Goal: Use online tool/utility: Use online tool/utility

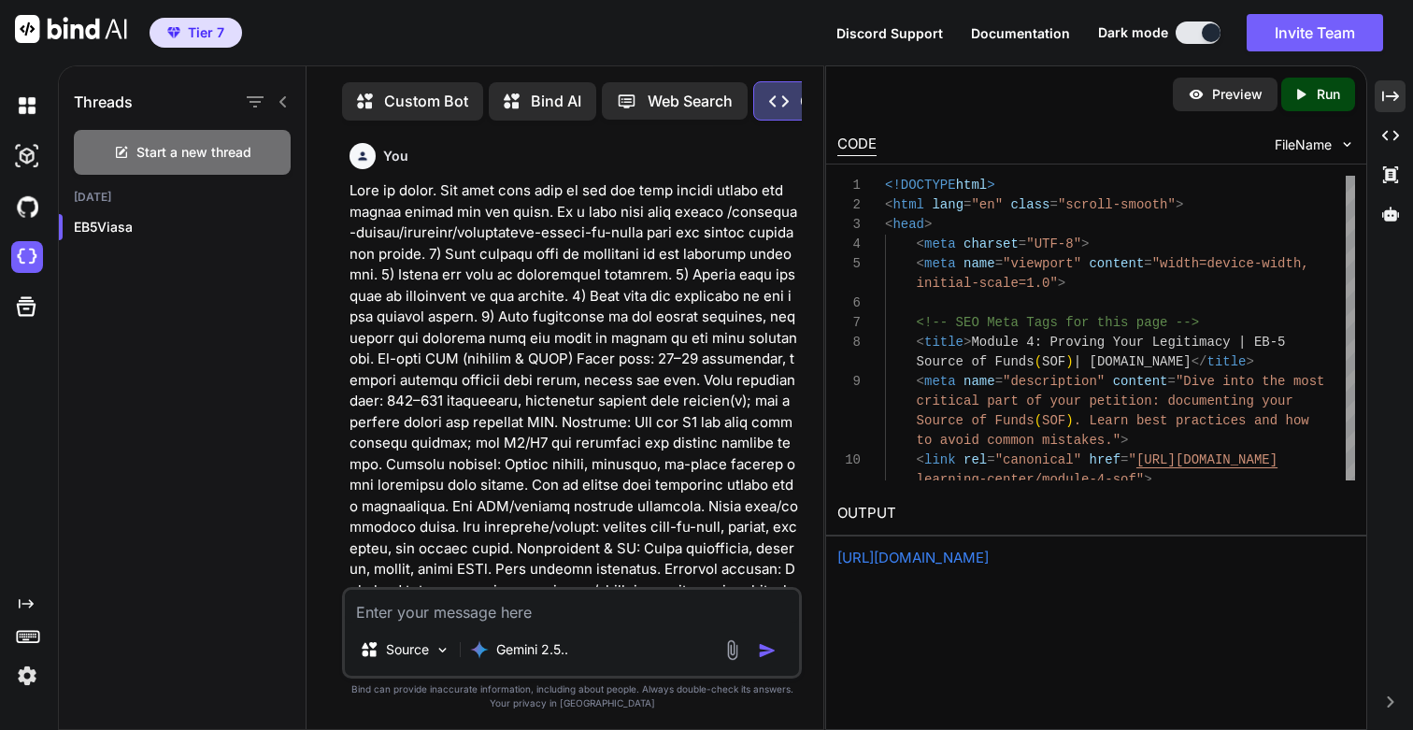
scroll to position [168644, 0]
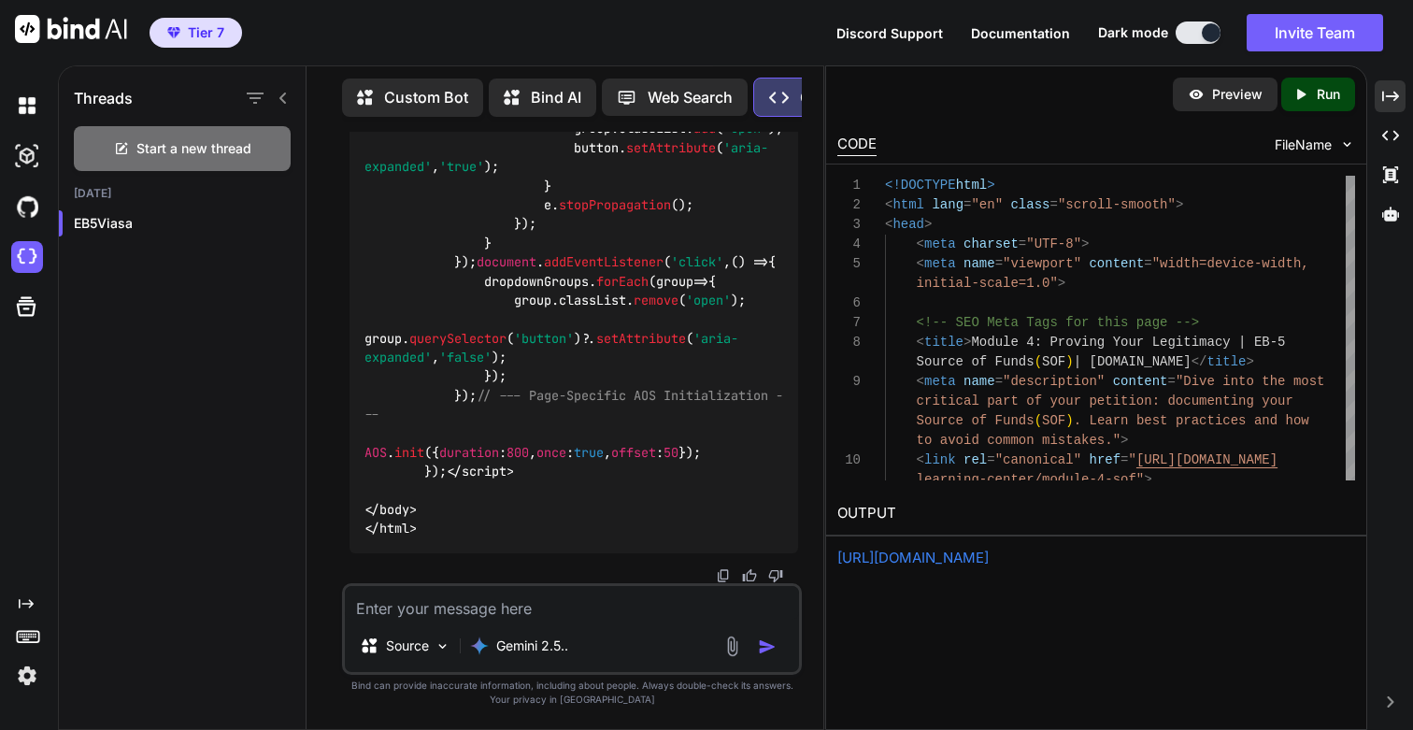
click at [989, 558] on link "[URL][DOMAIN_NAME]" at bounding box center [912, 558] width 151 height 18
click at [437, 616] on textarea at bounding box center [572, 603] width 454 height 34
paste textarea "Lore ip dolor. Sit amet cons adip el sed doe temp incidi utlabo etd magnaa enim…"
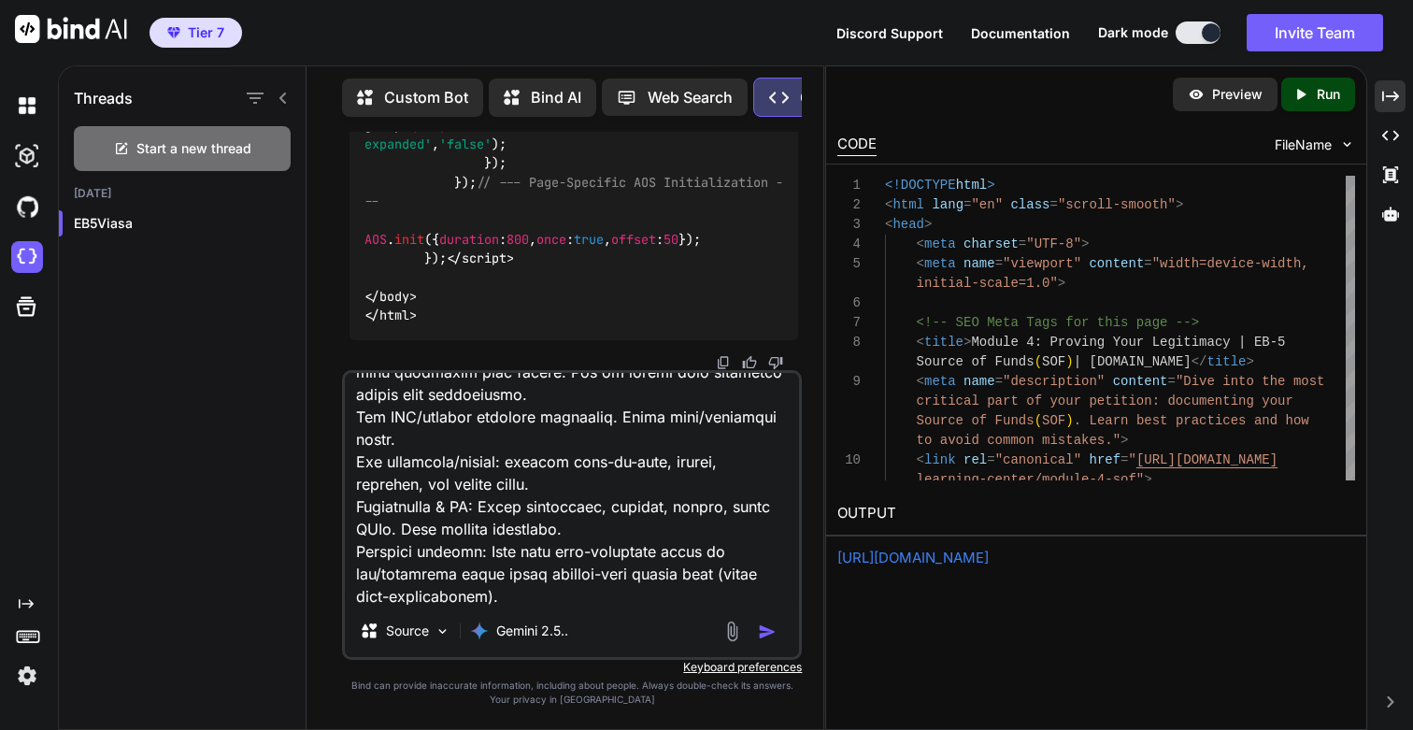
scroll to position [0, 0]
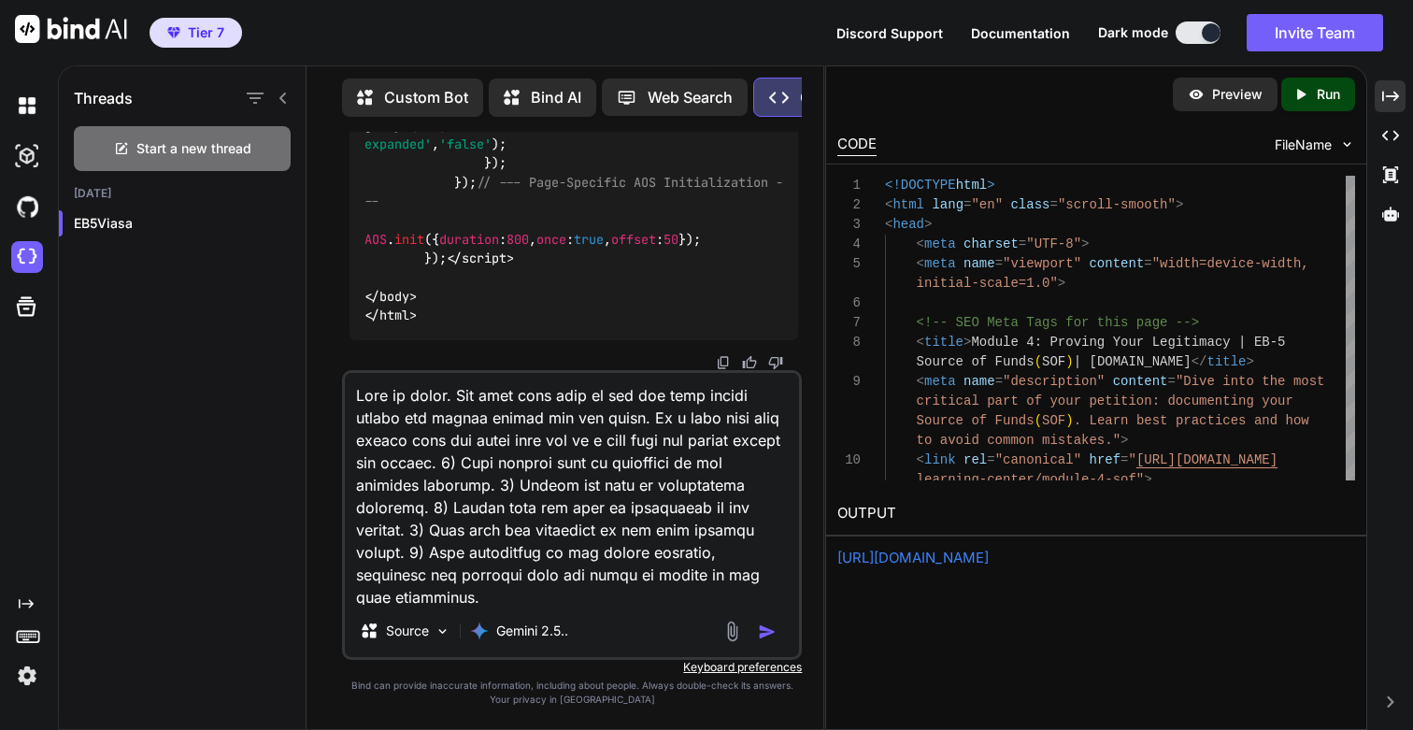
click at [412, 437] on textarea at bounding box center [572, 489] width 454 height 232
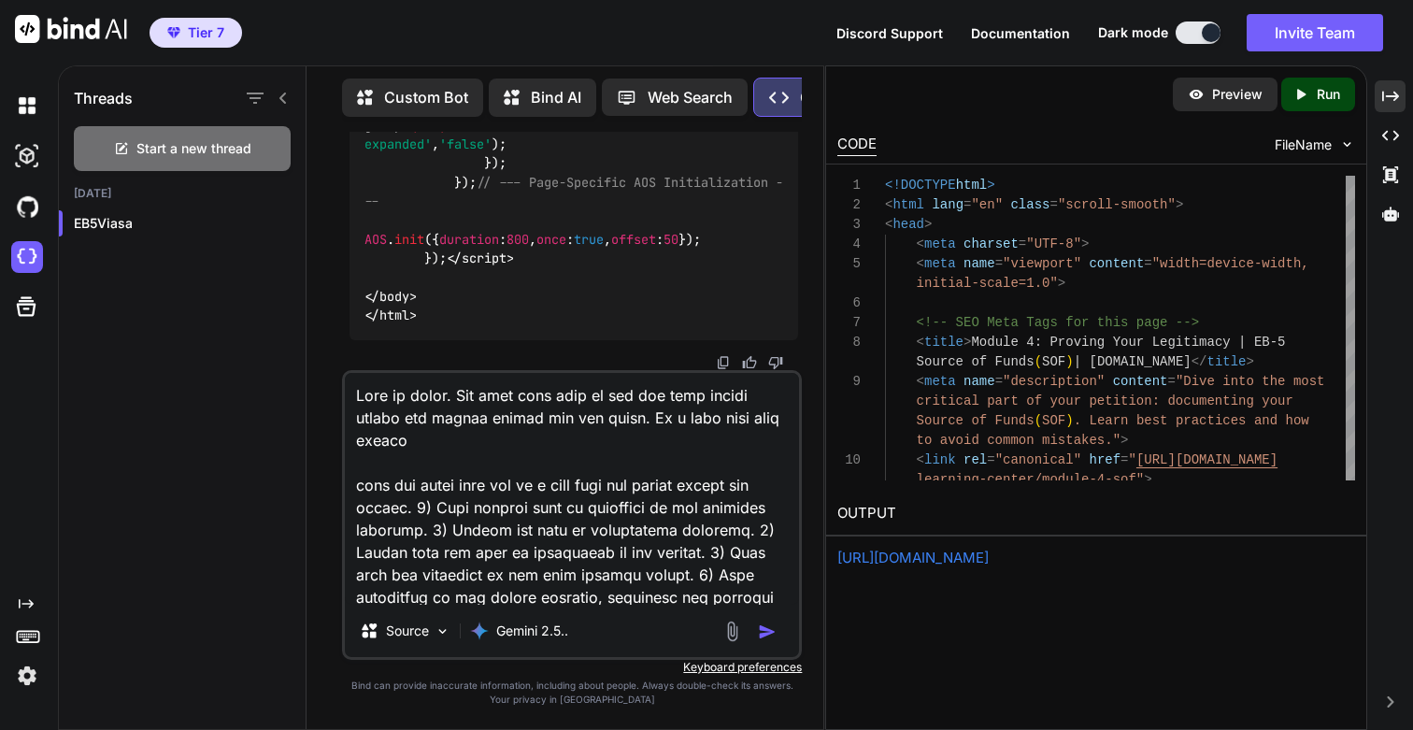
paste textarea "/learning-center/articles/sof-report-foundation"
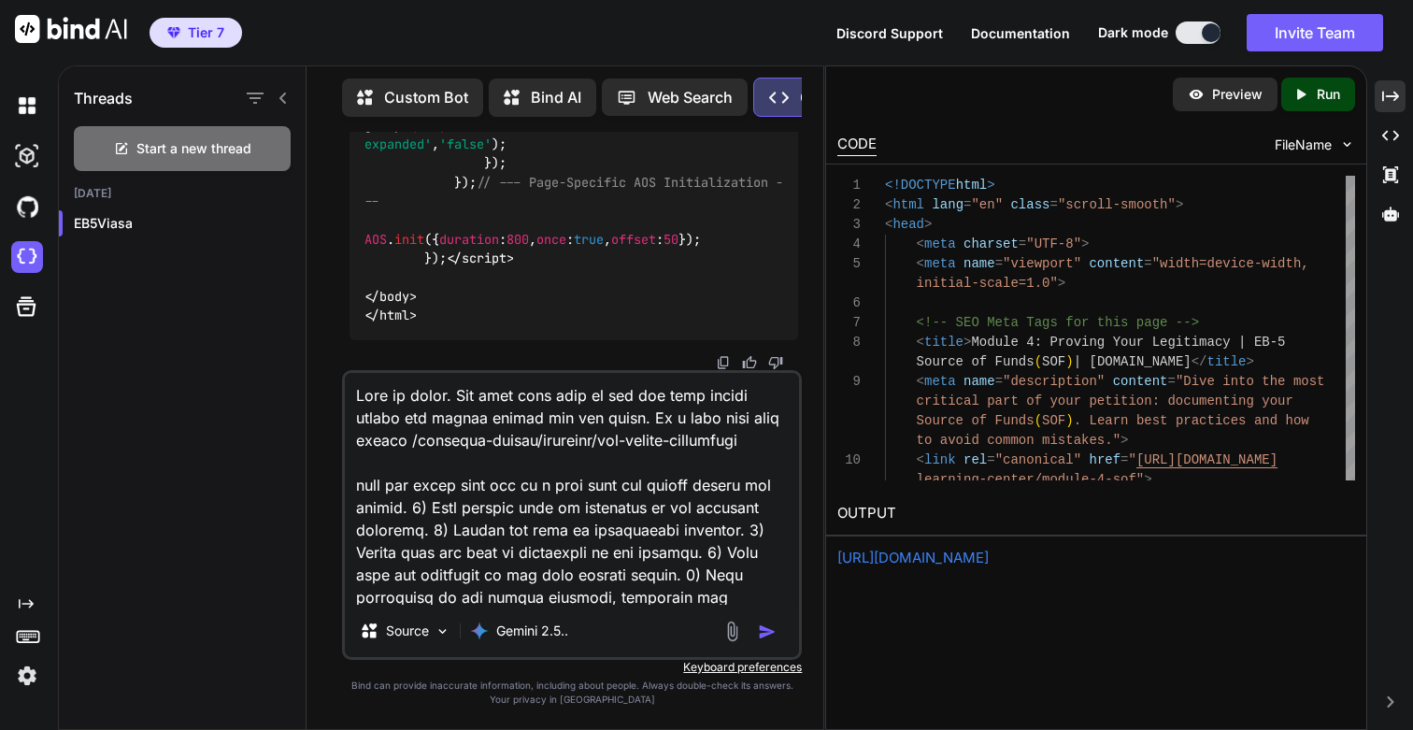
click at [607, 487] on textarea at bounding box center [572, 489] width 454 height 232
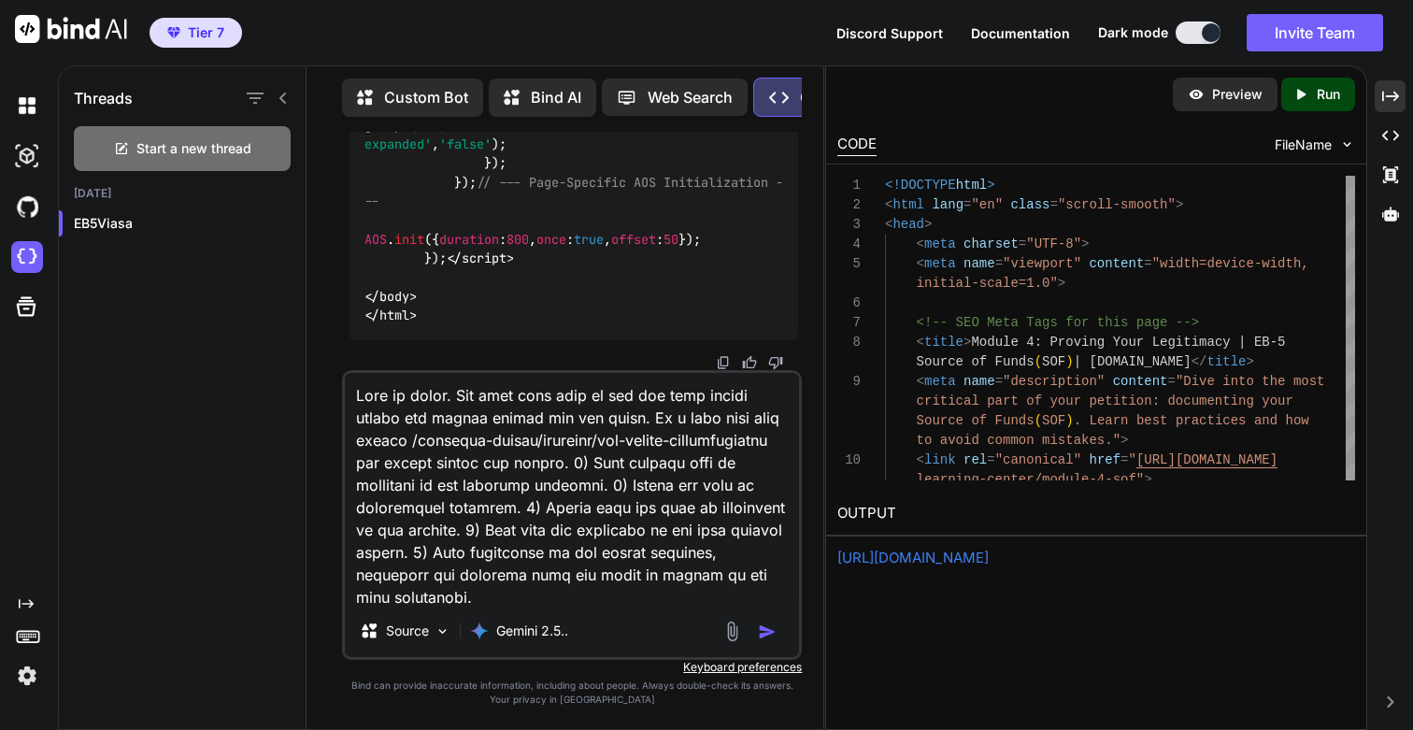
type textarea "Lore ip dolor. Sit amet cons adip el sed doe temp incidi utlabo etd magnaa enim…"
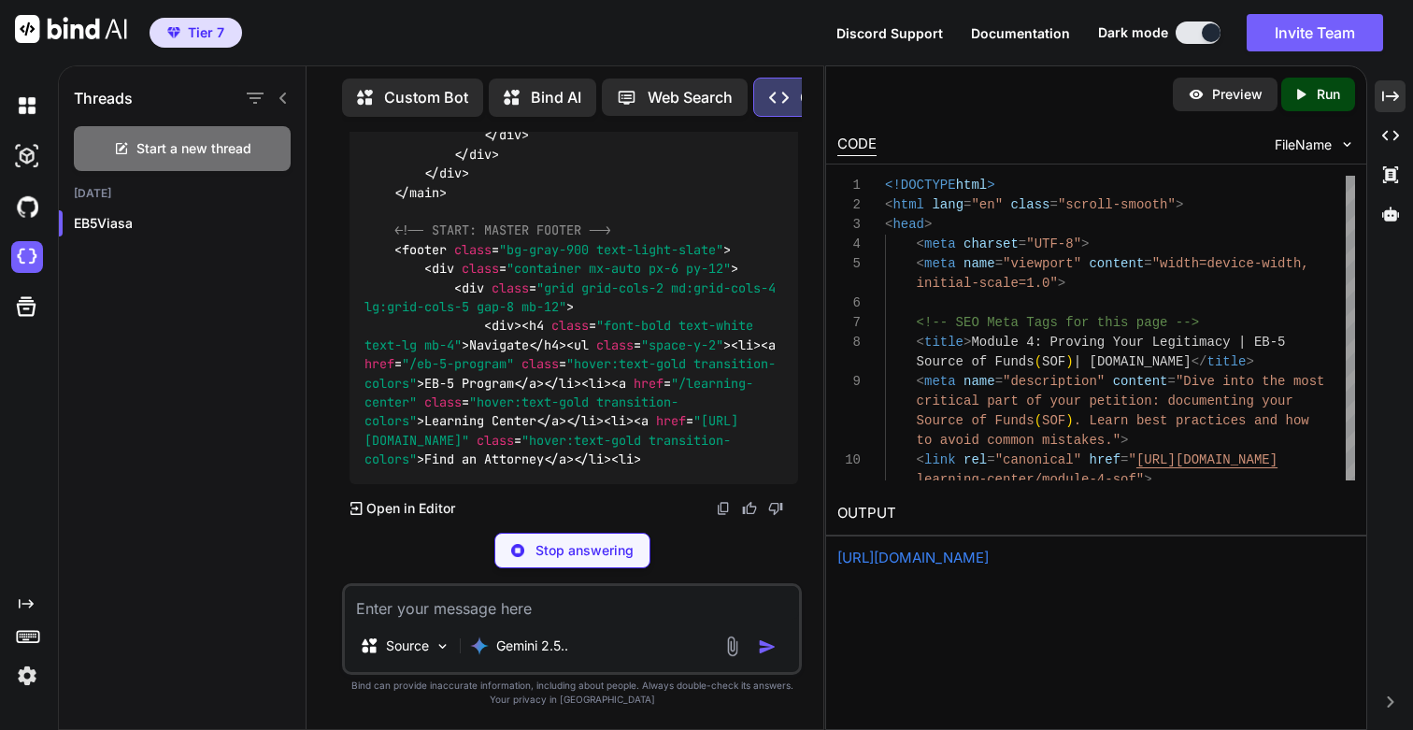
scroll to position [174022, 0]
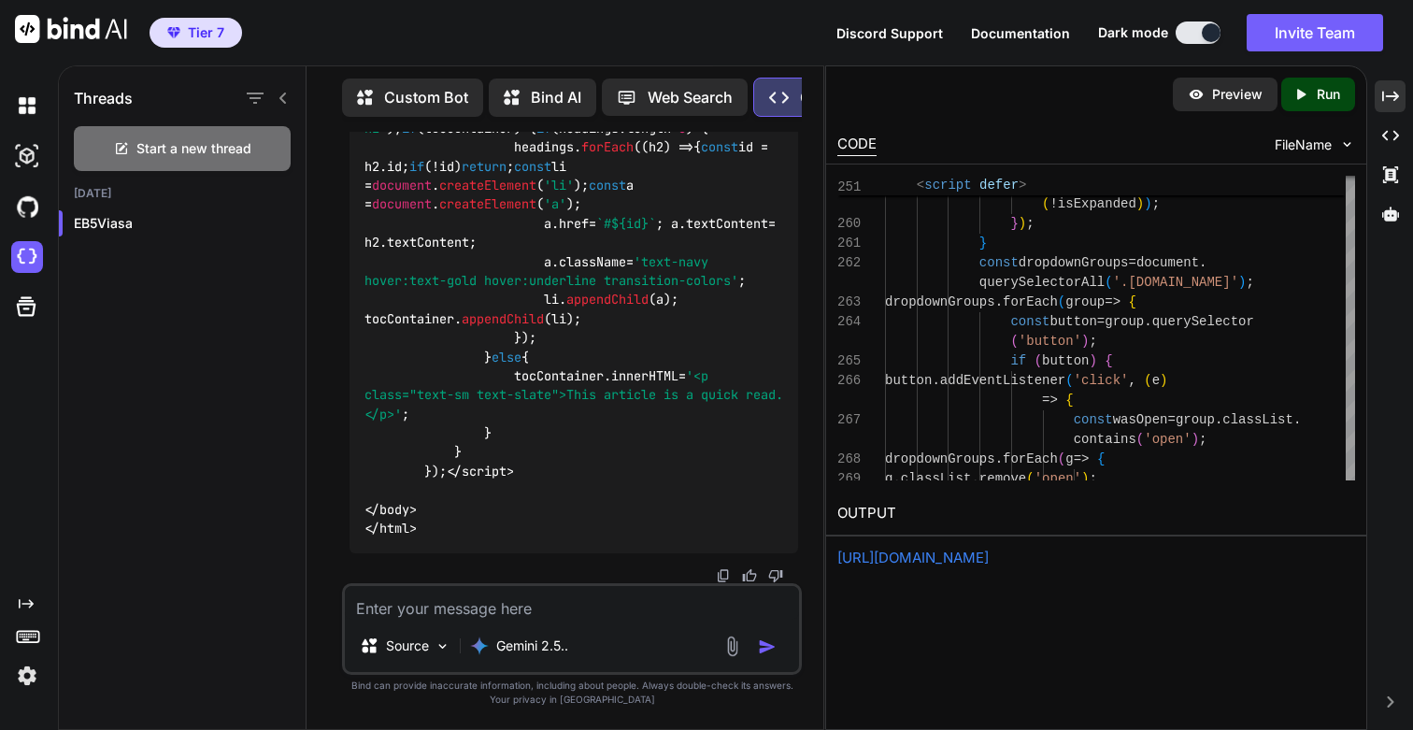
click at [1326, 81] on div "Created with Pixso. Run" at bounding box center [1318, 95] width 74 height 34
click at [902, 558] on link "[URL][DOMAIN_NAME]" at bounding box center [912, 558] width 151 height 18
click at [521, 611] on textarea at bounding box center [572, 603] width 454 height 34
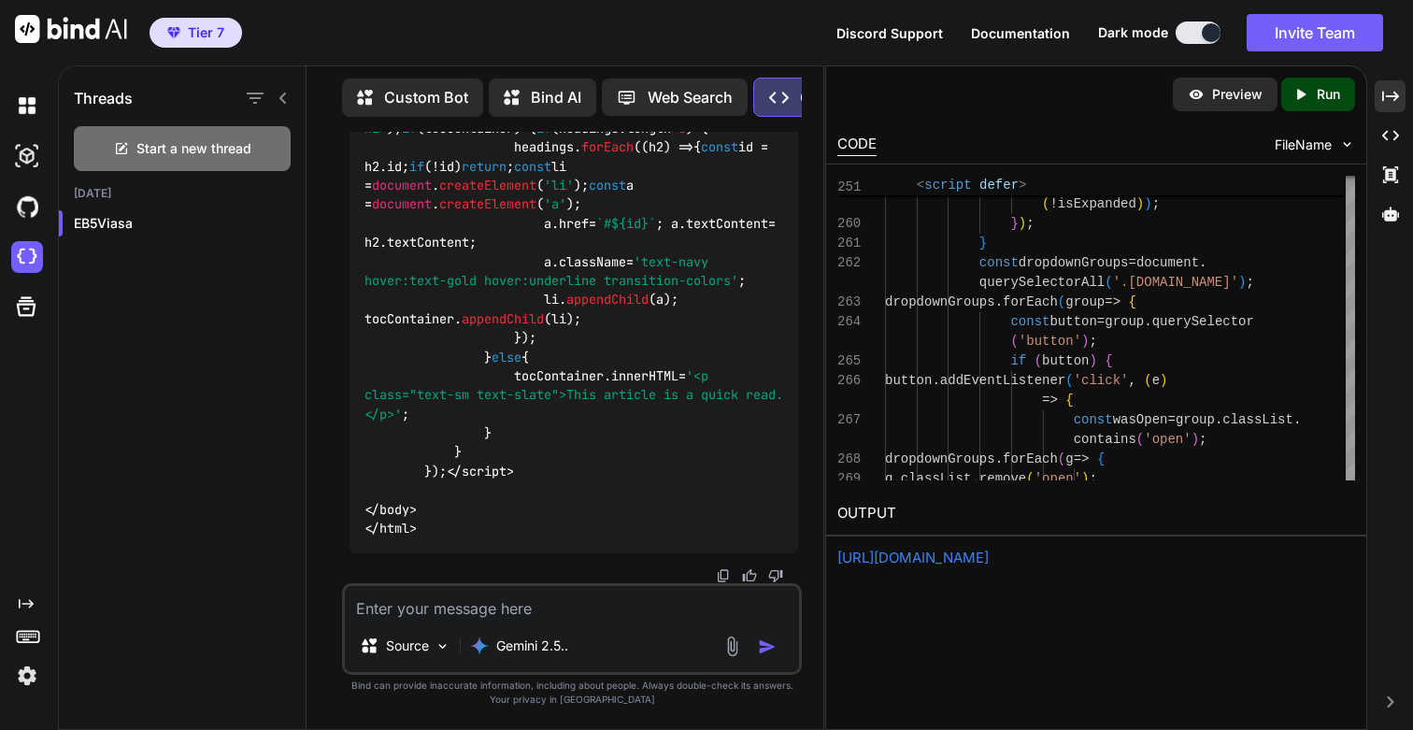
paste textarea "<!DOCTYPE html> <html lang="en" class="scroll-smooth"> <head> <meta charset="UT…"
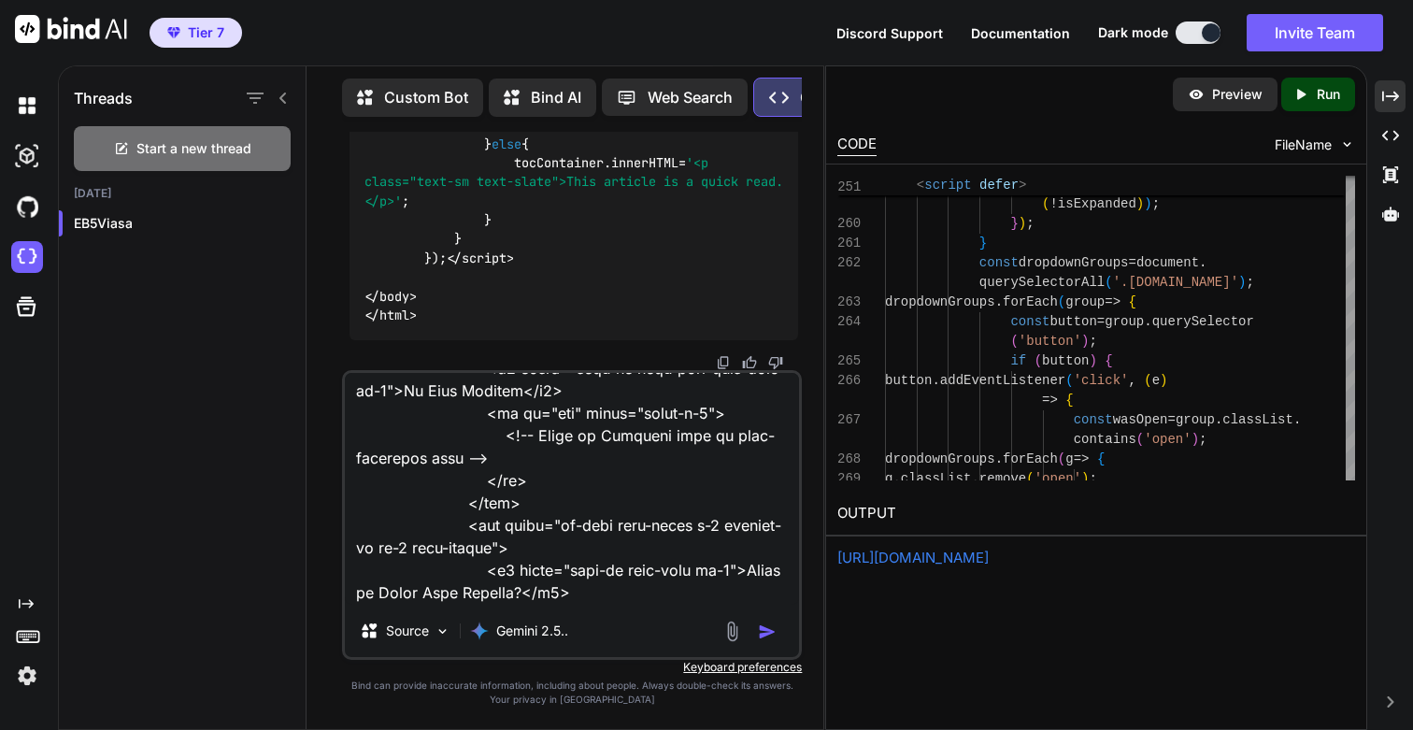
scroll to position [0, 0]
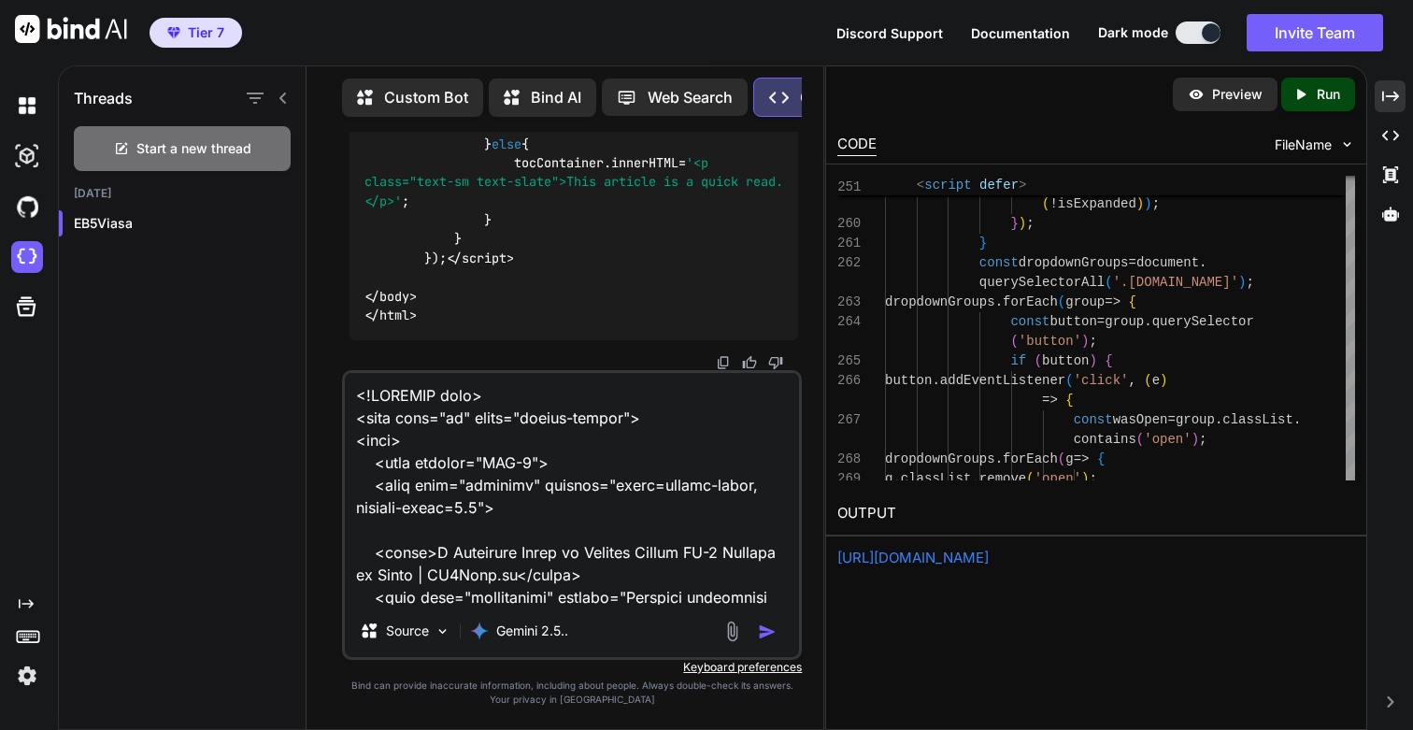
paste textarea "Lore ip dolor. Sit amet cons adip el sed doe temp incidi utlabo etd magnaa enim…"
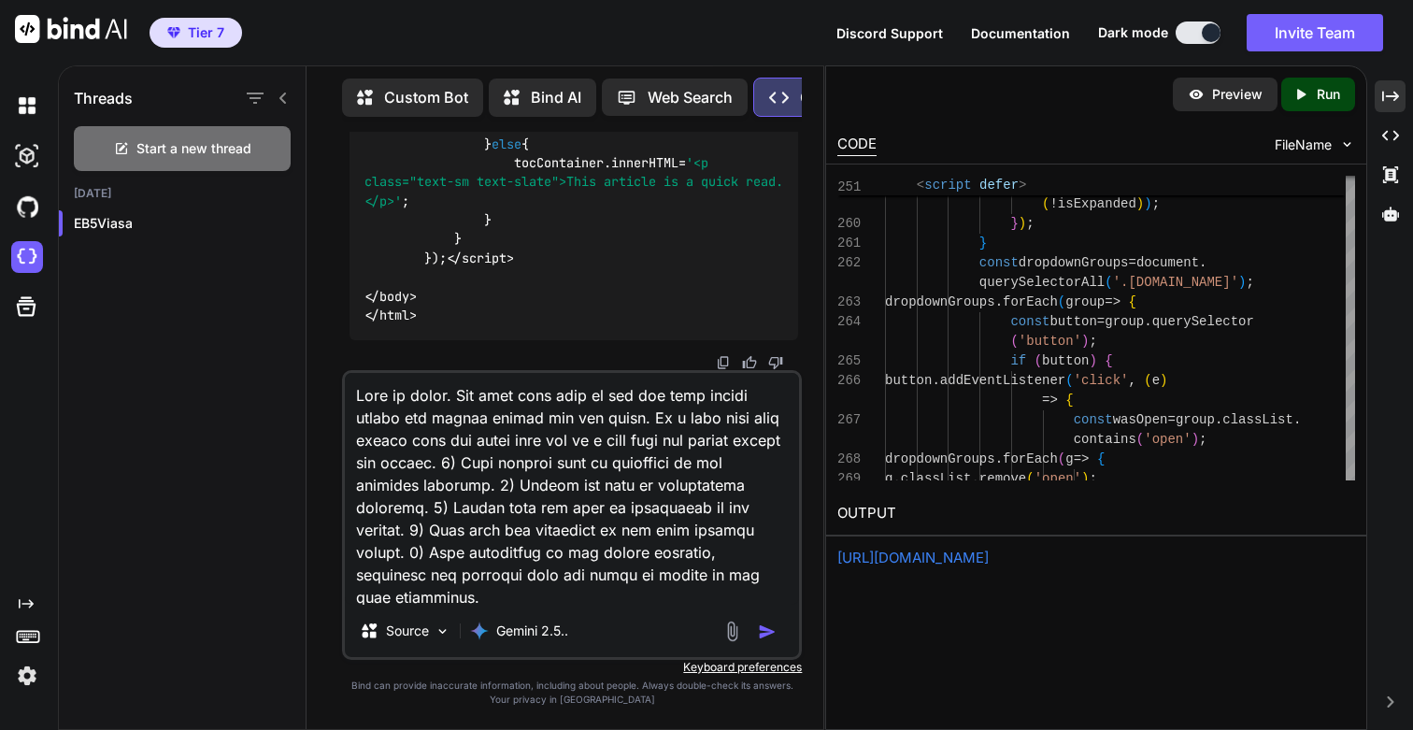
click at [409, 443] on textarea at bounding box center [572, 489] width 454 height 232
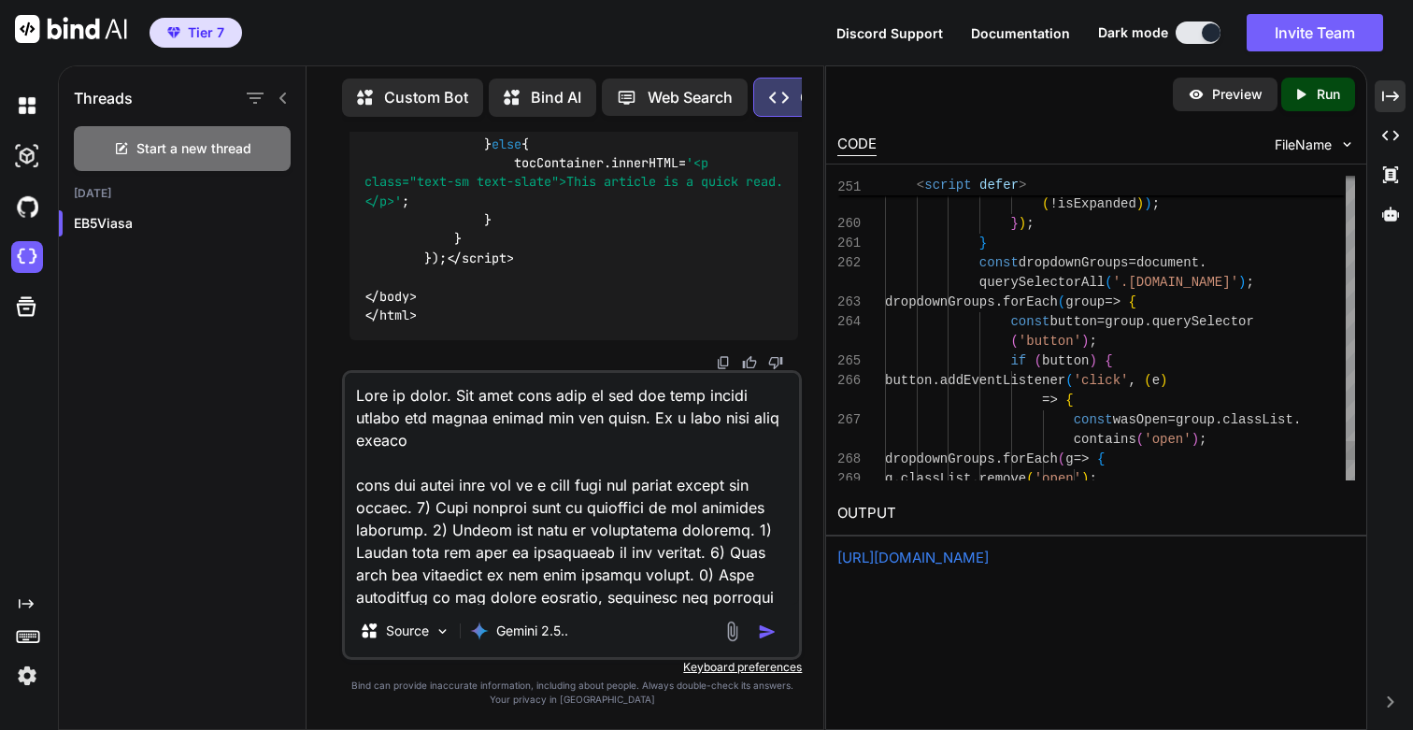
paste textarea "/learning-center/articles/tracing-common-sof"
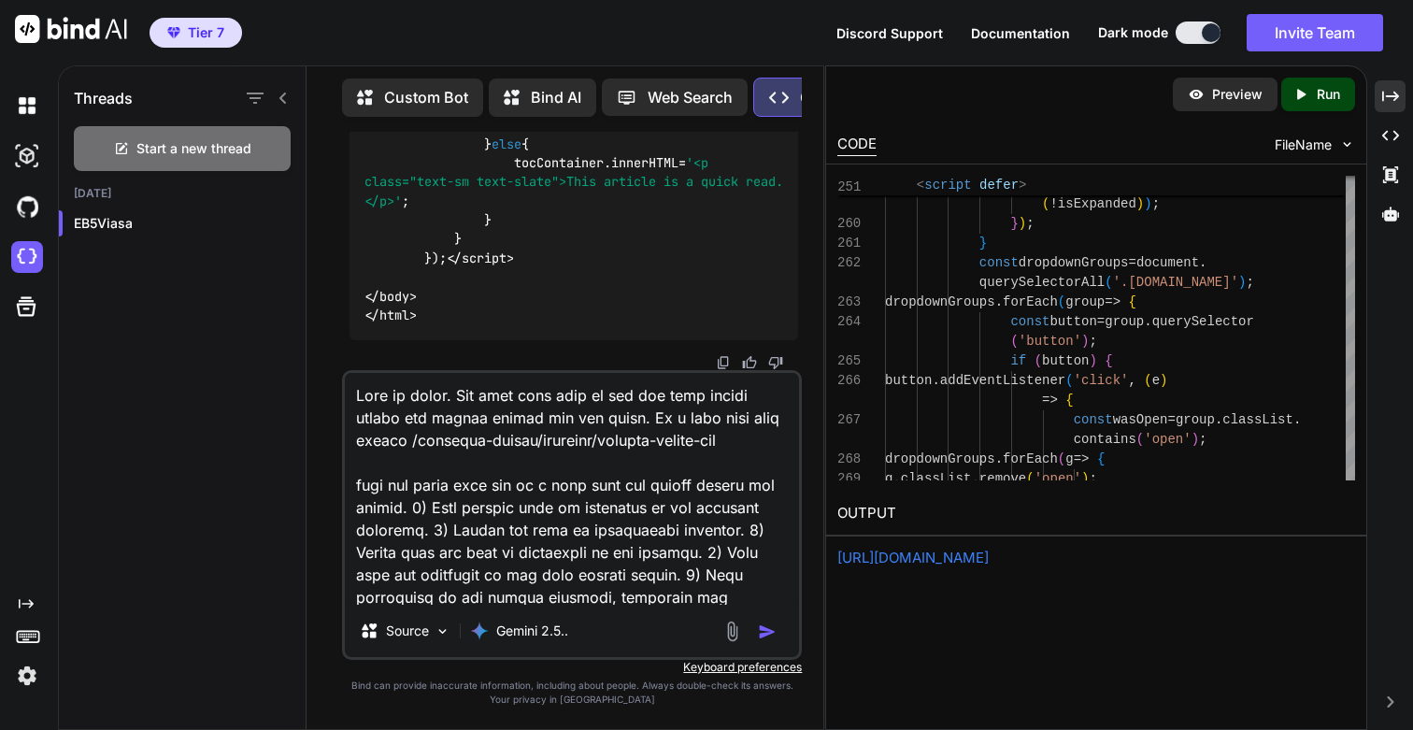
click at [620, 483] on textarea at bounding box center [572, 489] width 454 height 232
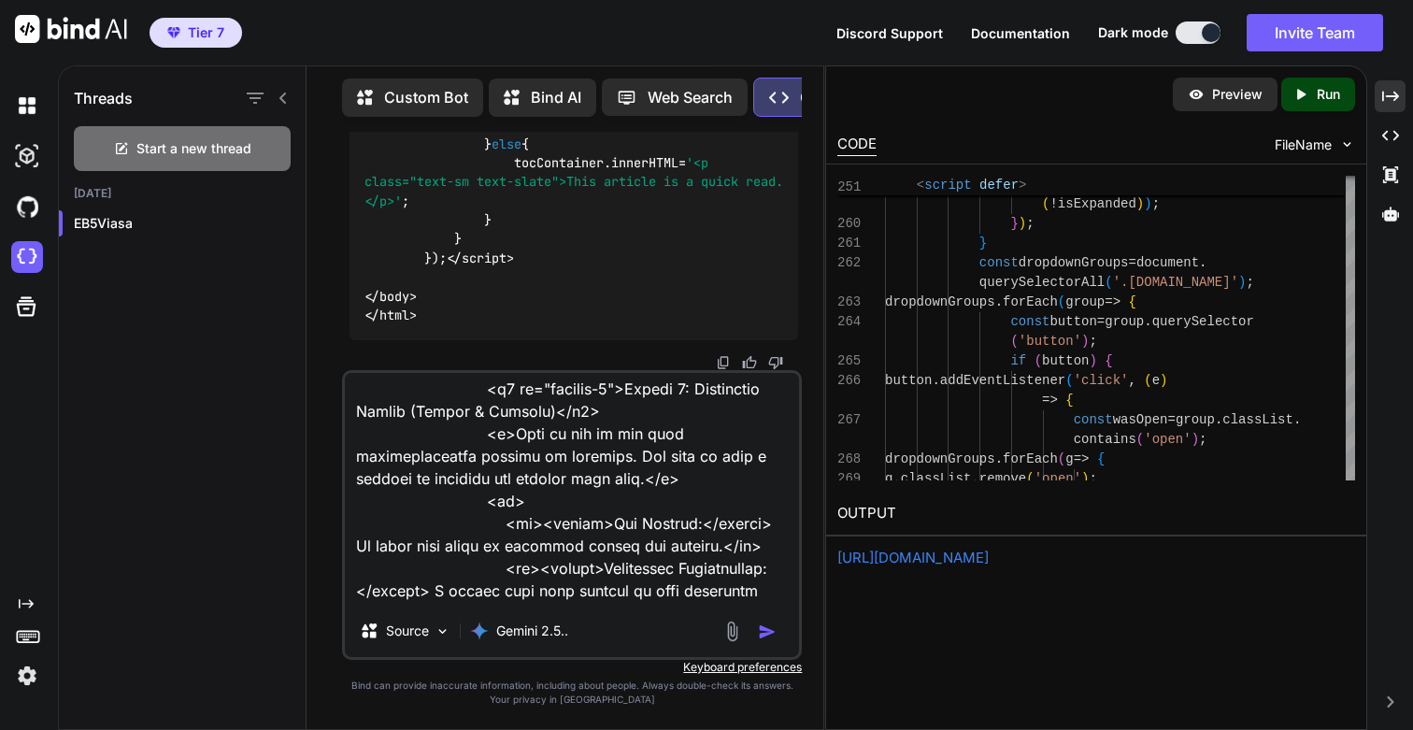
scroll to position [5061, 0]
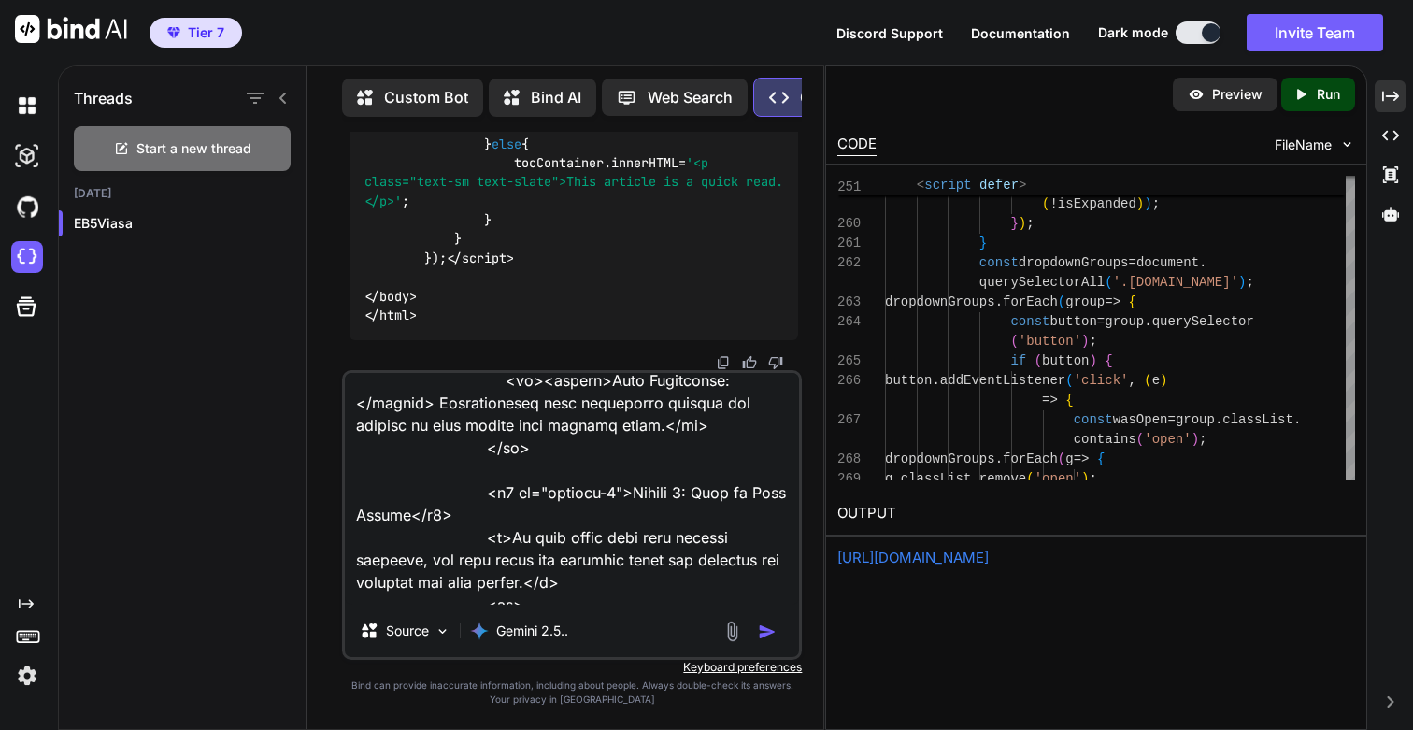
type textarea "Lore ip dolor. Sit amet cons adip el sed doe temp incidi utlabo etd magnaa enim…"
click at [765, 628] on img "button" at bounding box center [767, 631] width 19 height 19
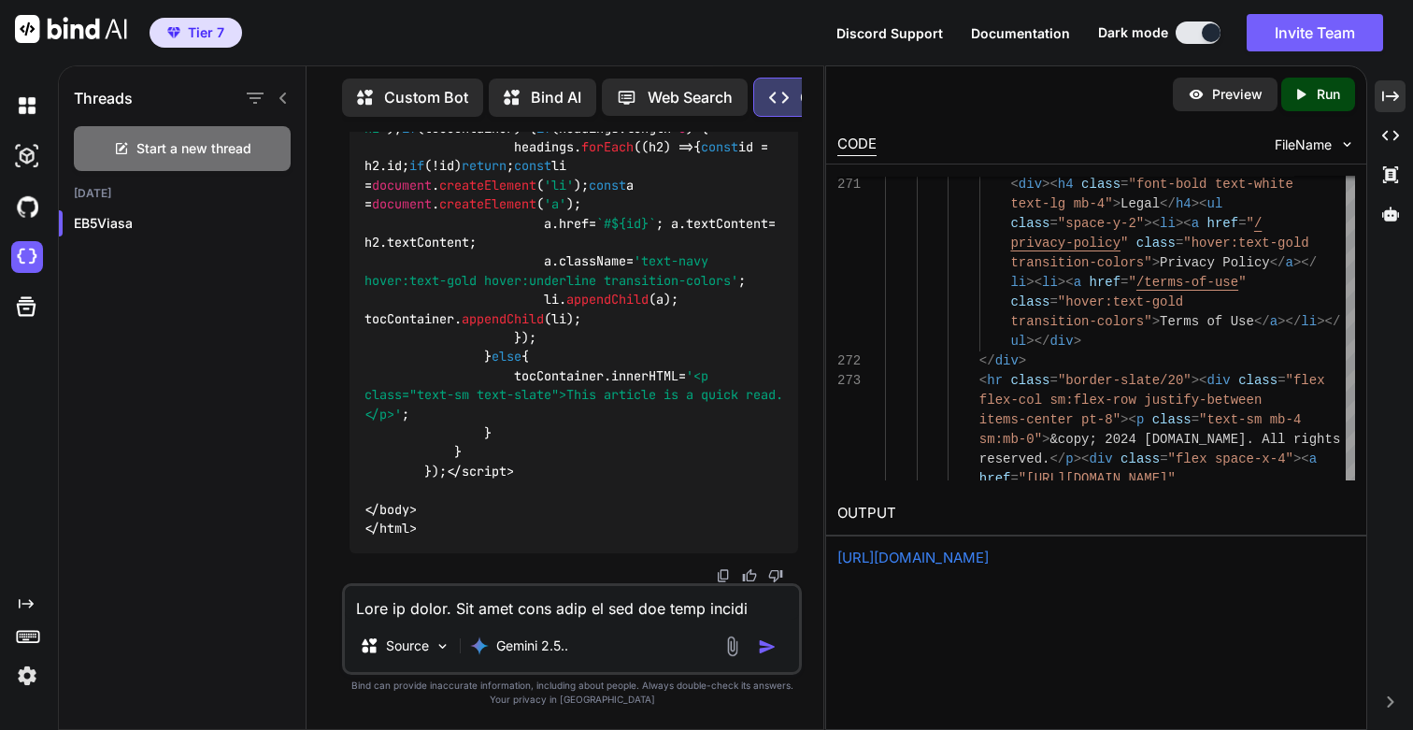
scroll to position [203085, 0]
click at [1304, 87] on icon "Created with Pixso." at bounding box center [1300, 94] width 17 height 17
click at [906, 565] on link "[URL][DOMAIN_NAME]" at bounding box center [912, 558] width 151 height 18
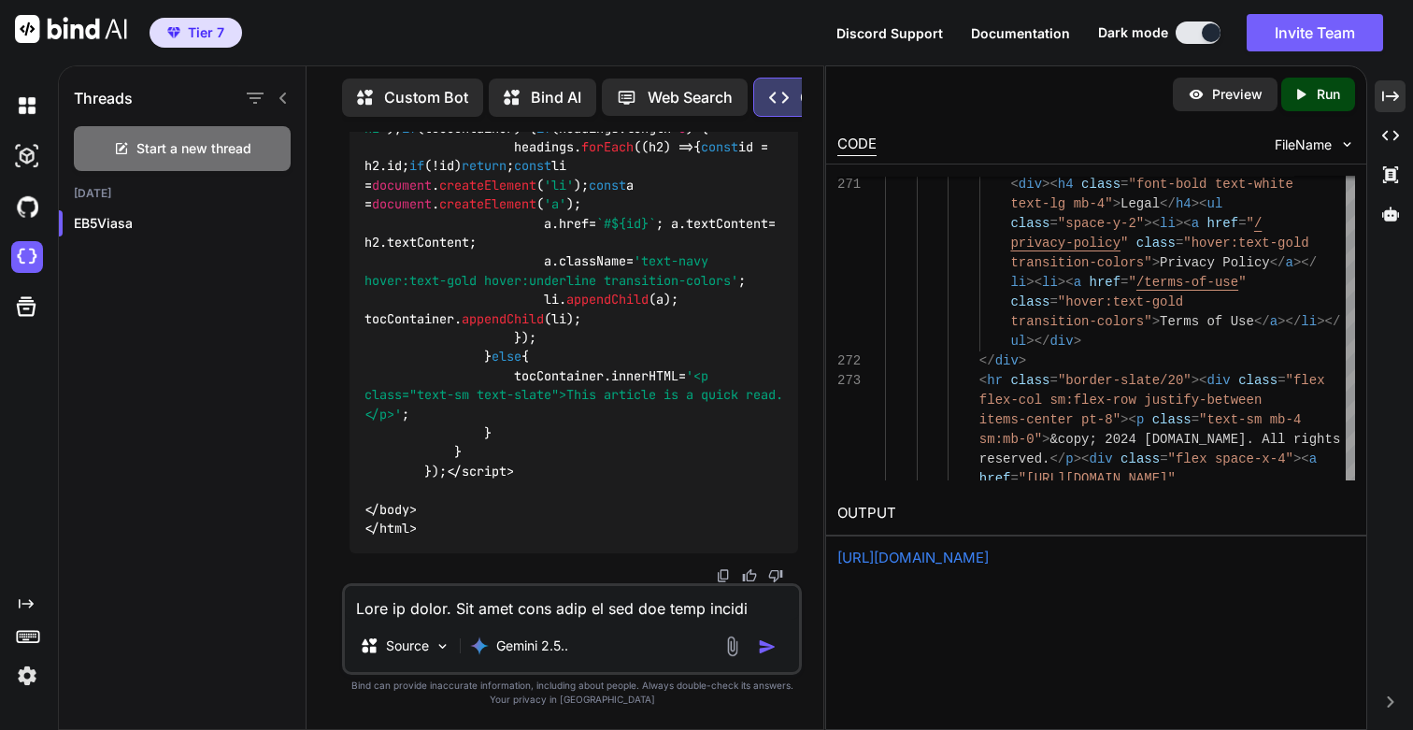
scroll to position [190166, 0]
click at [1327, 92] on p "Run" at bounding box center [1328, 94] width 23 height 19
click at [949, 557] on div "Running..." at bounding box center [1096, 559] width 518 height 22
click at [949, 557] on link "[URL][DOMAIN_NAME]" at bounding box center [912, 558] width 151 height 18
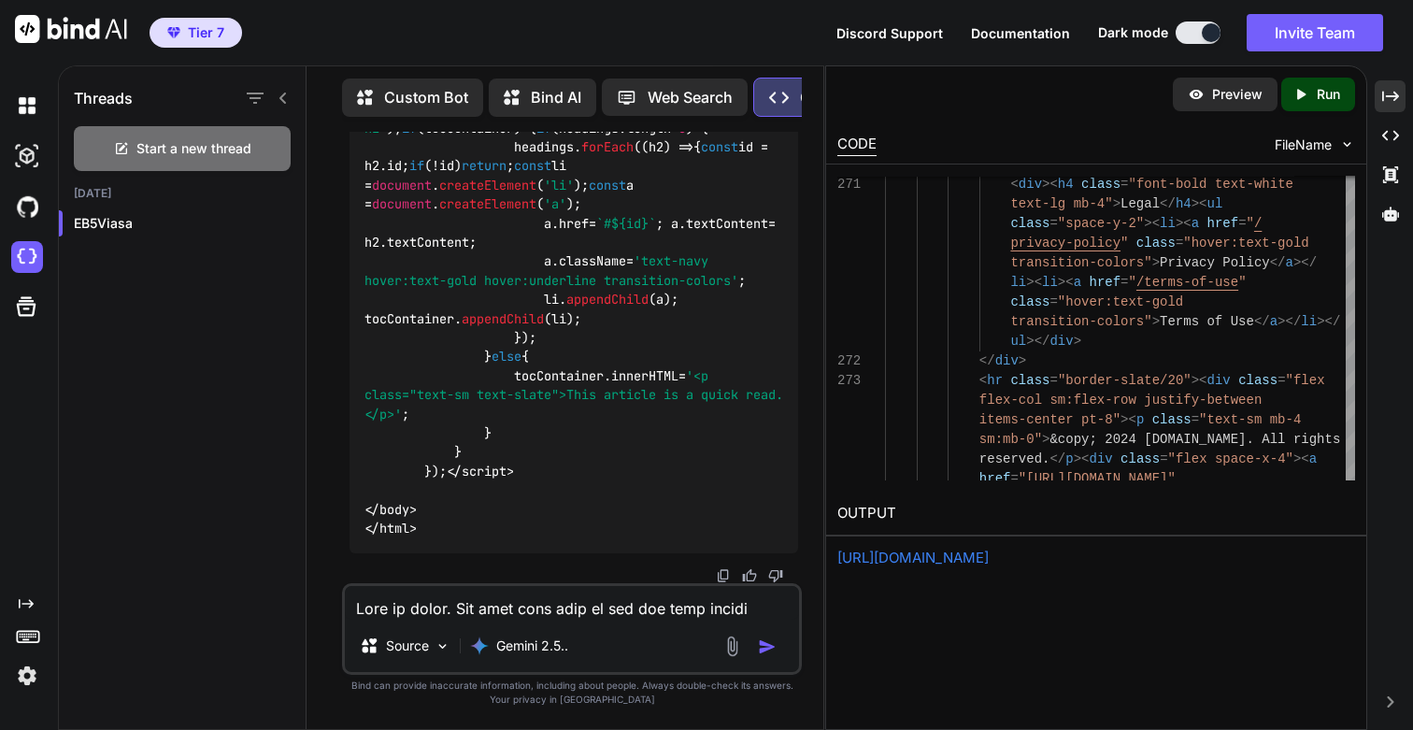
click at [559, 600] on textarea at bounding box center [572, 603] width 454 height 34
paste textarea "<!DOCTYPE html> <html lang="en" class="scroll-smooth"> <head> <meta charset="UT…"
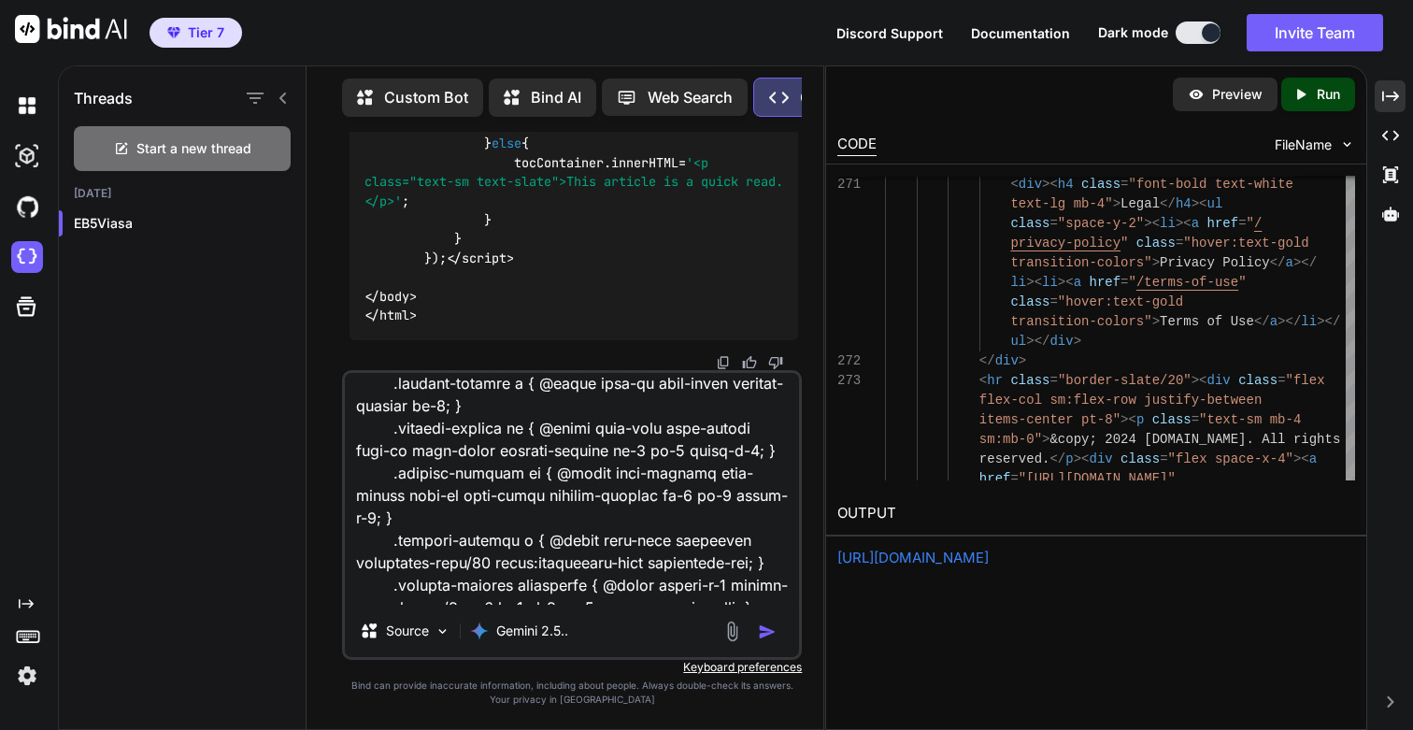
scroll to position [0, 0]
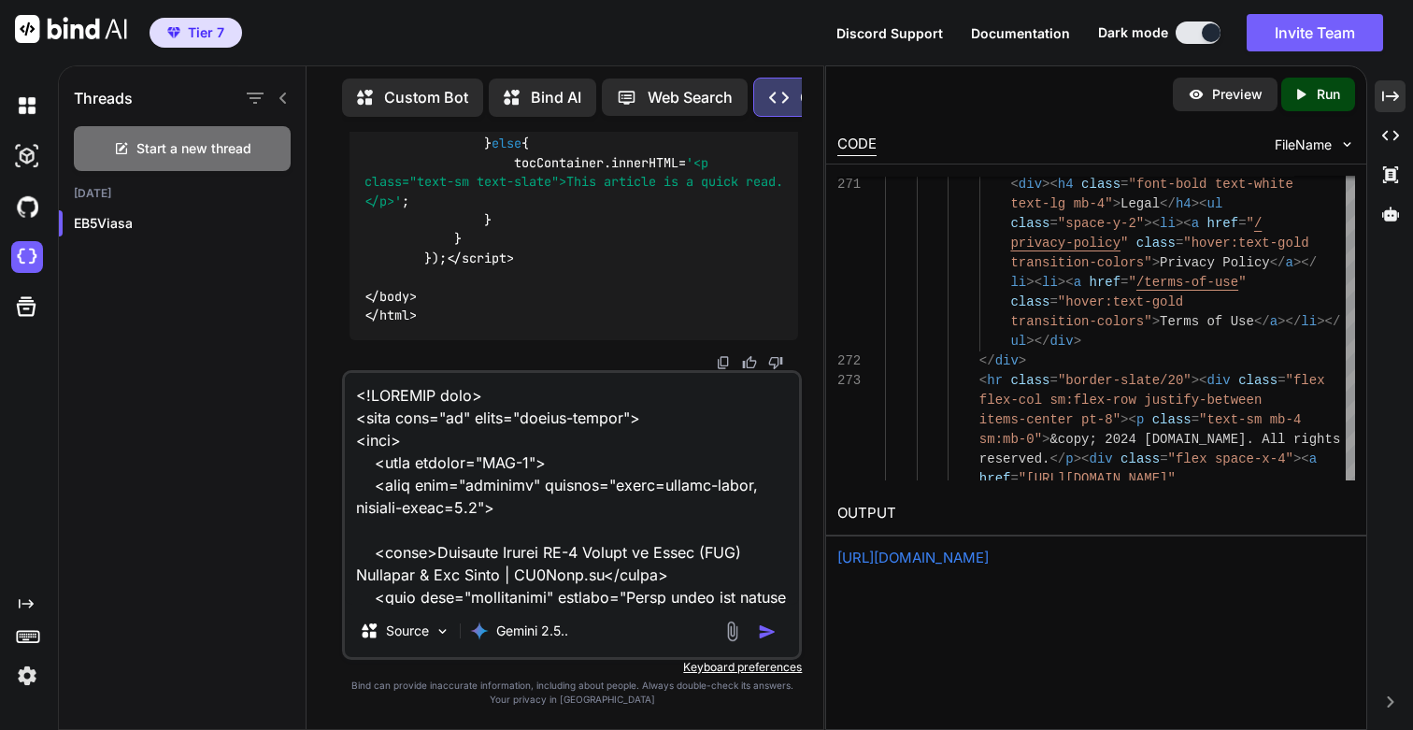
click at [662, 562] on textarea at bounding box center [572, 489] width 454 height 232
paste textarea "Lore ip dolor. Sit amet cons adip el sed doe temp incidi utlabo etd magnaa enim…"
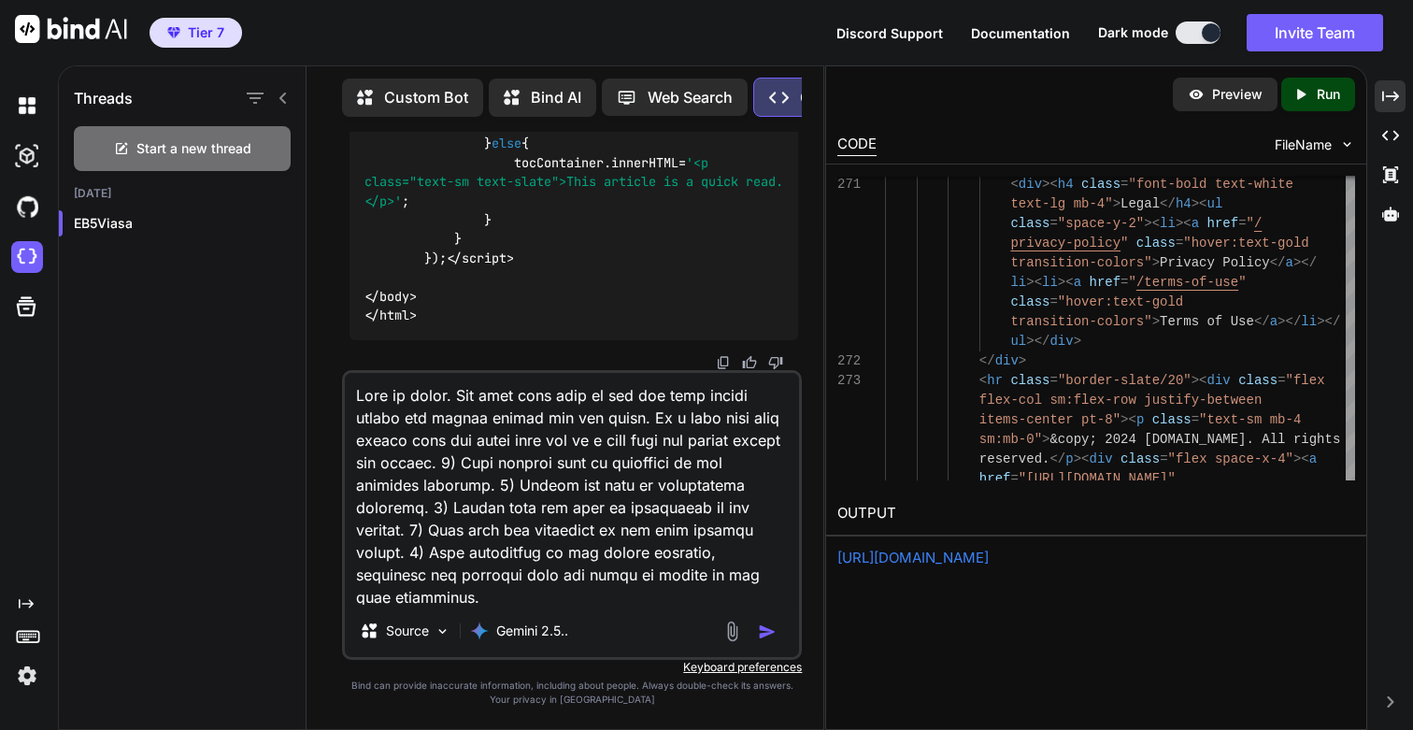
click at [488, 416] on textarea at bounding box center [572, 489] width 454 height 232
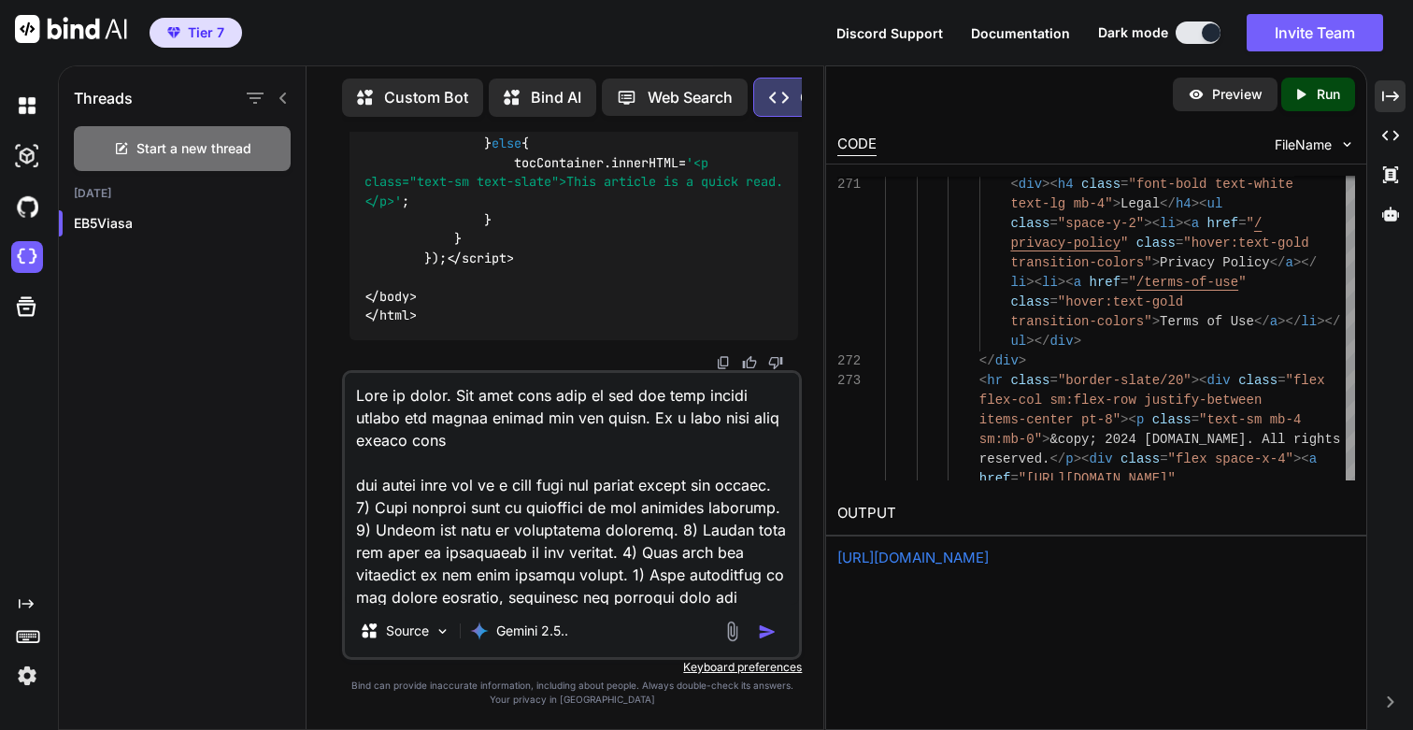
paste textarea "/learning-center/articles/avoiding-sof-mistakes"
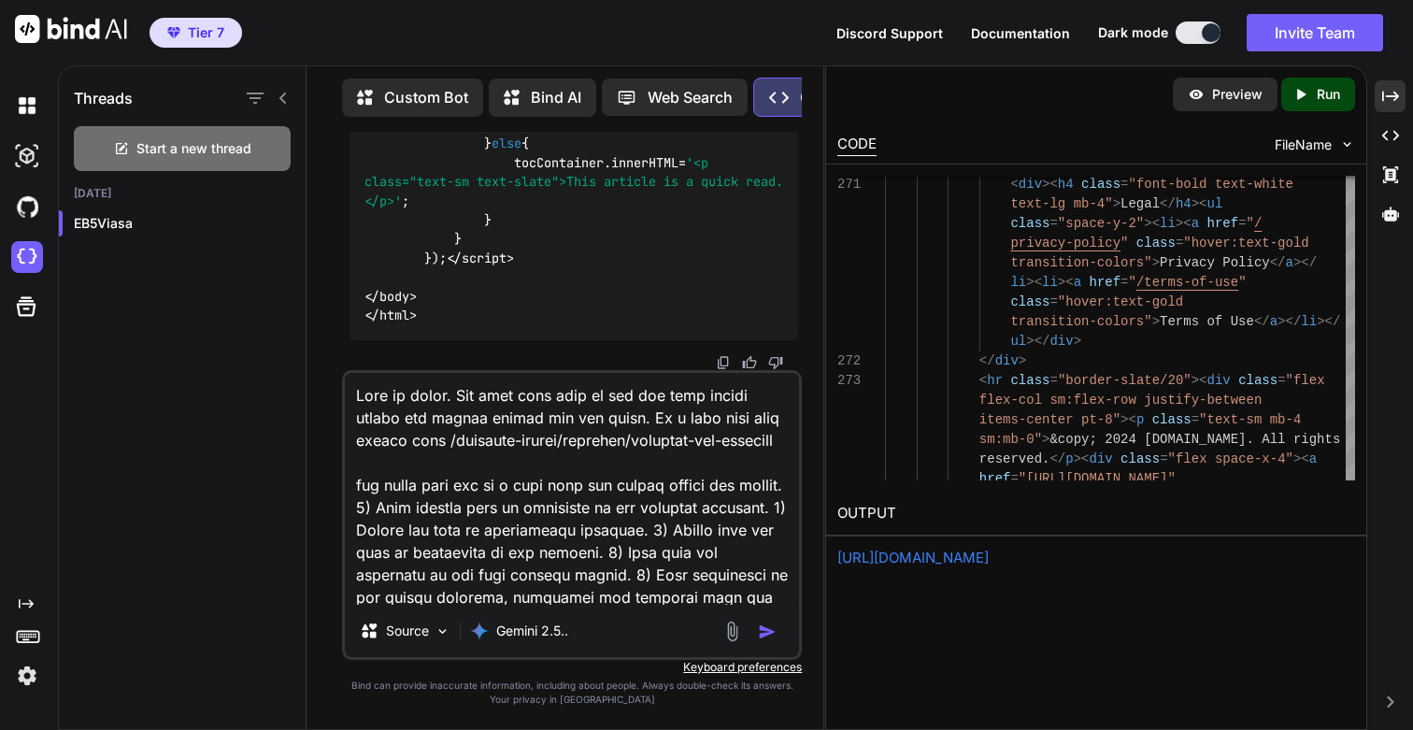
click at [440, 441] on textarea at bounding box center [572, 489] width 454 height 232
click at [568, 485] on textarea at bounding box center [572, 489] width 454 height 232
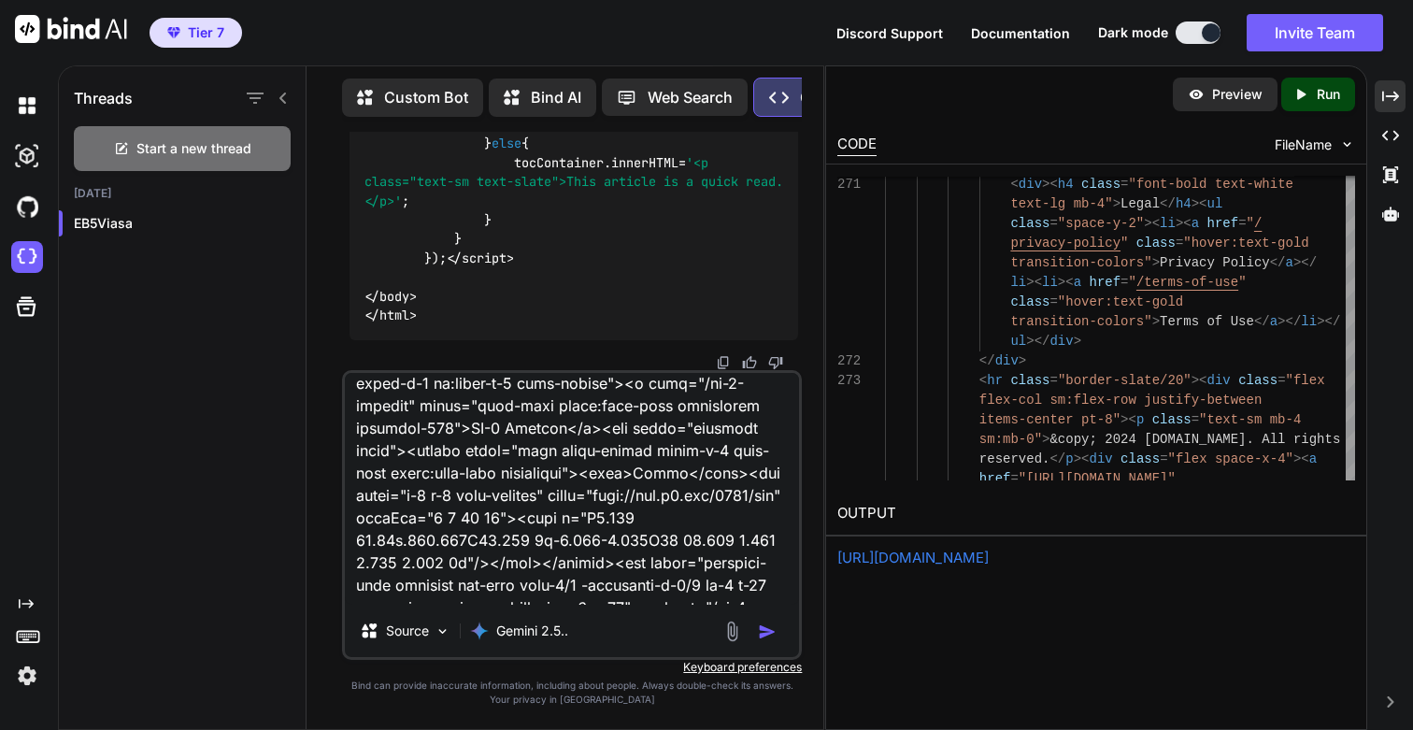
scroll to position [4236, 0]
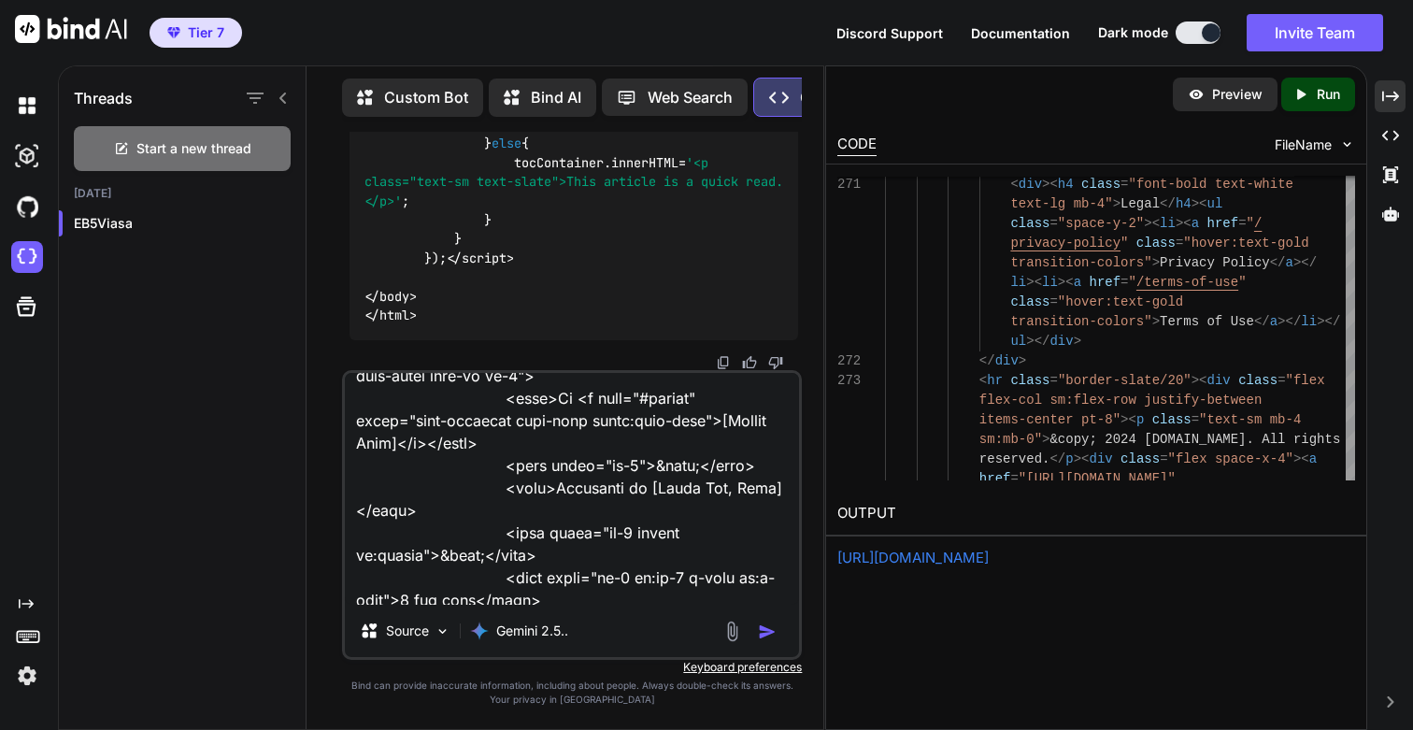
type textarea "Lore ip dolor. Sit amet cons adip el sed doe temp incidi utlabo etd magnaa enim…"
click at [771, 637] on img "button" at bounding box center [767, 631] width 19 height 19
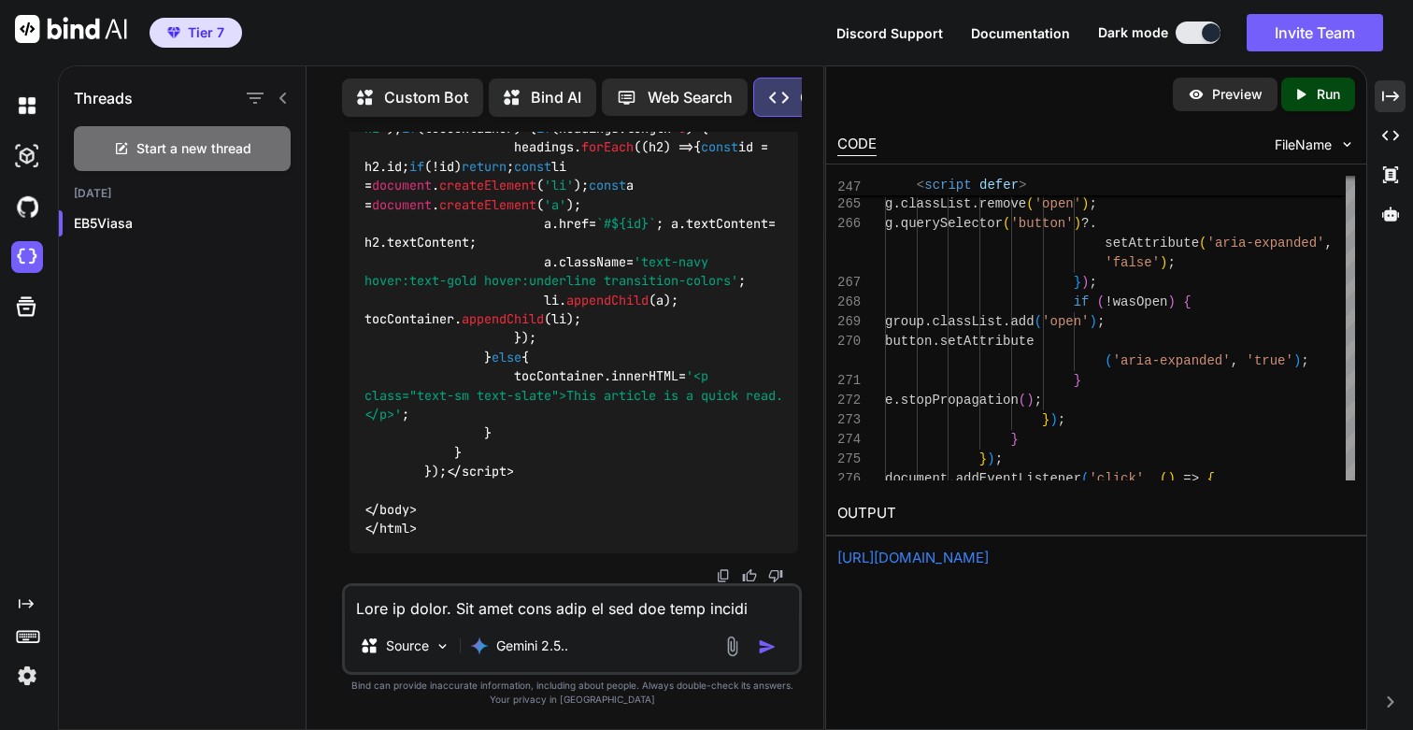
scroll to position [210231, 0]
click at [1301, 86] on icon "Created with Pixso." at bounding box center [1300, 94] width 17 height 17
click at [934, 552] on link "[URL][DOMAIN_NAME]" at bounding box center [912, 558] width 151 height 18
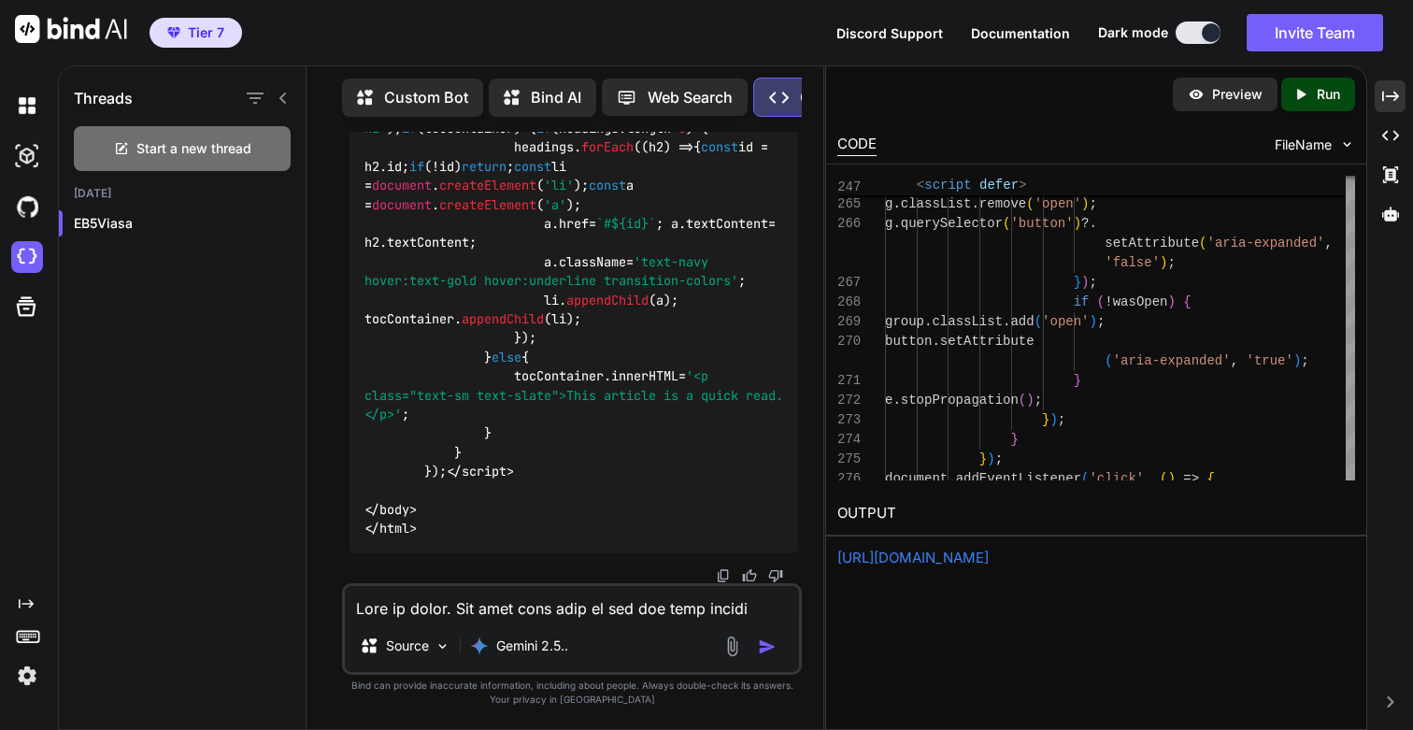
click at [532, 604] on textarea at bounding box center [572, 603] width 454 height 34
paste textarea "<!DOCTYPE html> <html lang="en" class="scroll-smooth"> <head> <meta charset="UT…"
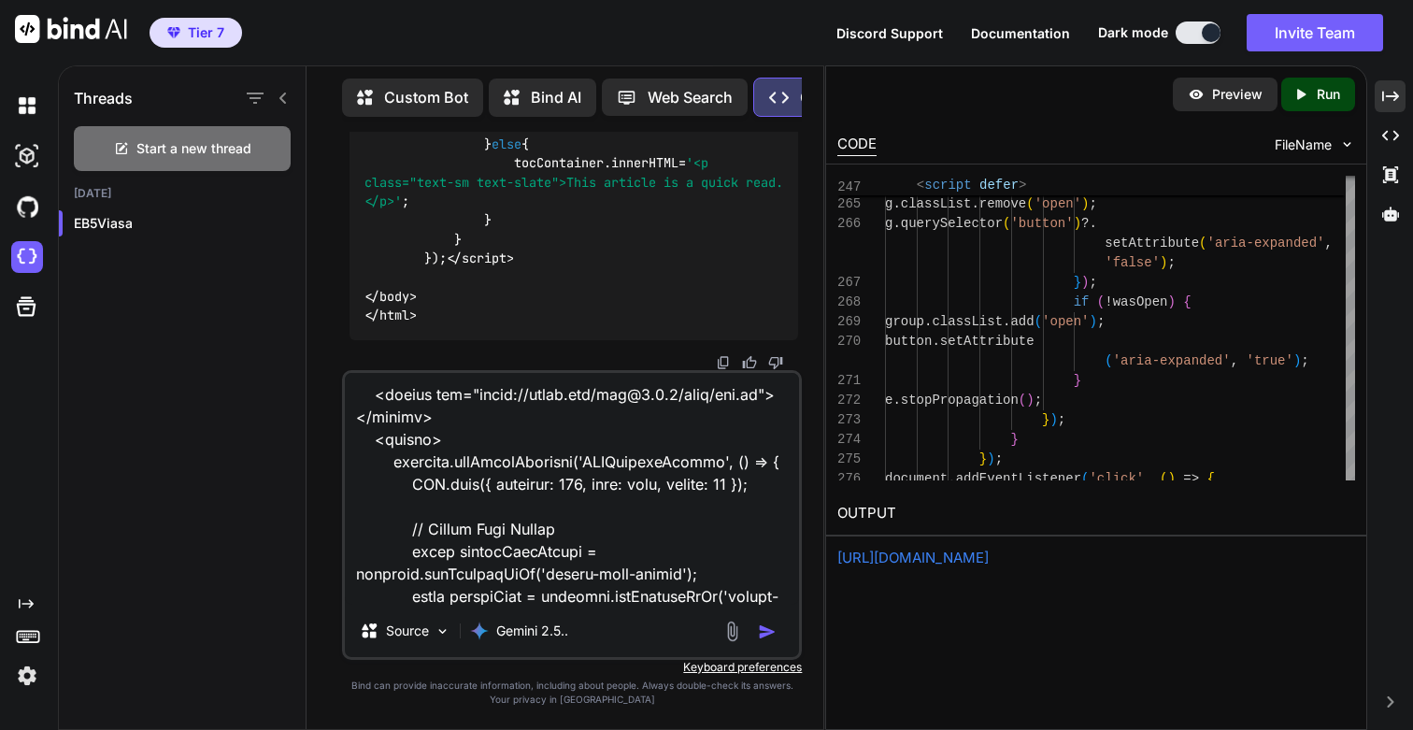
scroll to position [0, 0]
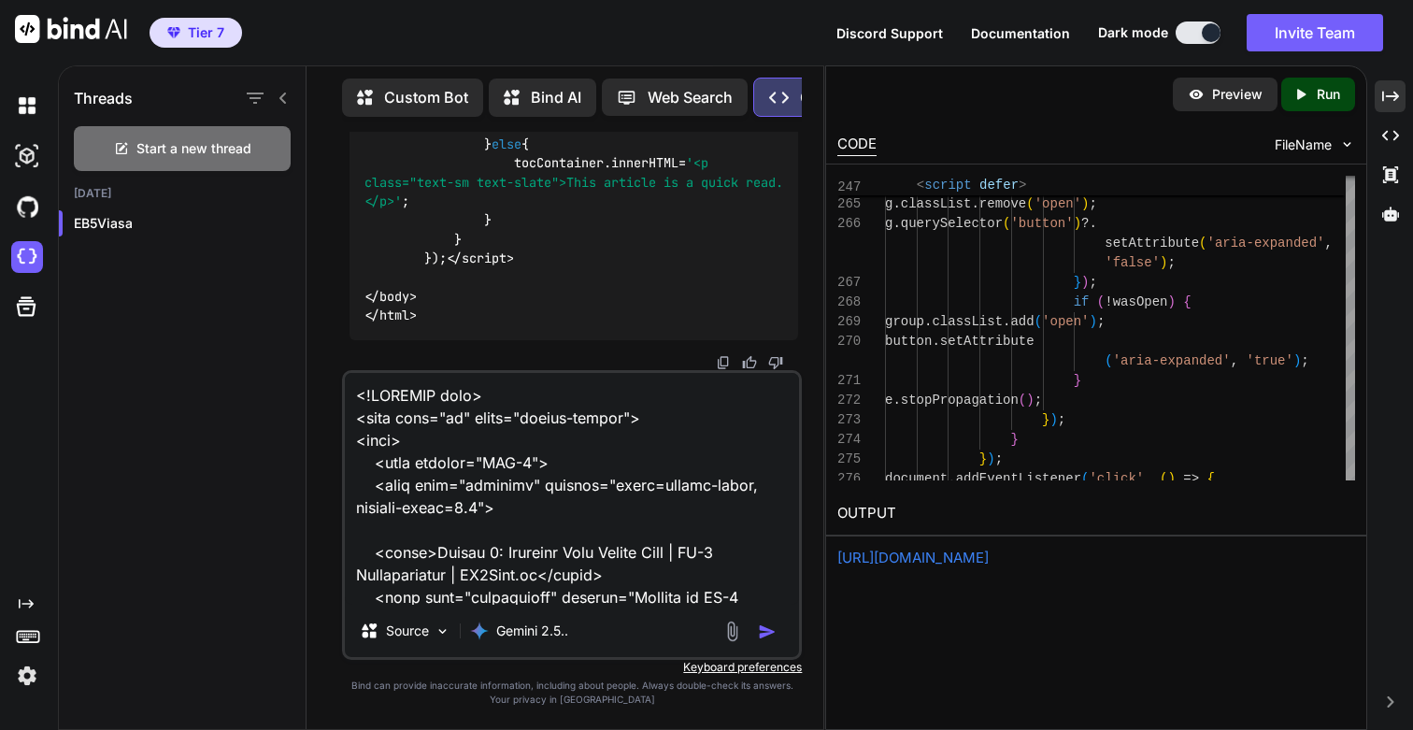
paste textarea "Lore ip dolor. Sit amet cons adip el sed doe temp incidi utlabo etd magnaa enim…"
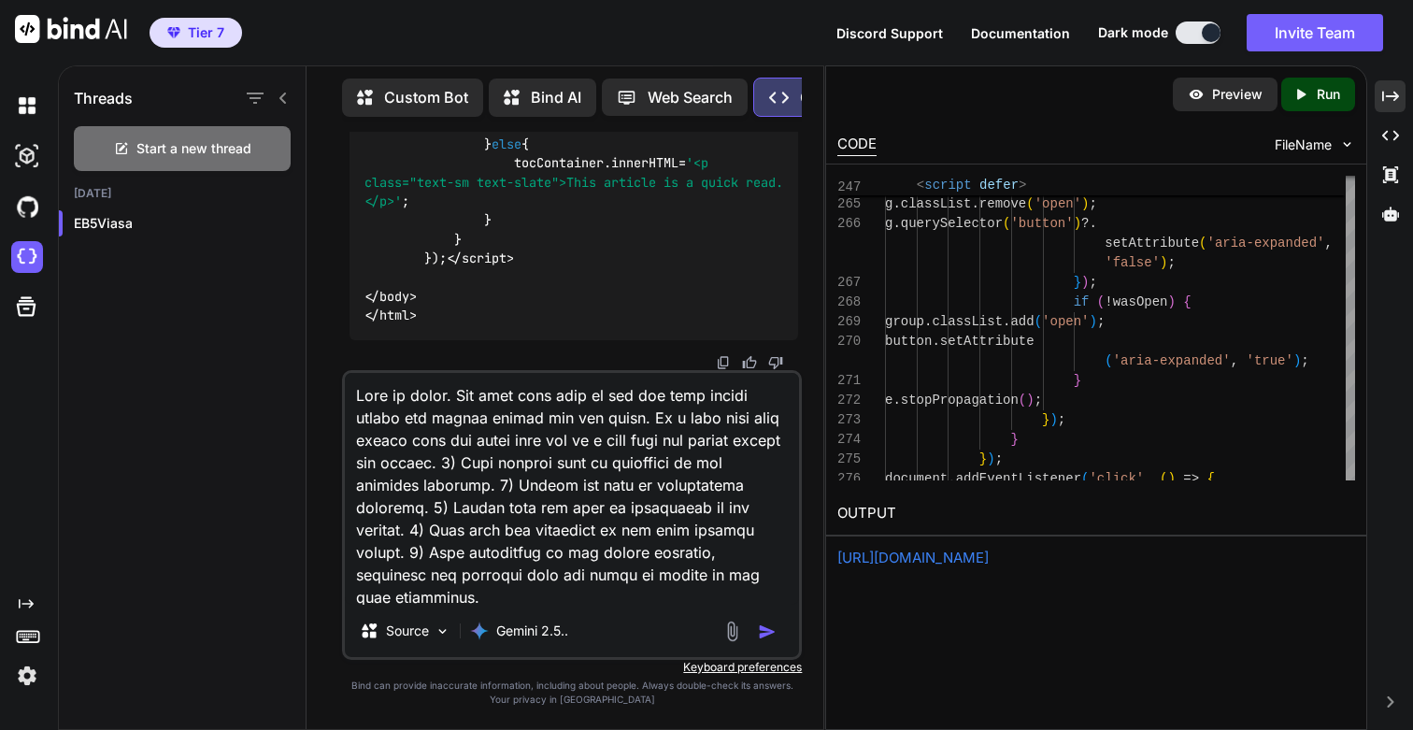
click at [408, 441] on textarea at bounding box center [572, 489] width 454 height 232
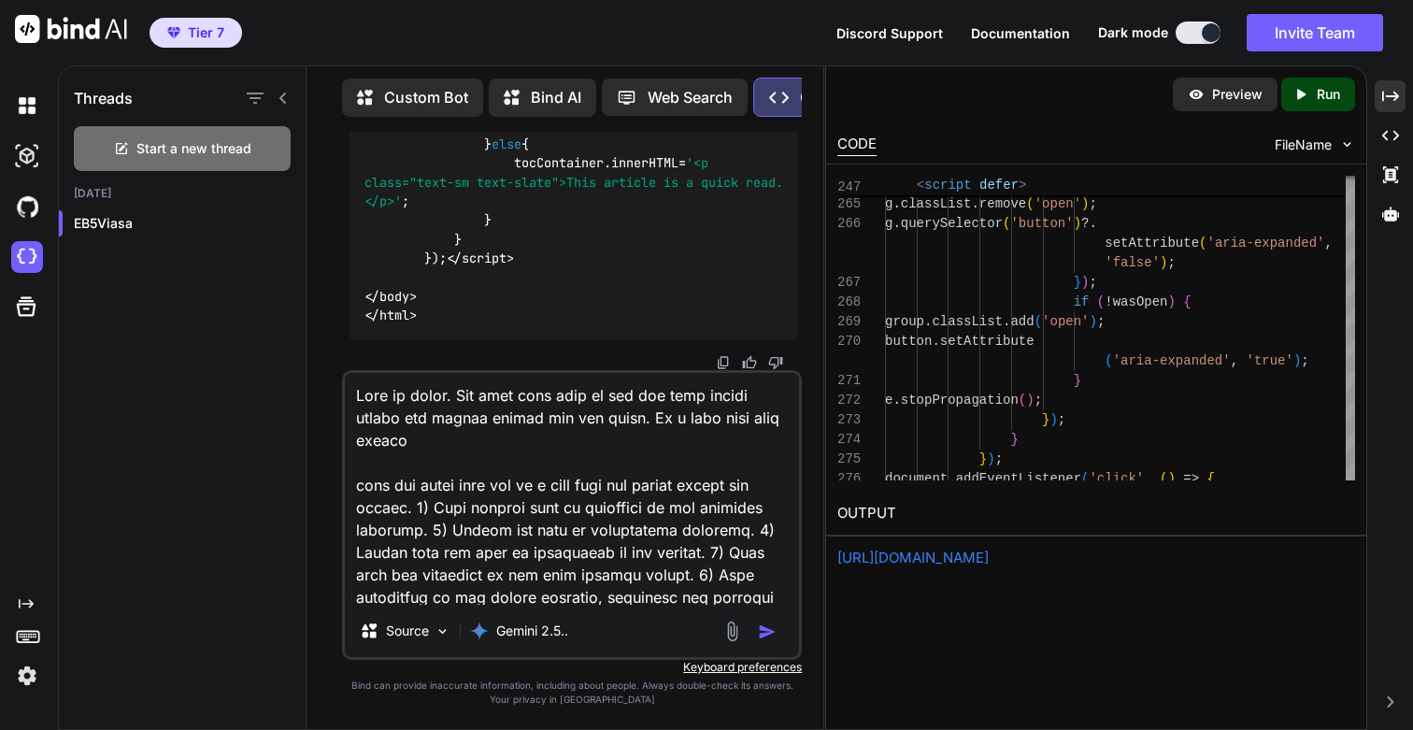
paste textarea "/learning-center/module-5-team"
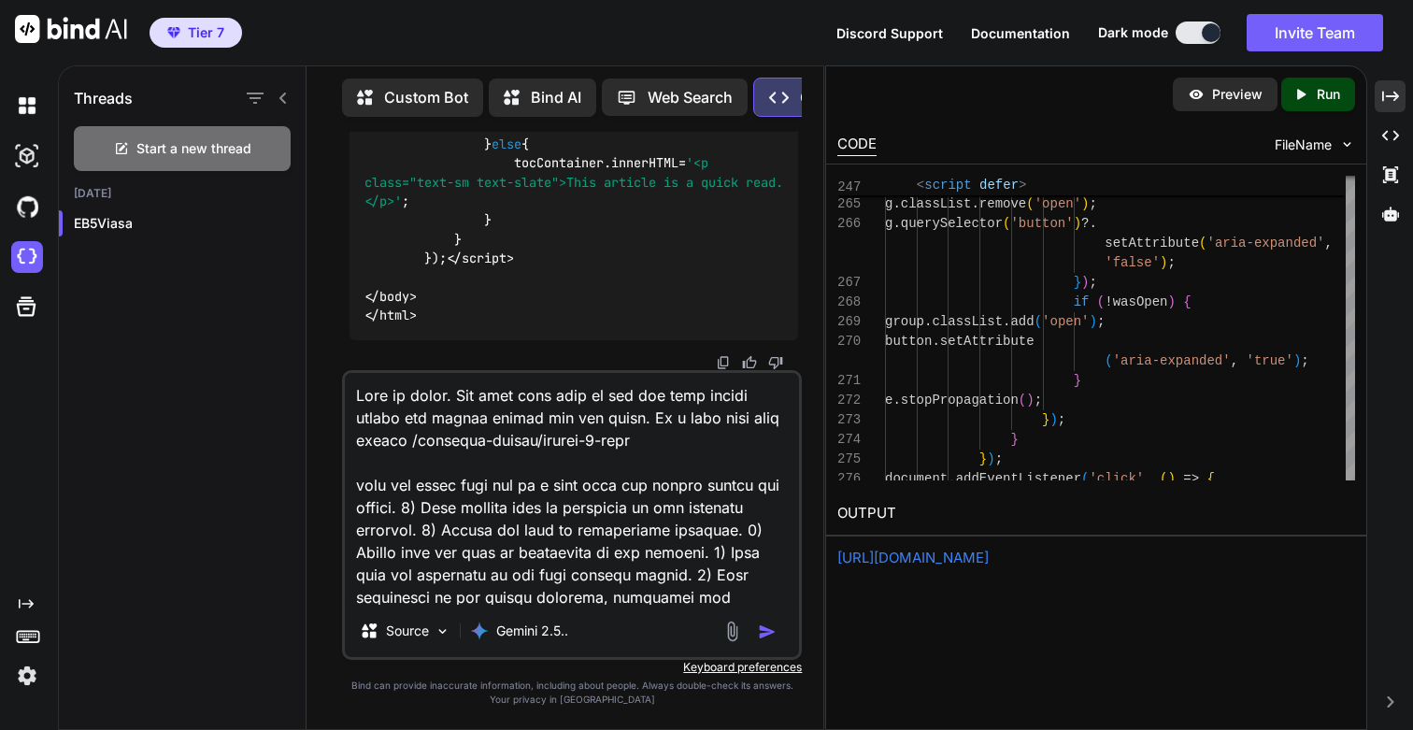
click at [602, 482] on textarea at bounding box center [572, 489] width 454 height 232
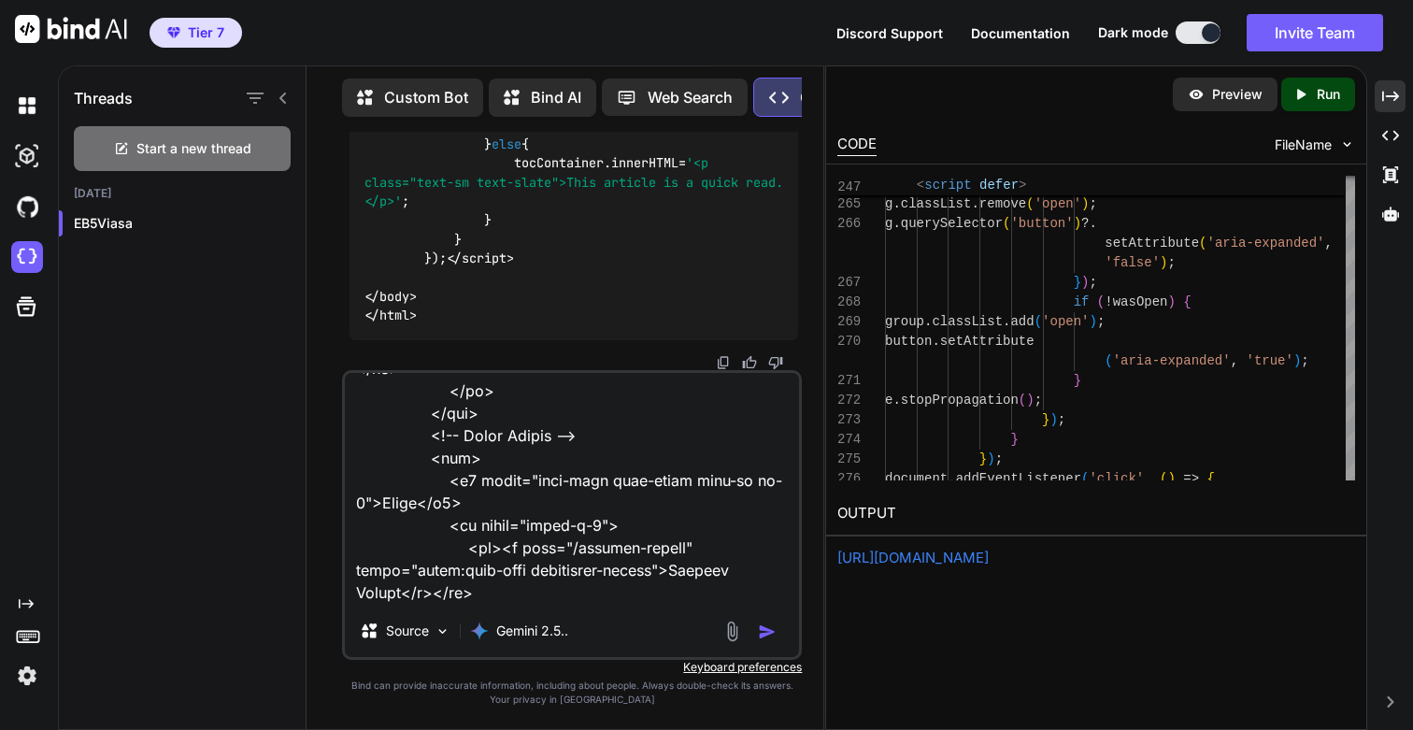
scroll to position [13057, 0]
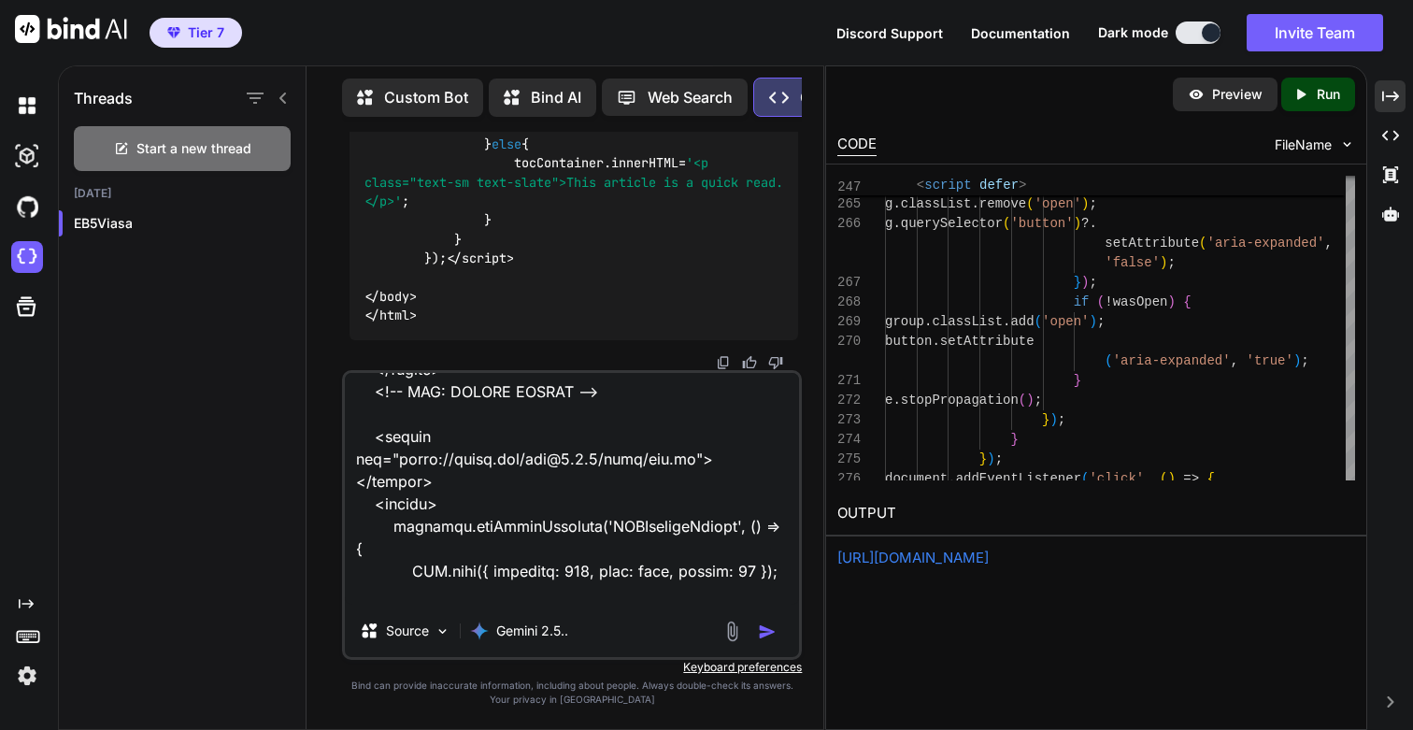
type textarea "Lore ip dolor. Sit amet cons adip el sed doe temp incidi utlabo etd magnaa enim…"
click at [766, 629] on img "button" at bounding box center [767, 631] width 19 height 19
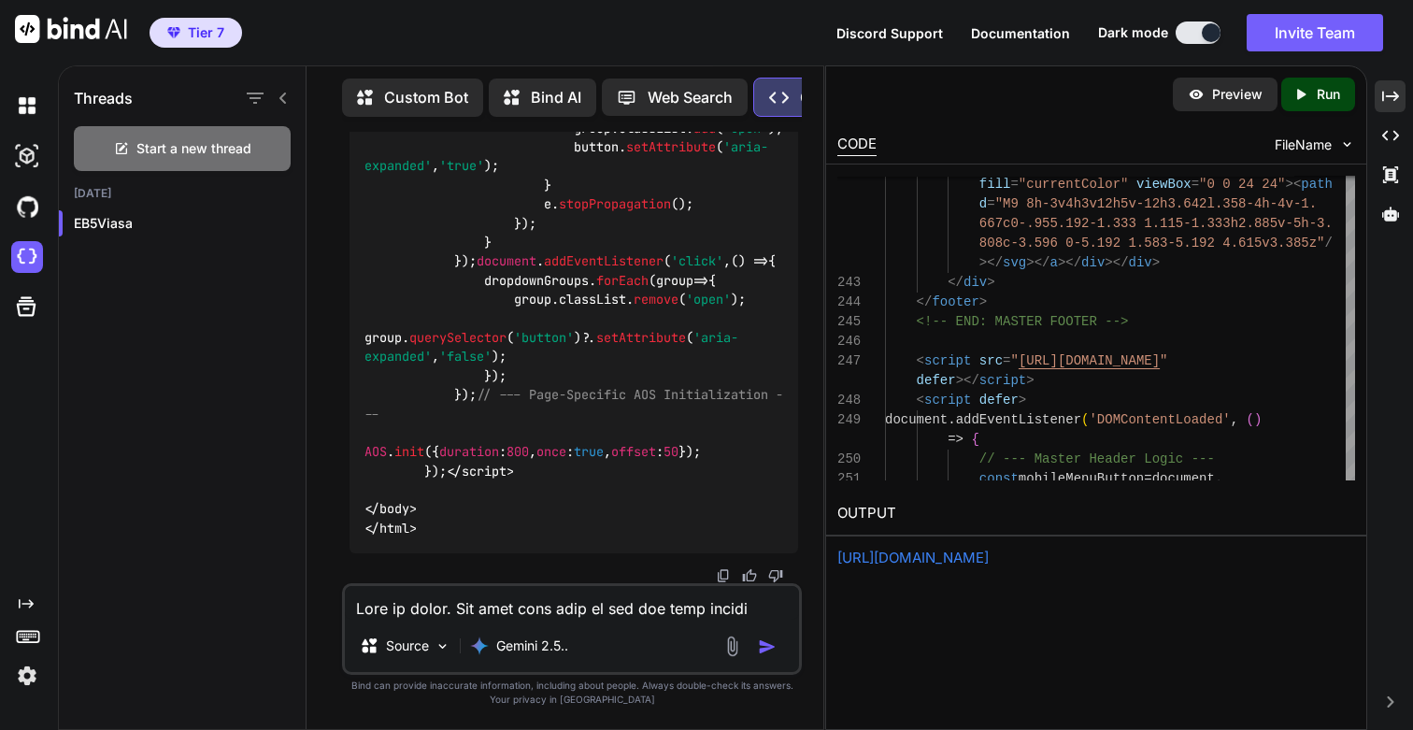
scroll to position [241498, 0]
click at [1325, 100] on p "Run" at bounding box center [1328, 94] width 23 height 19
click at [924, 553] on link "[URL][DOMAIN_NAME]" at bounding box center [912, 558] width 151 height 18
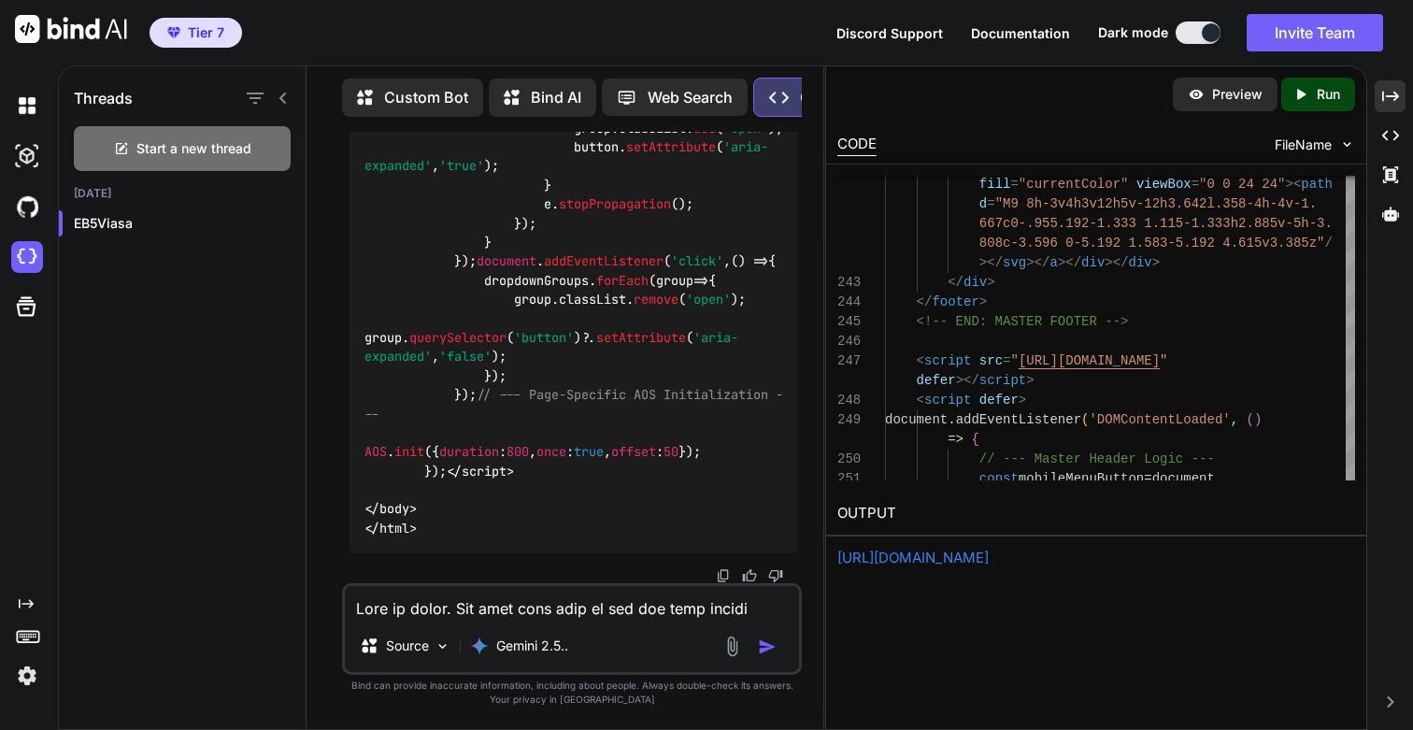
scroll to position [242510, 0]
click at [473, 613] on textarea at bounding box center [572, 603] width 454 height 34
paste textarea "[EB-5 Team Structure Infographic Placeholder]"
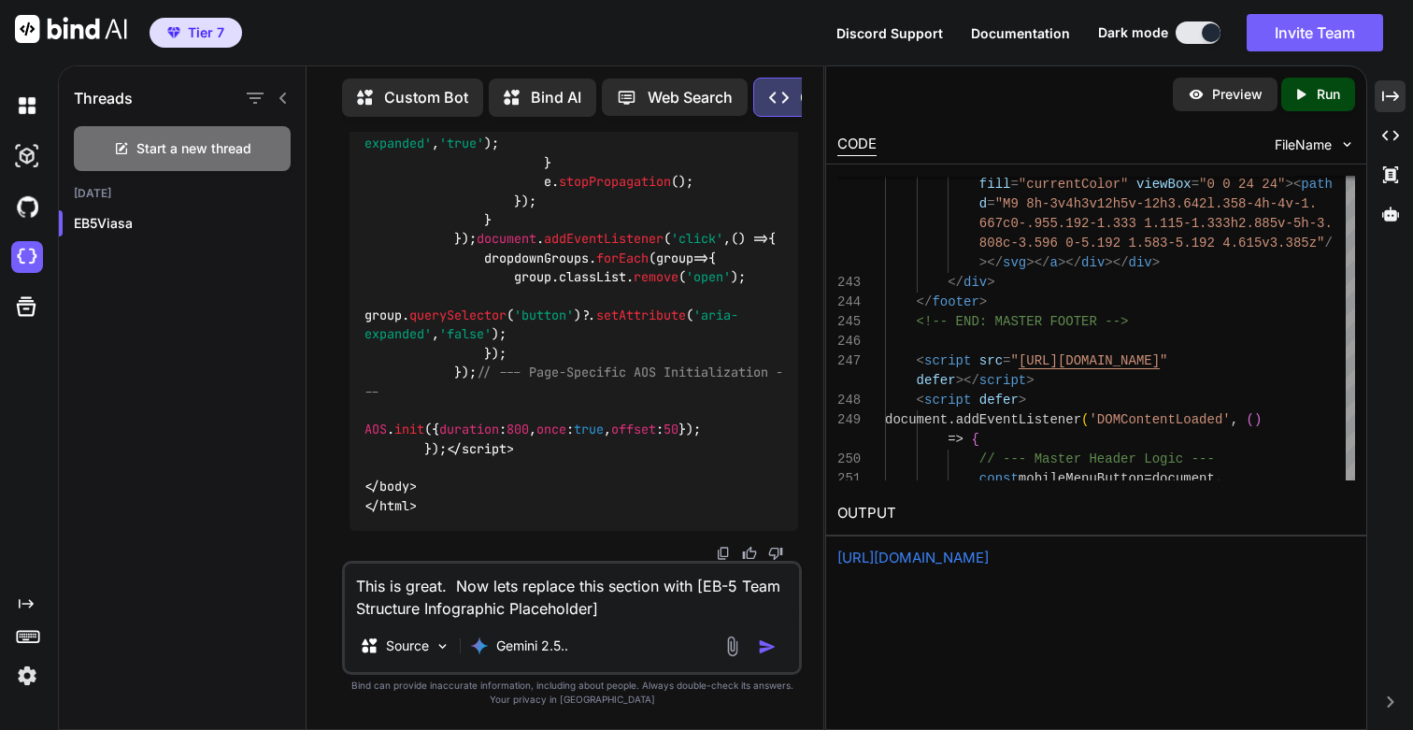
click at [678, 585] on textarea "This is great. Now lets replace this section with [EB-5 Team Structure Infograp…" at bounding box center [572, 591] width 454 height 56
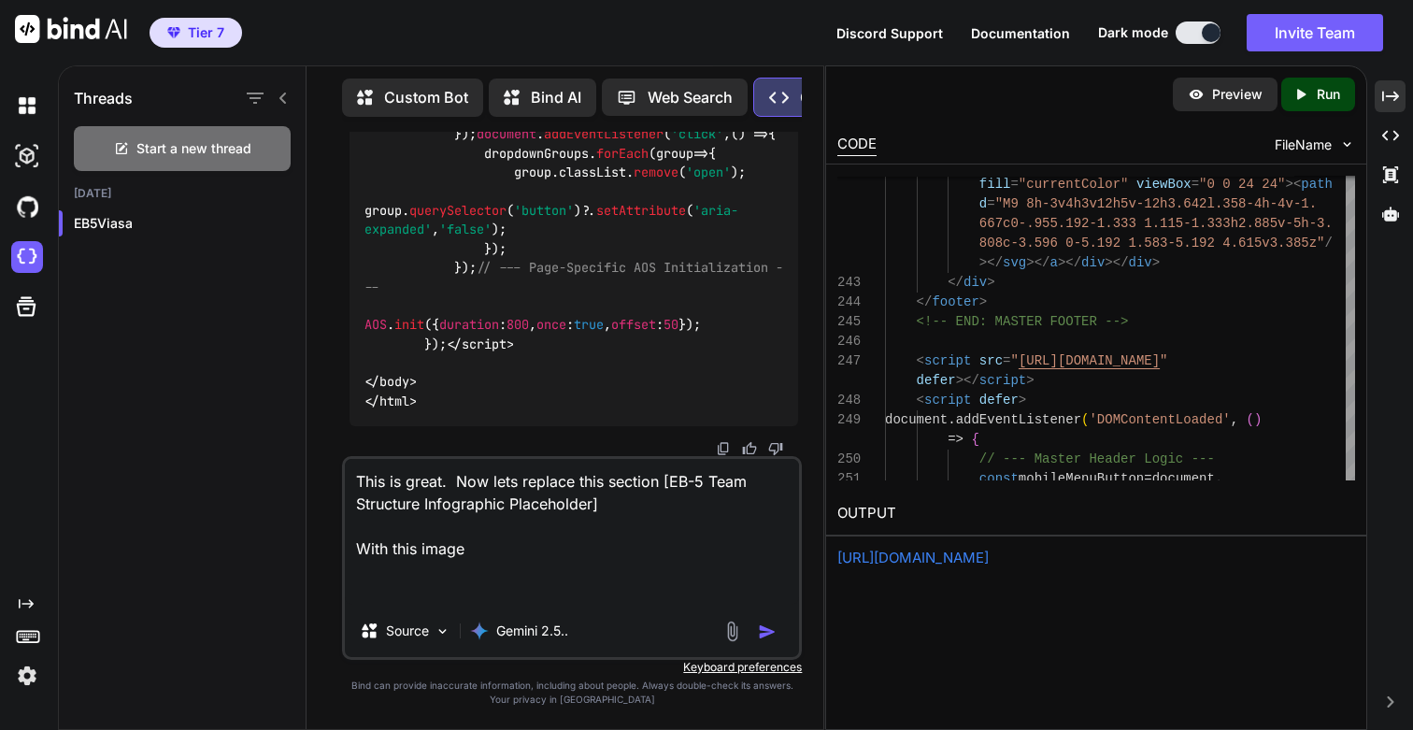
paste textarea "[URL][DOMAIN_NAME]"
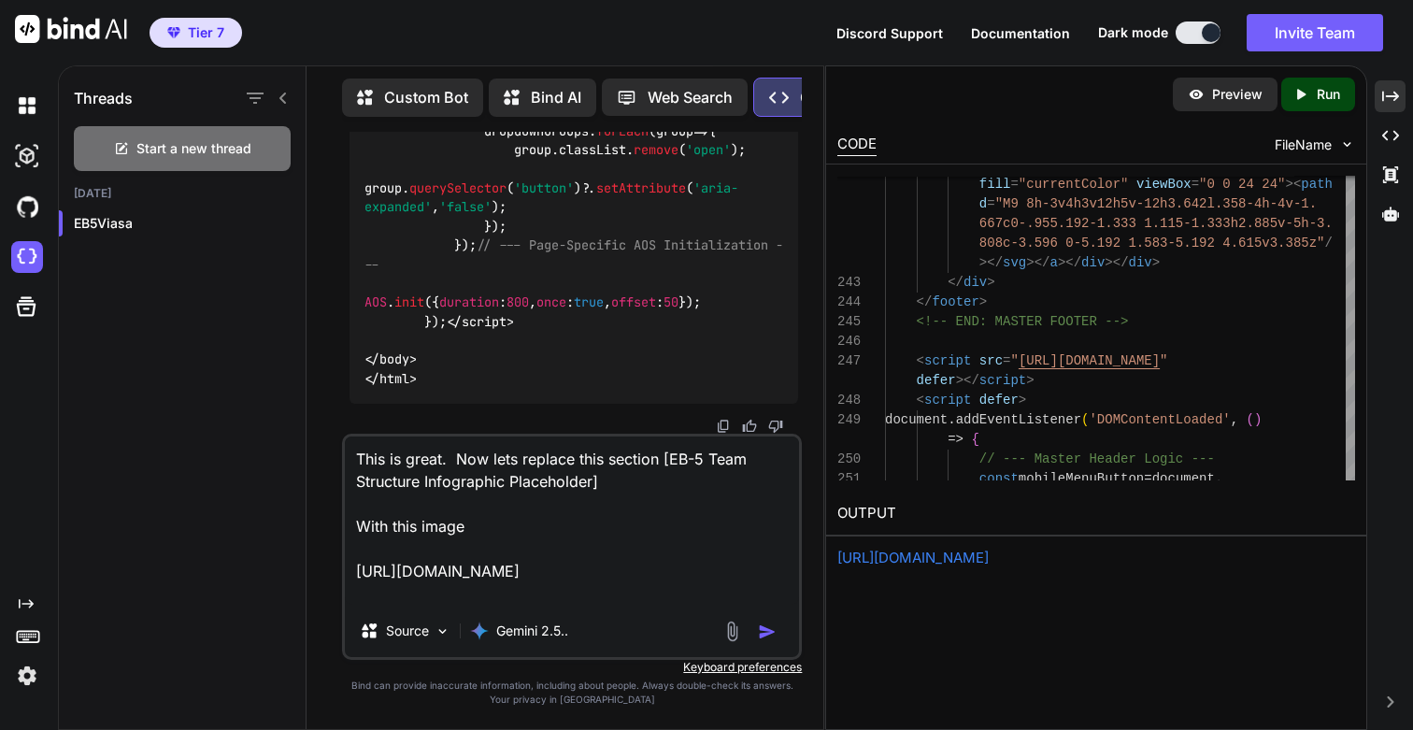
type textarea "This is great. Now lets replace this section [EB-5 Team Structure Infographic P…"
click at [774, 636] on img "button" at bounding box center [767, 631] width 19 height 19
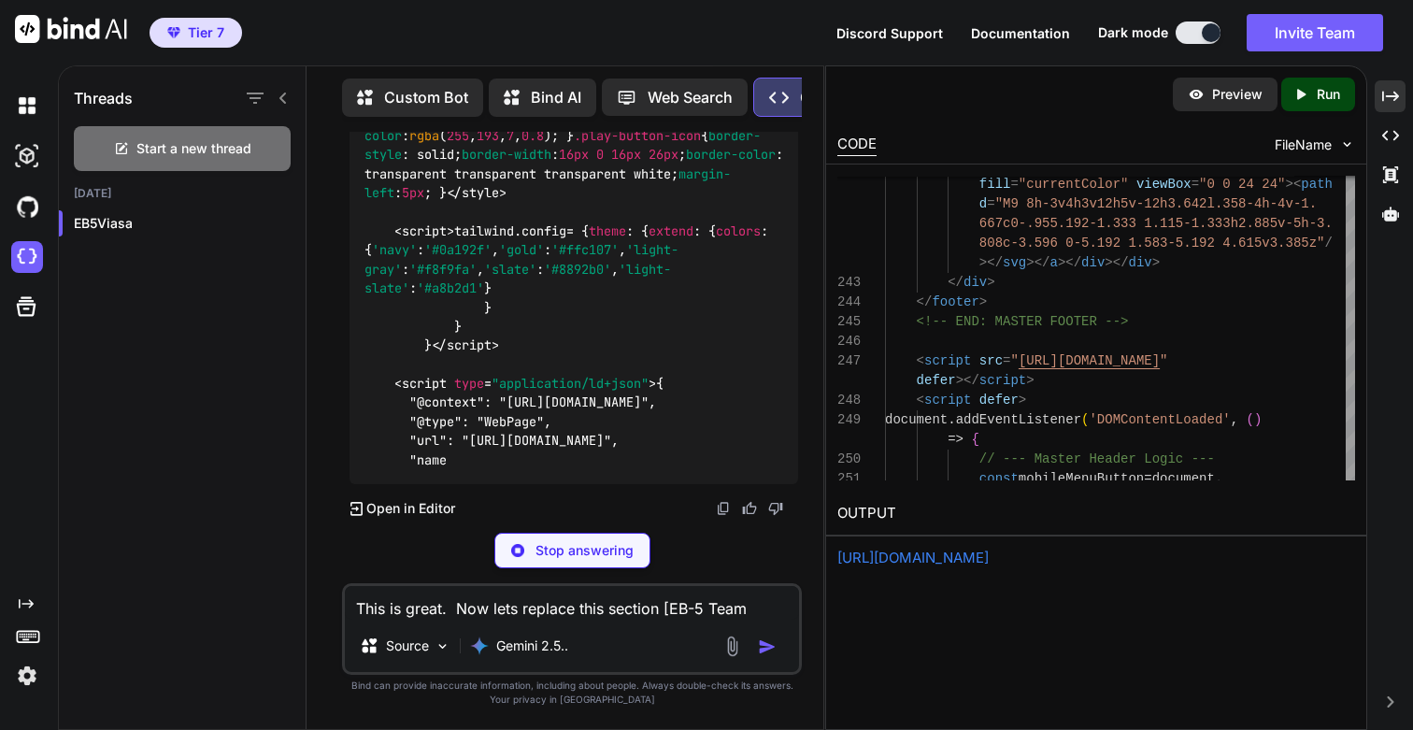
scroll to position [245539, 0]
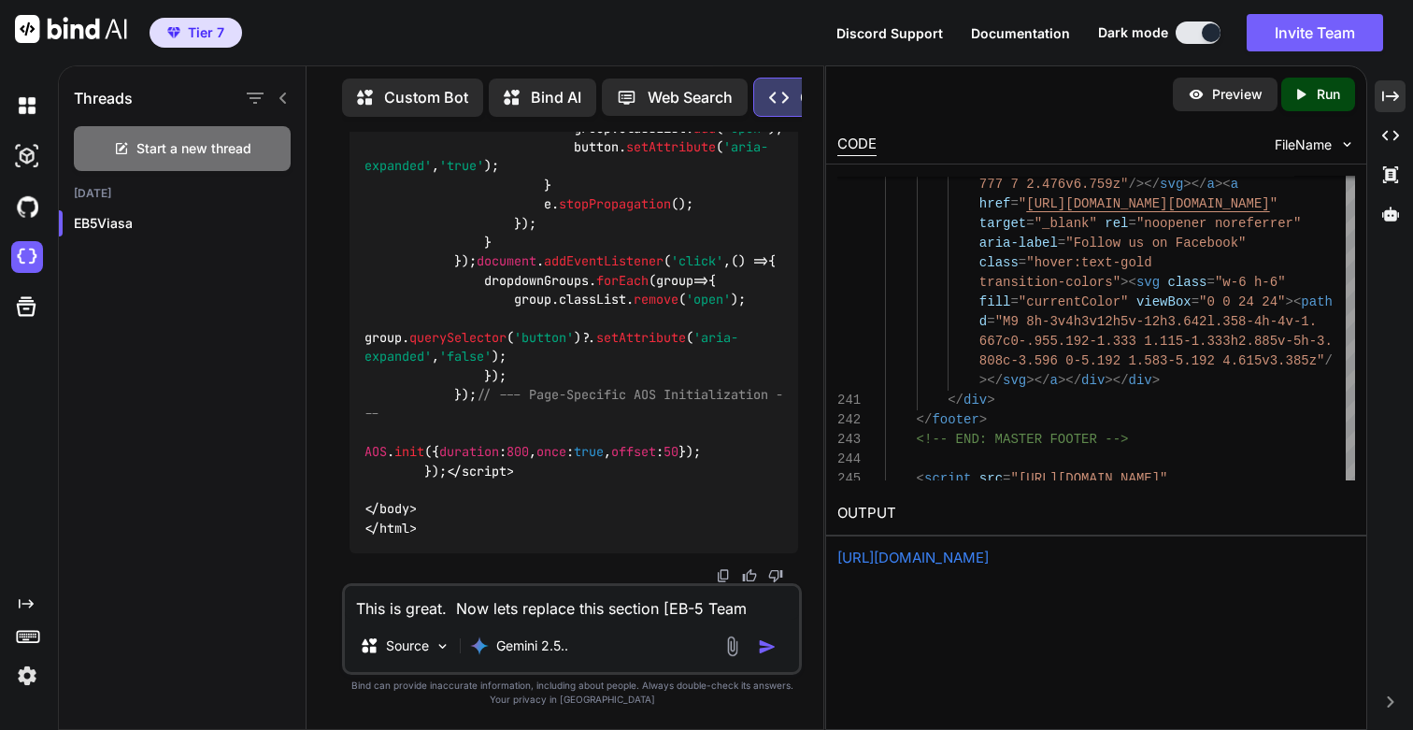
click at [1305, 93] on icon "Created with Pixso." at bounding box center [1300, 94] width 17 height 17
click at [989, 553] on link "[URL][DOMAIN_NAME]" at bounding box center [912, 558] width 151 height 18
click at [989, 552] on link "[URL][DOMAIN_NAME]" at bounding box center [912, 558] width 151 height 18
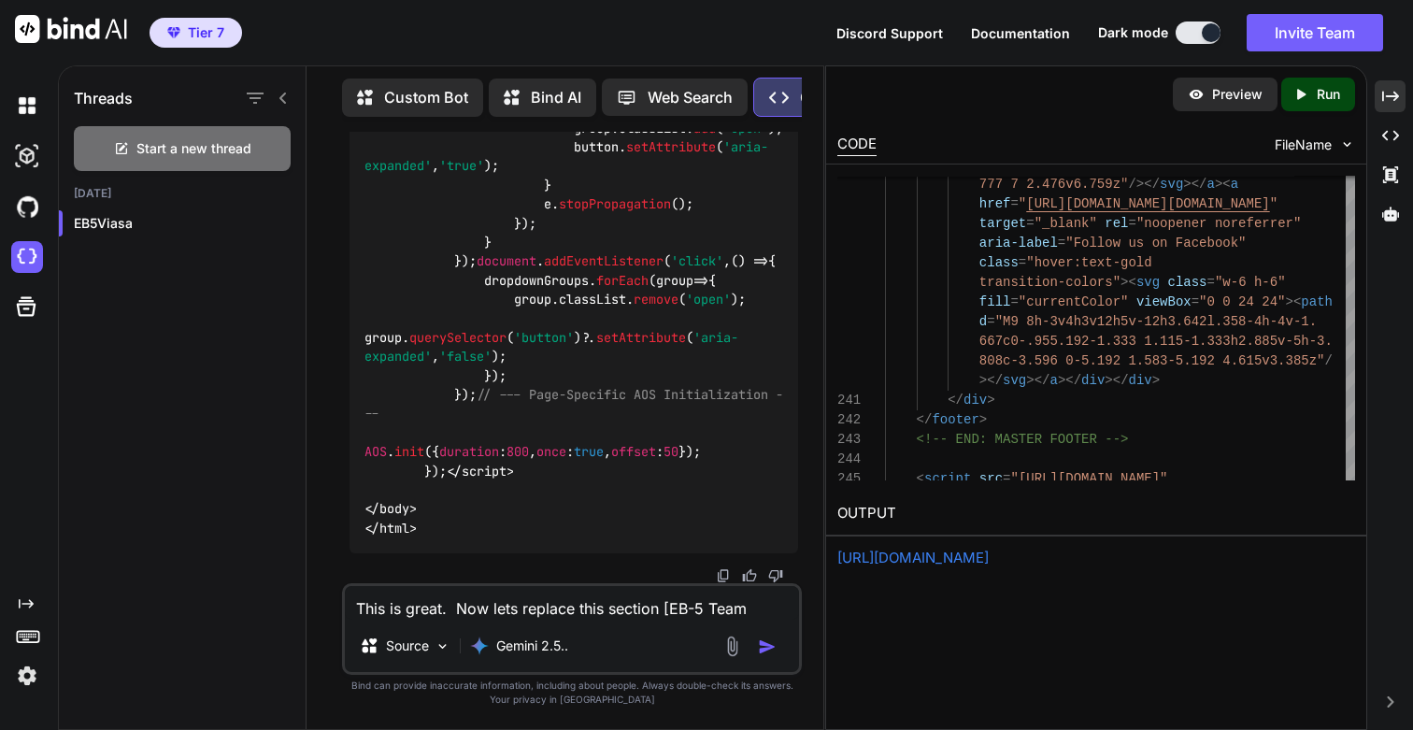
click at [531, 606] on textarea "This is great. Now lets replace this section [EB-5 Team Structure Infographic P…" at bounding box center [572, 603] width 454 height 34
paste textarea "<!DOCTYPE html> <html lang="en" class="scroll-smooth"> <head> <meta charset="UT…"
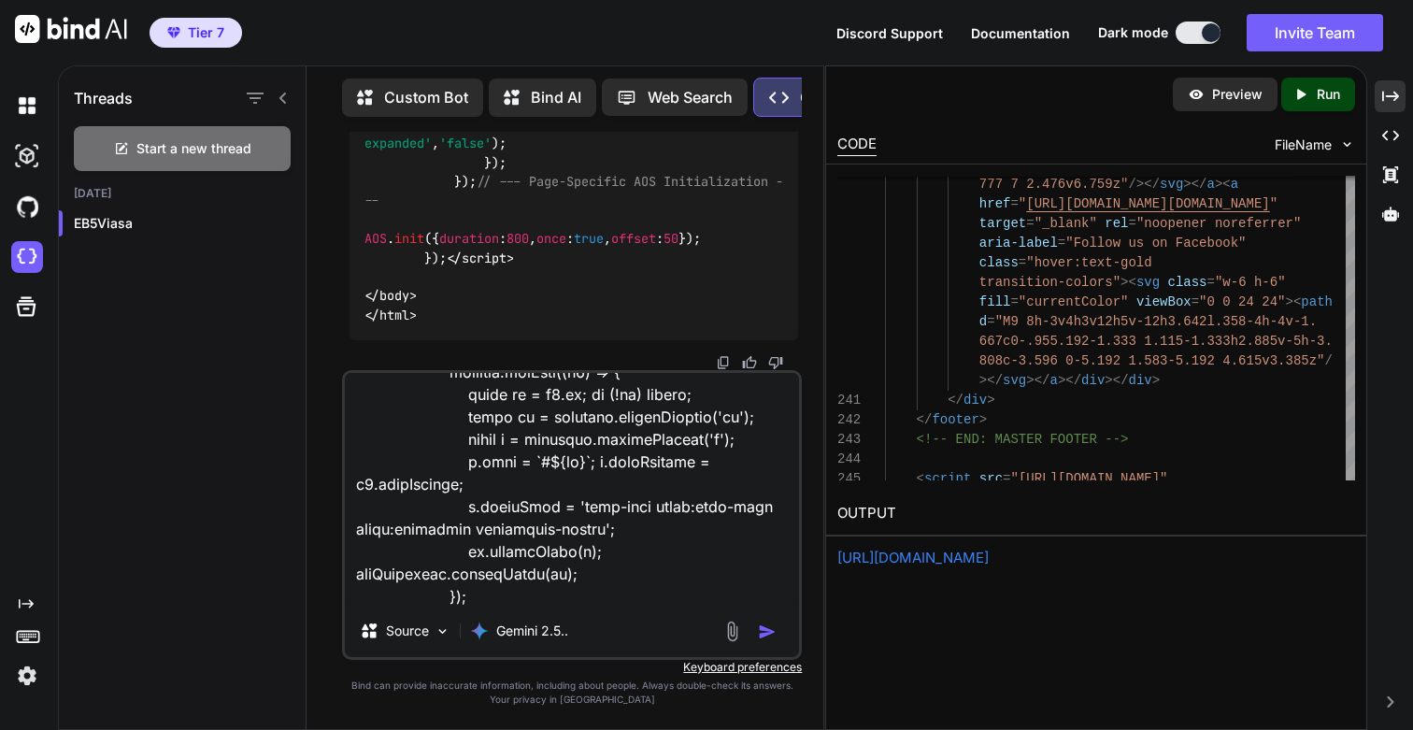
scroll to position [0, 0]
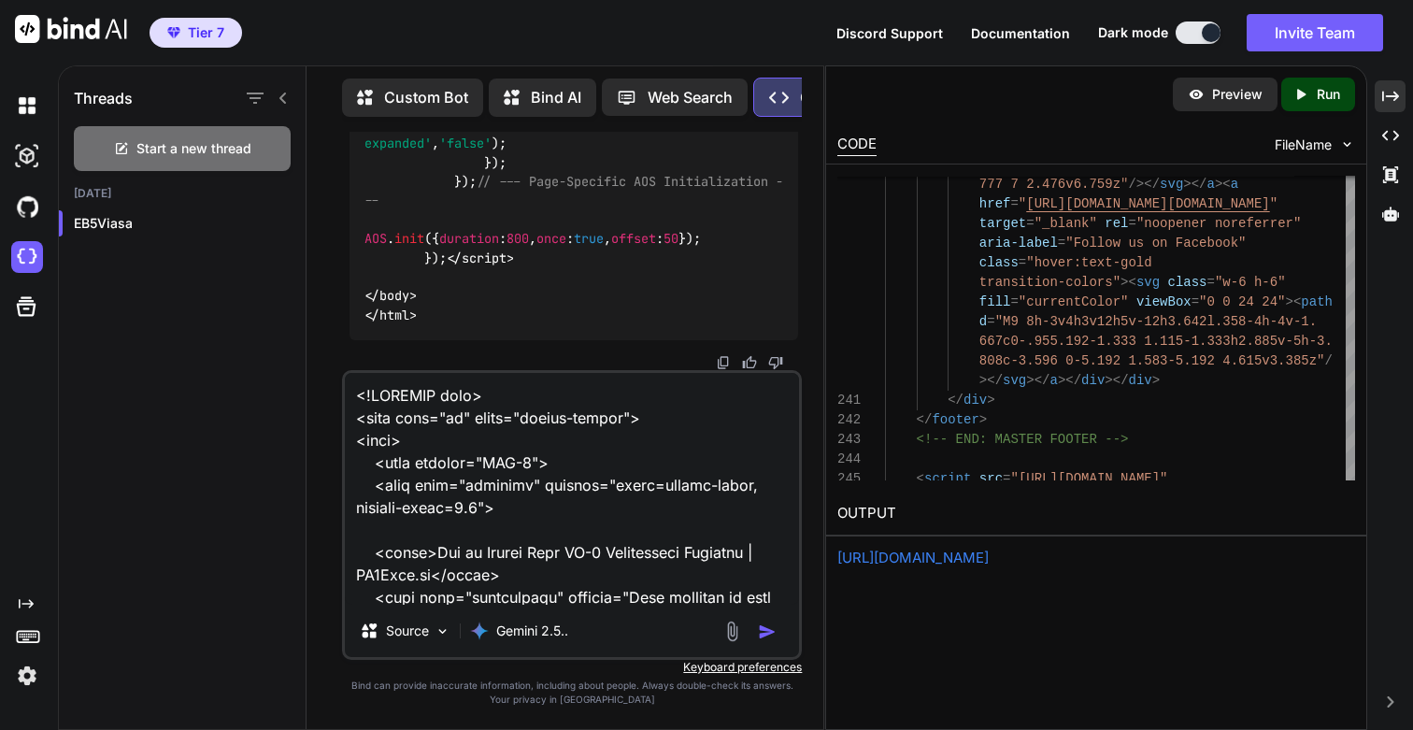
paste textarea "Lore ip dolor. Sit amet cons adip el sed doe temp incidi utlabo etd magnaa enim…"
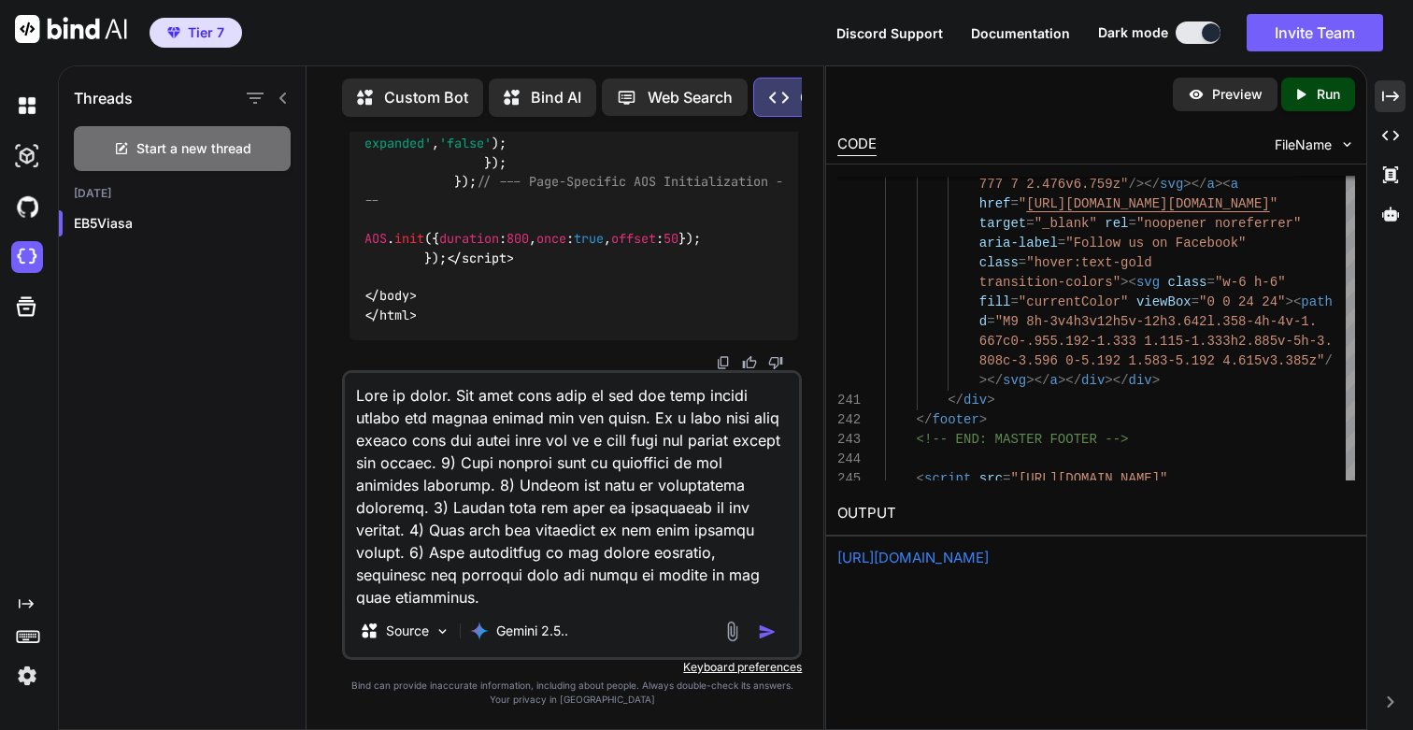
click at [450, 440] on textarea at bounding box center [572, 489] width 454 height 232
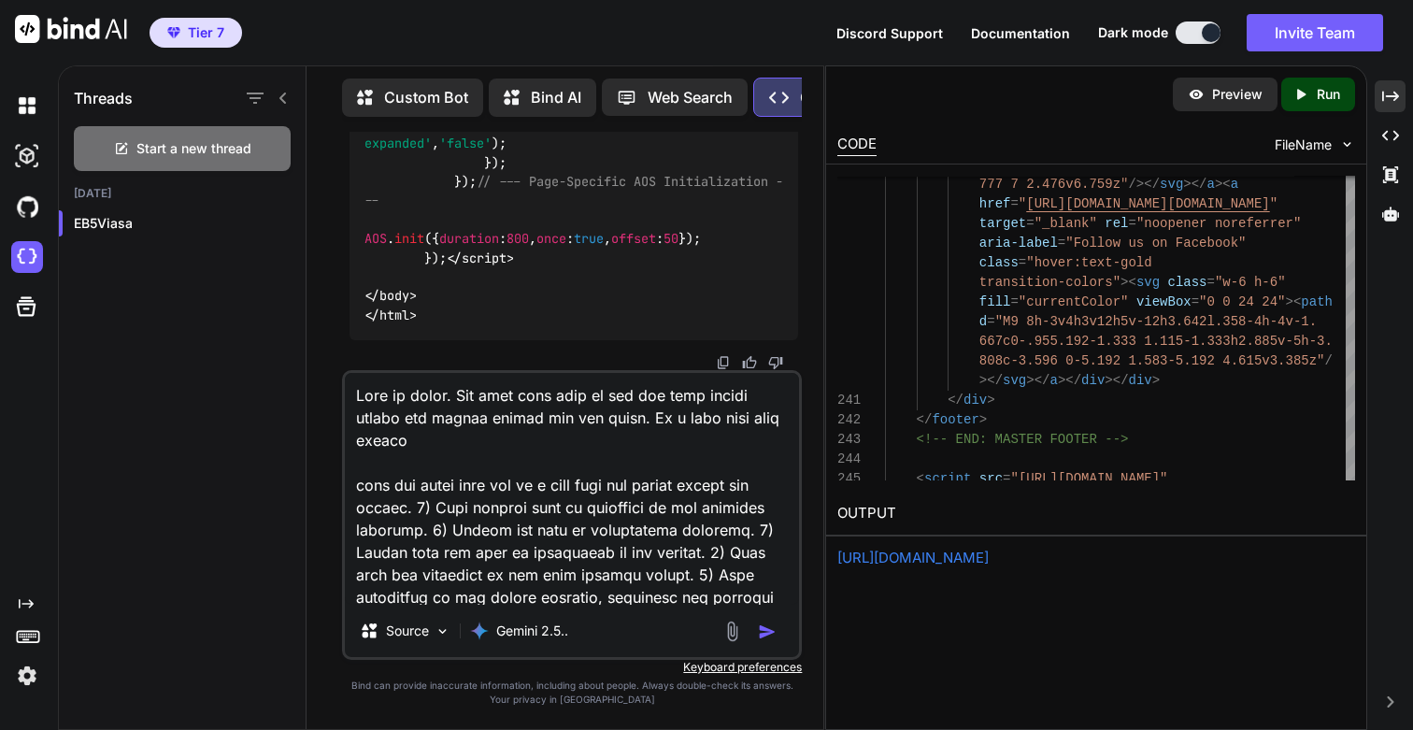
paste textarea "/learning-center/articles/choosing-immigration-attorney"
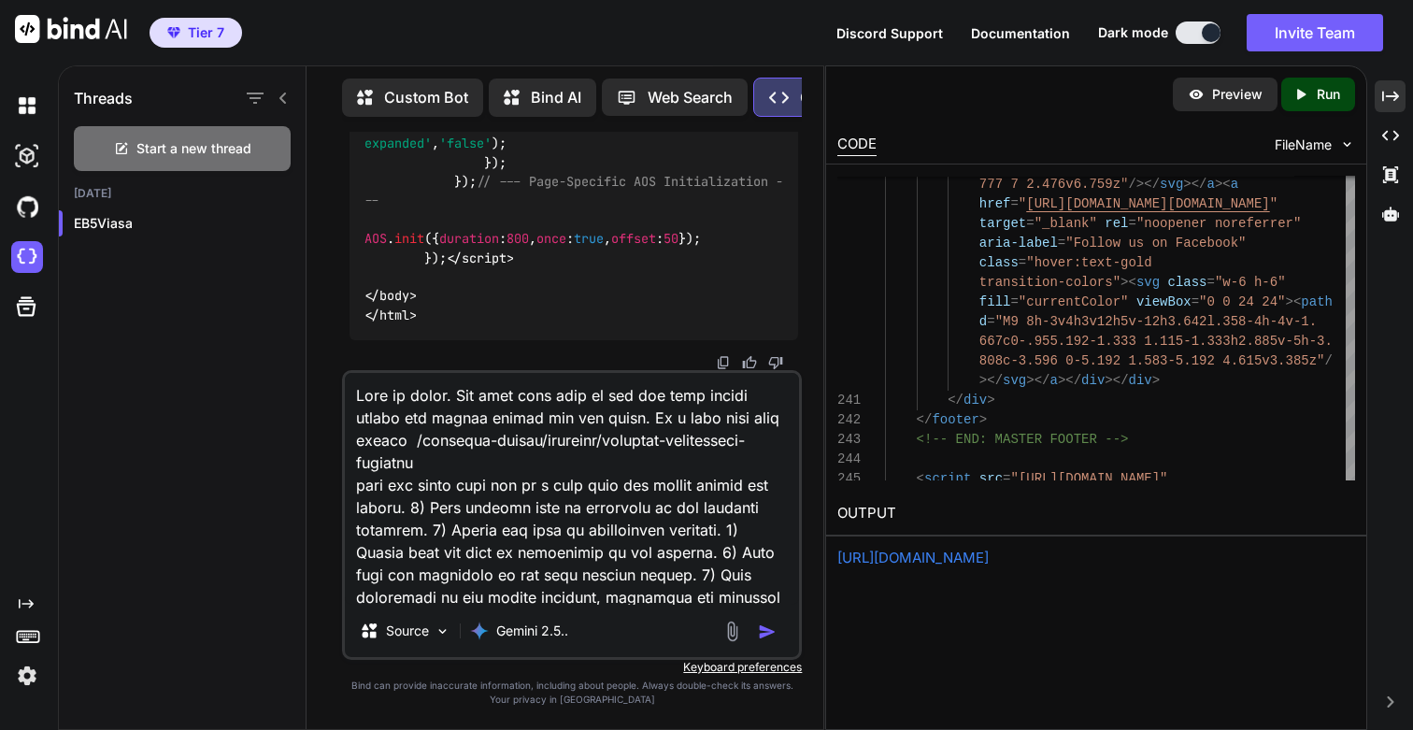
click at [611, 484] on textarea at bounding box center [572, 489] width 454 height 232
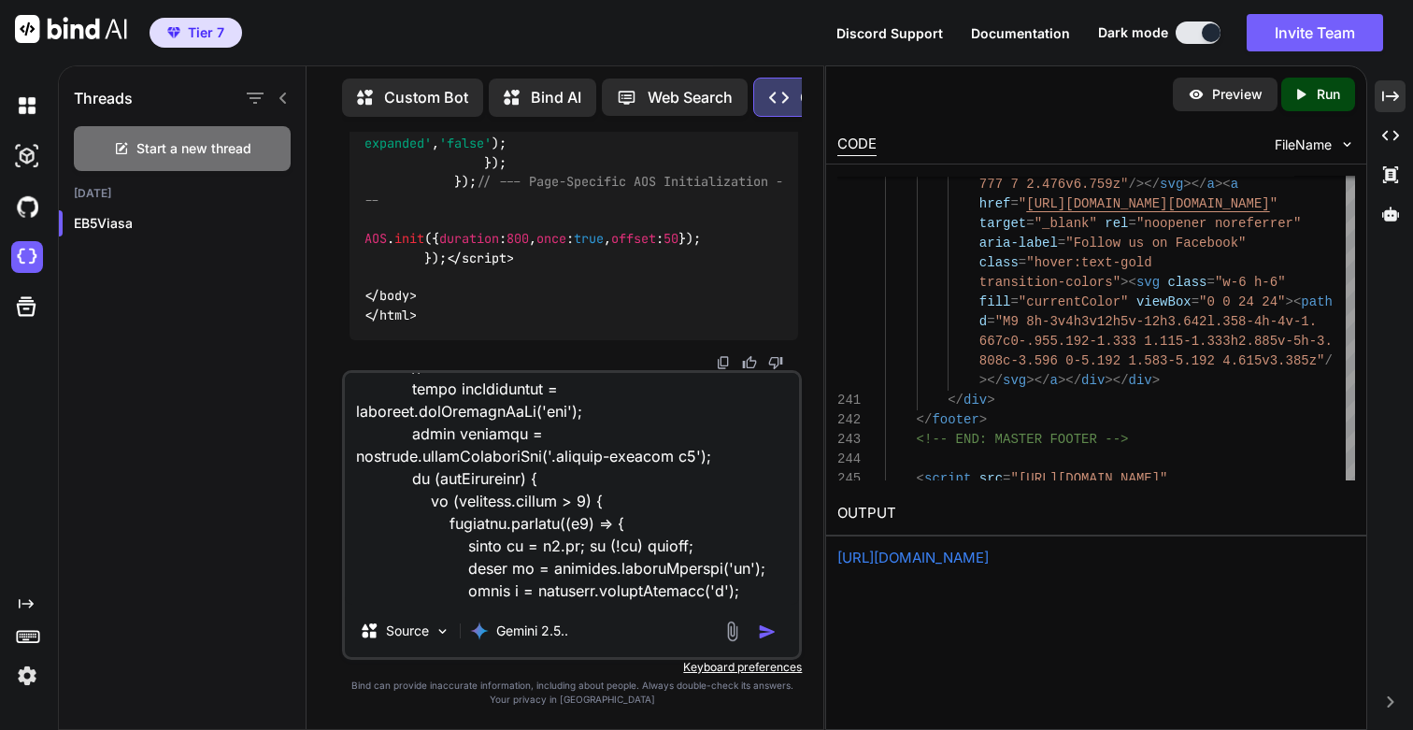
scroll to position [10993, 0]
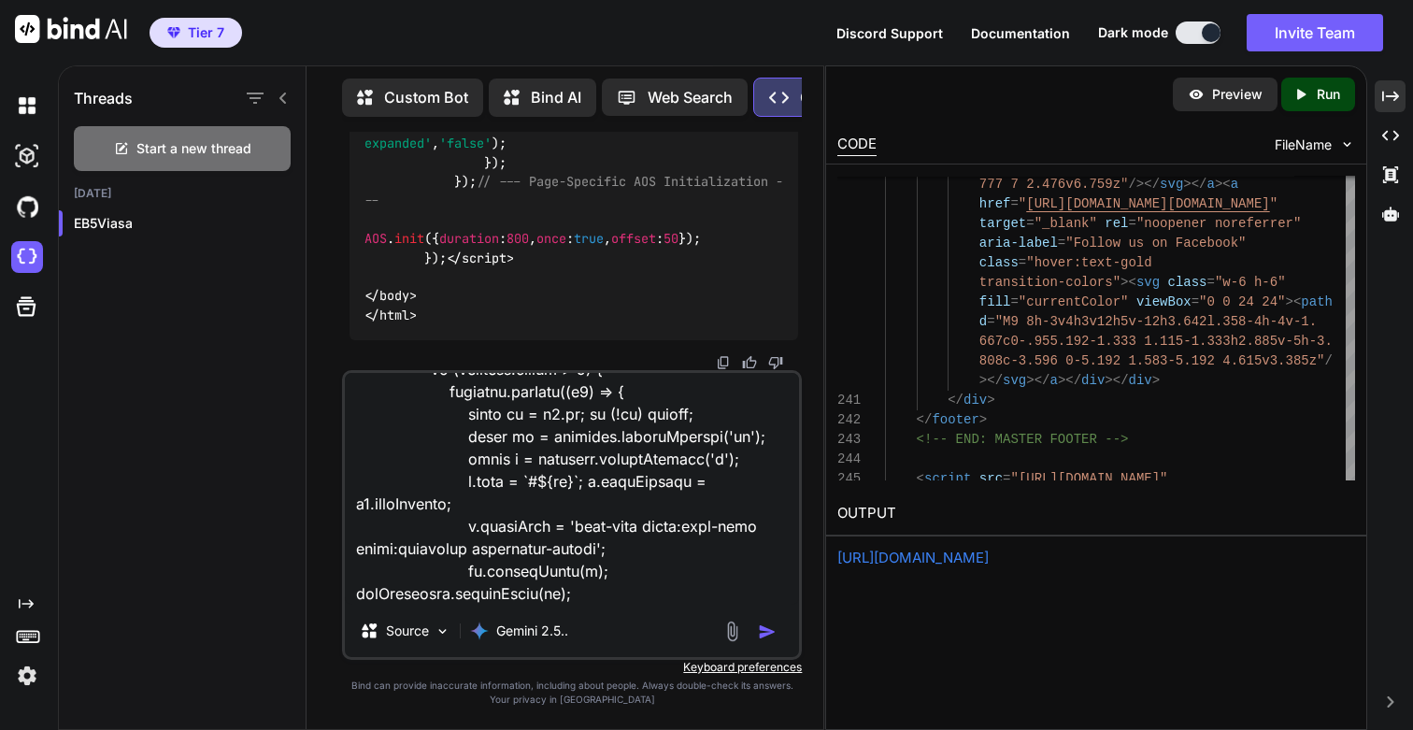
type textarea "Lore ip dolor. Sit amet cons adip el sed doe temp incidi utlabo etd magnaa enim…"
click at [779, 631] on button "button" at bounding box center [771, 631] width 26 height 19
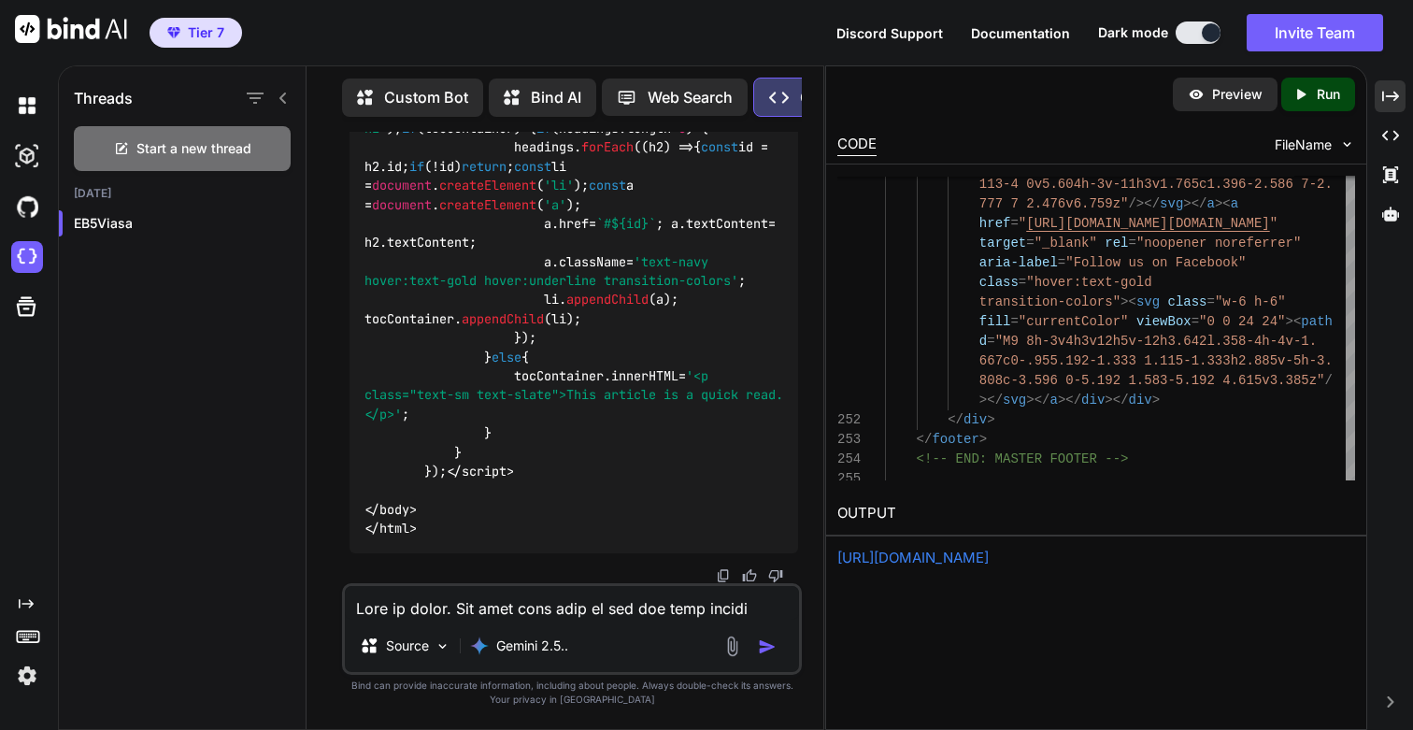
scroll to position [275941, 0]
click at [1318, 93] on p "Run" at bounding box center [1328, 94] width 23 height 19
click at [926, 562] on link "[URL][DOMAIN_NAME]" at bounding box center [912, 558] width 151 height 18
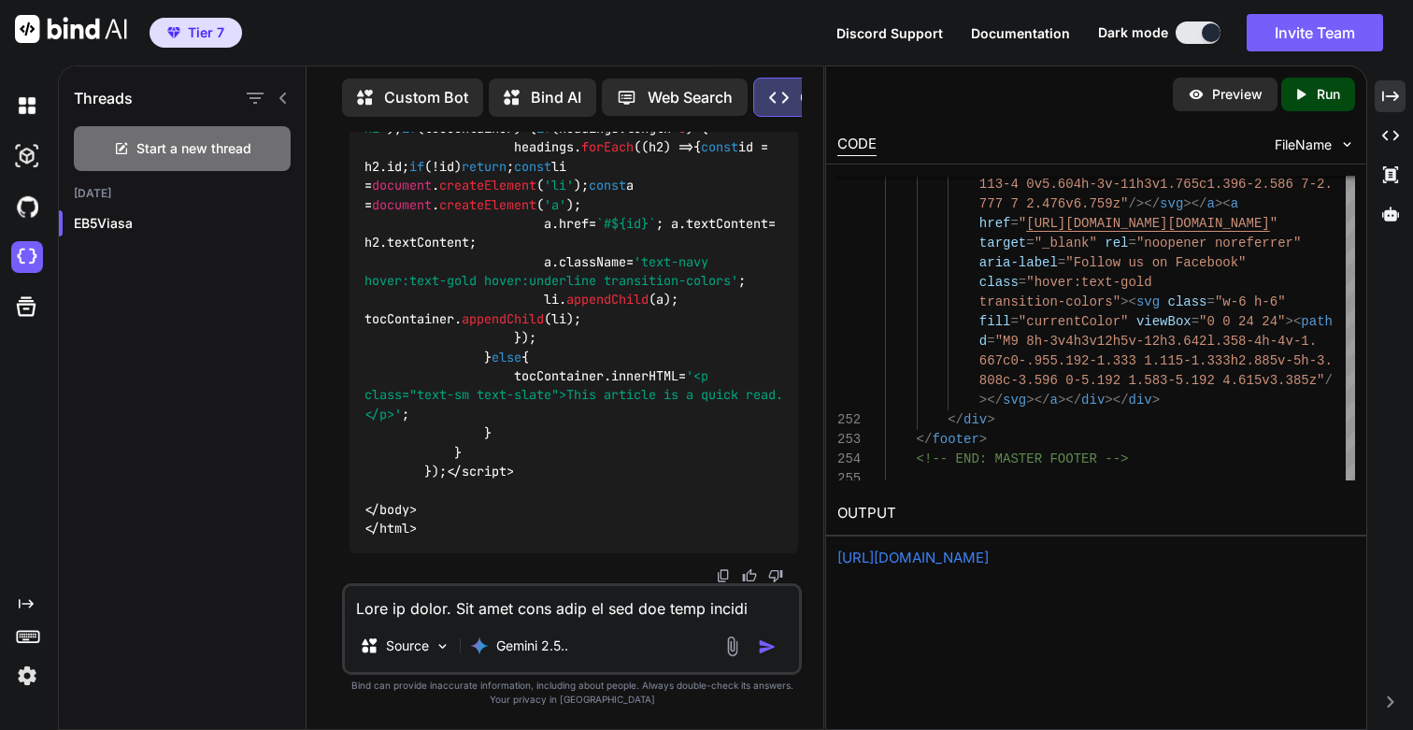
scroll to position [275941, 0]
click at [449, 614] on textarea at bounding box center [572, 603] width 454 height 34
paste textarea "<!DOCTYPE html> <html lang="en" class="scroll-smooth"> <head> <meta charset="UT…"
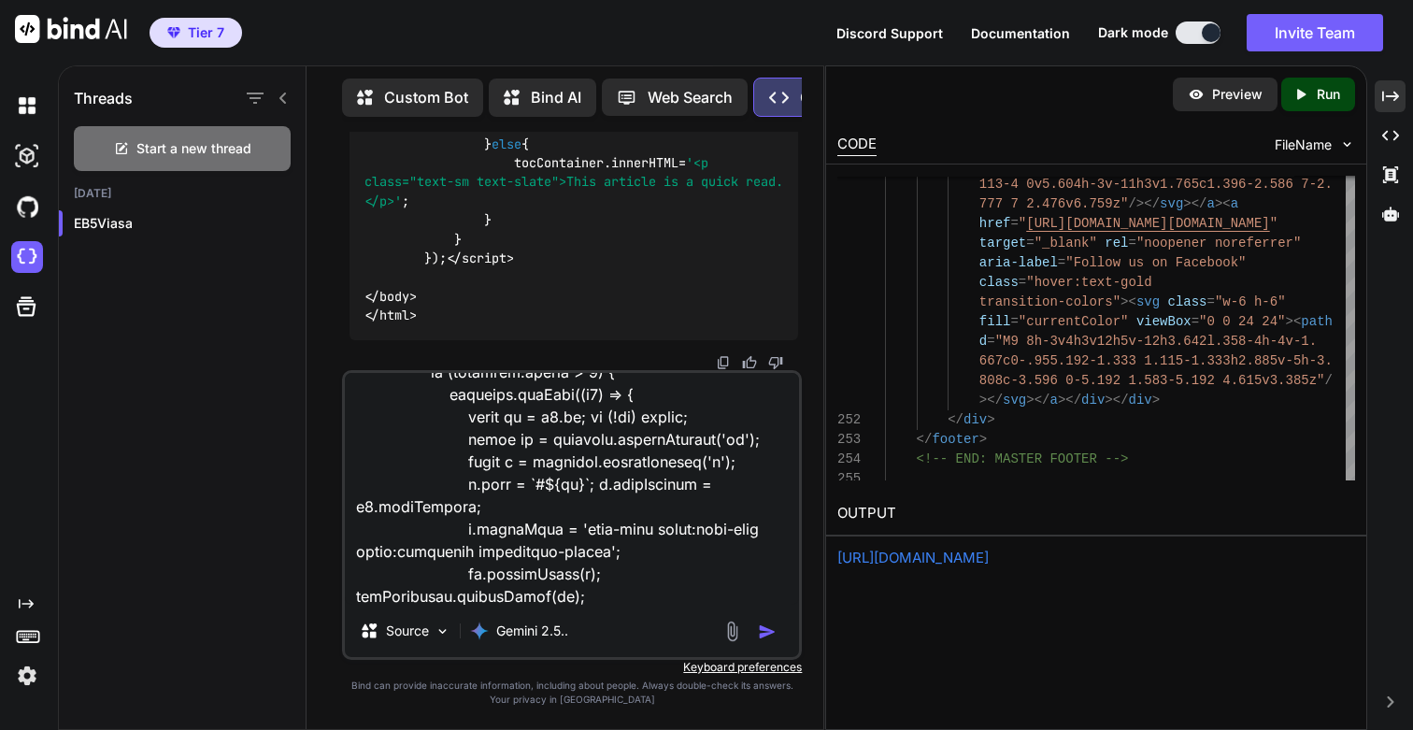
scroll to position [0, 0]
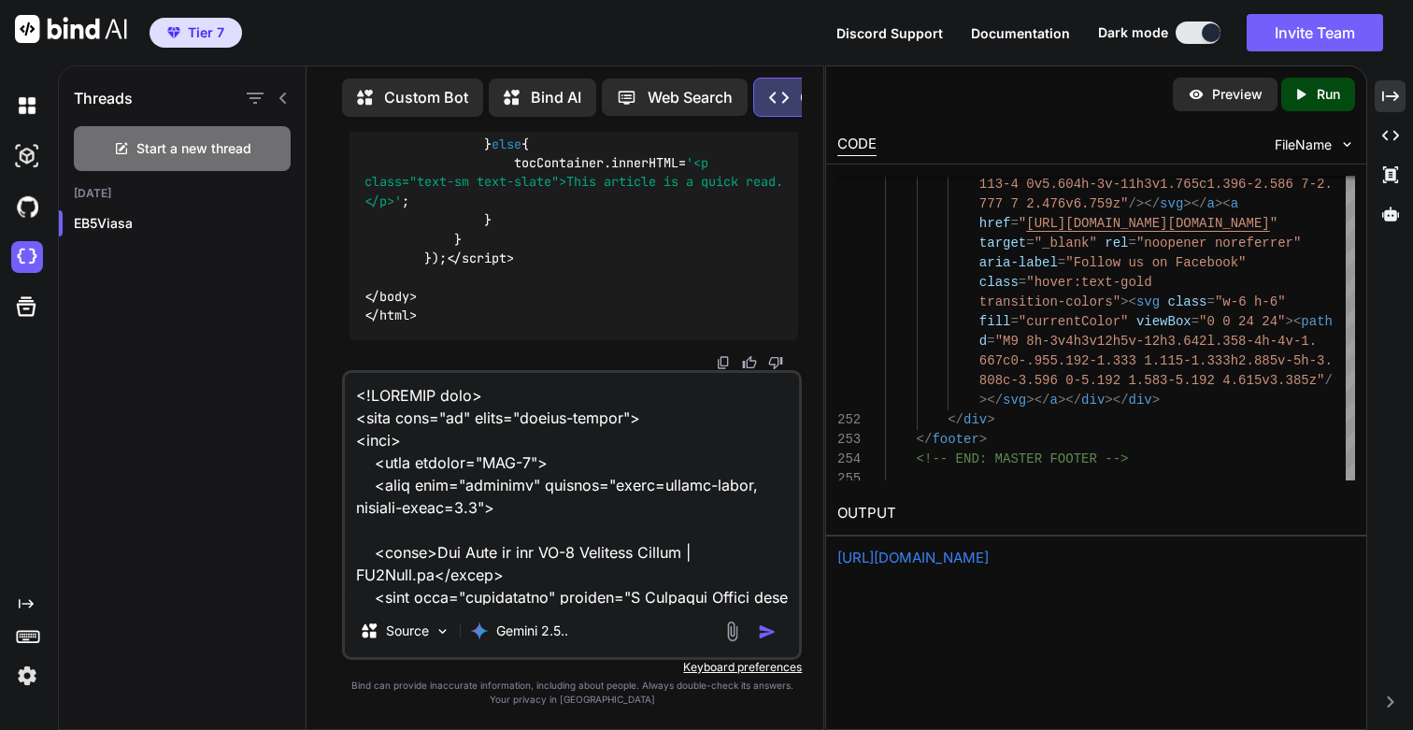
paste textarea "Lore ip dolor. Sit amet cons adip el sed doe temp incidi utlabo etd magnaa enim…"
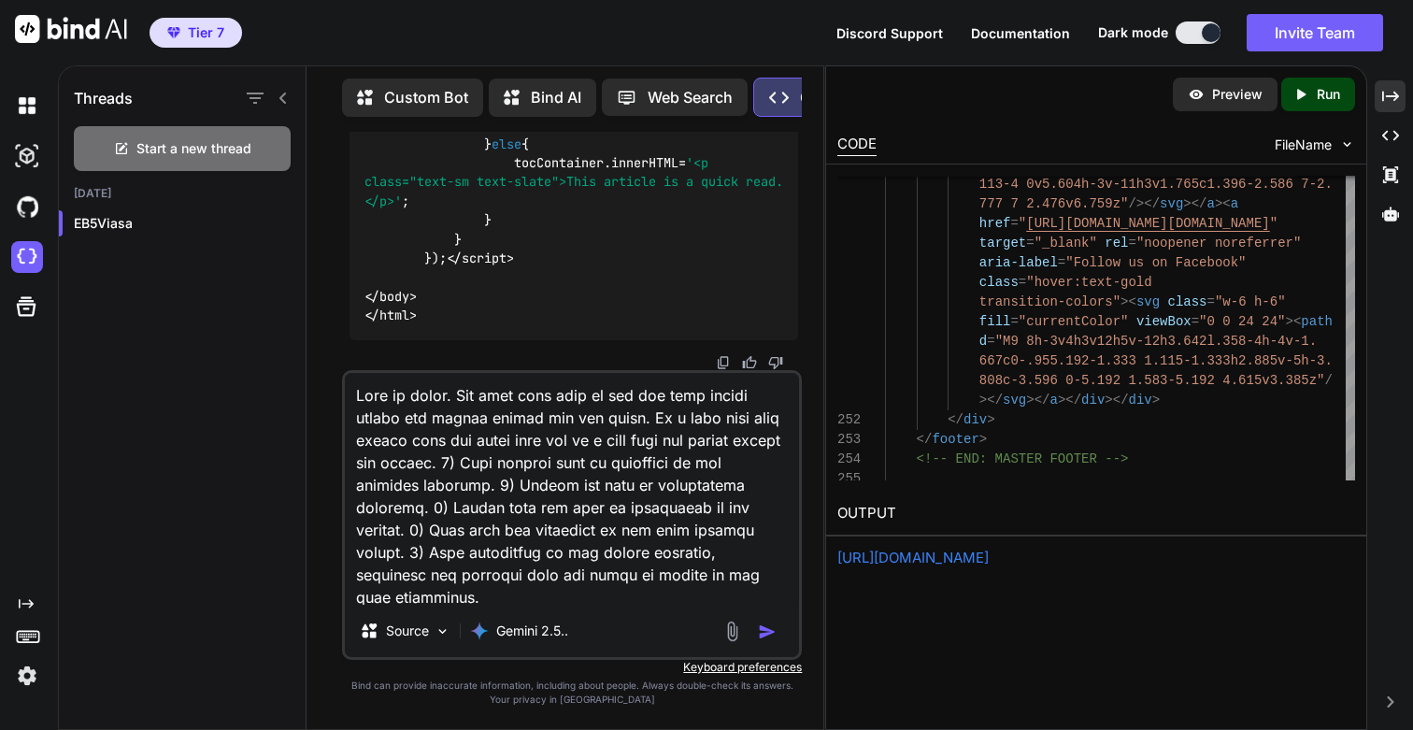
click at [411, 435] on textarea at bounding box center [572, 489] width 454 height 232
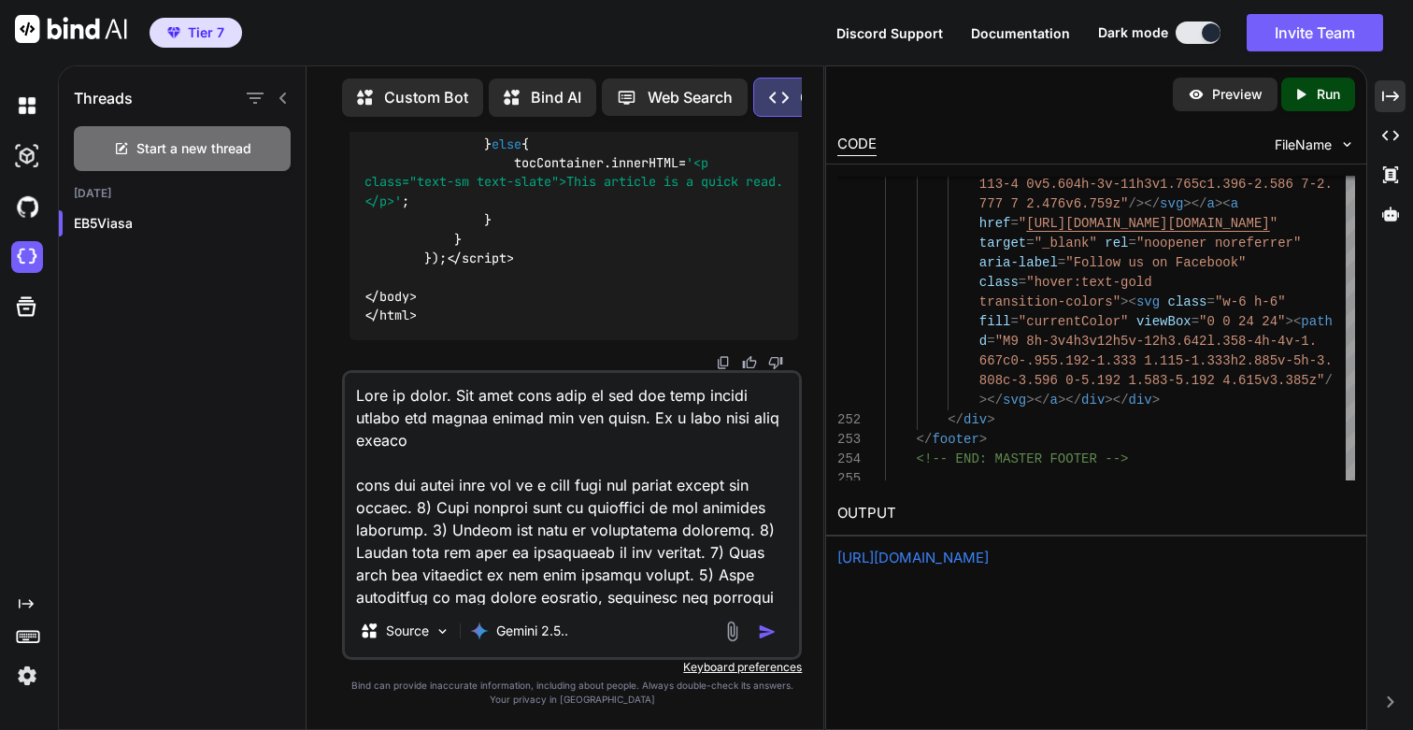
paste textarea "/learning-center/articles/role-of-regional-center"
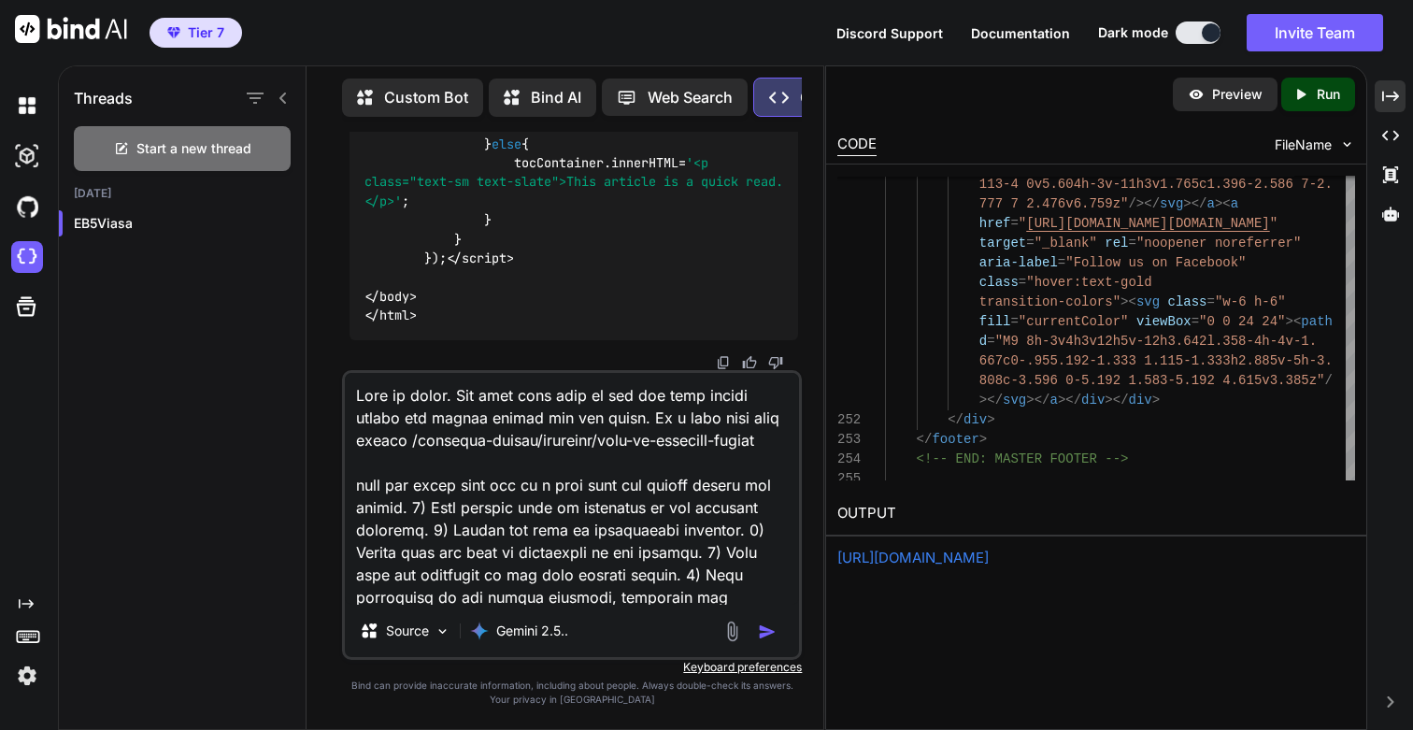
click at [610, 483] on textarea at bounding box center [572, 489] width 454 height 232
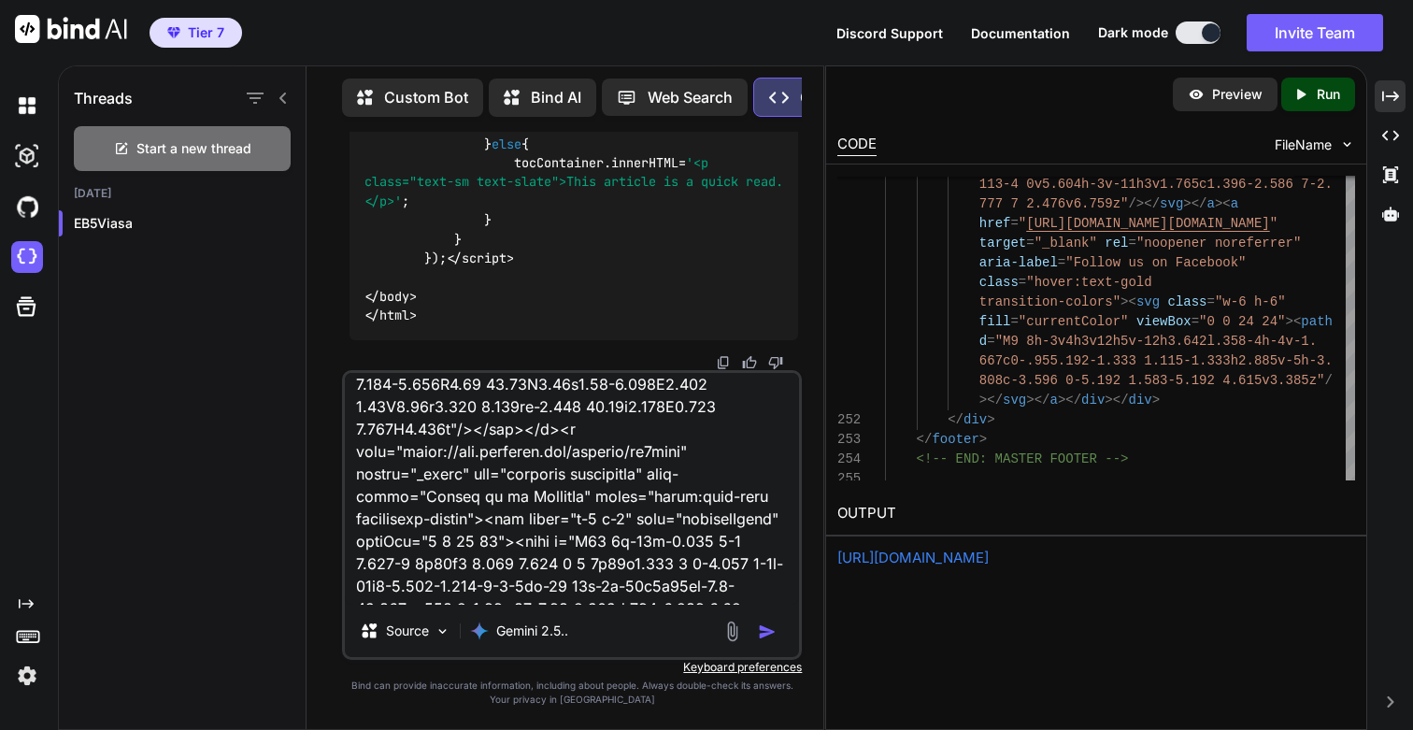
scroll to position [10881, 0]
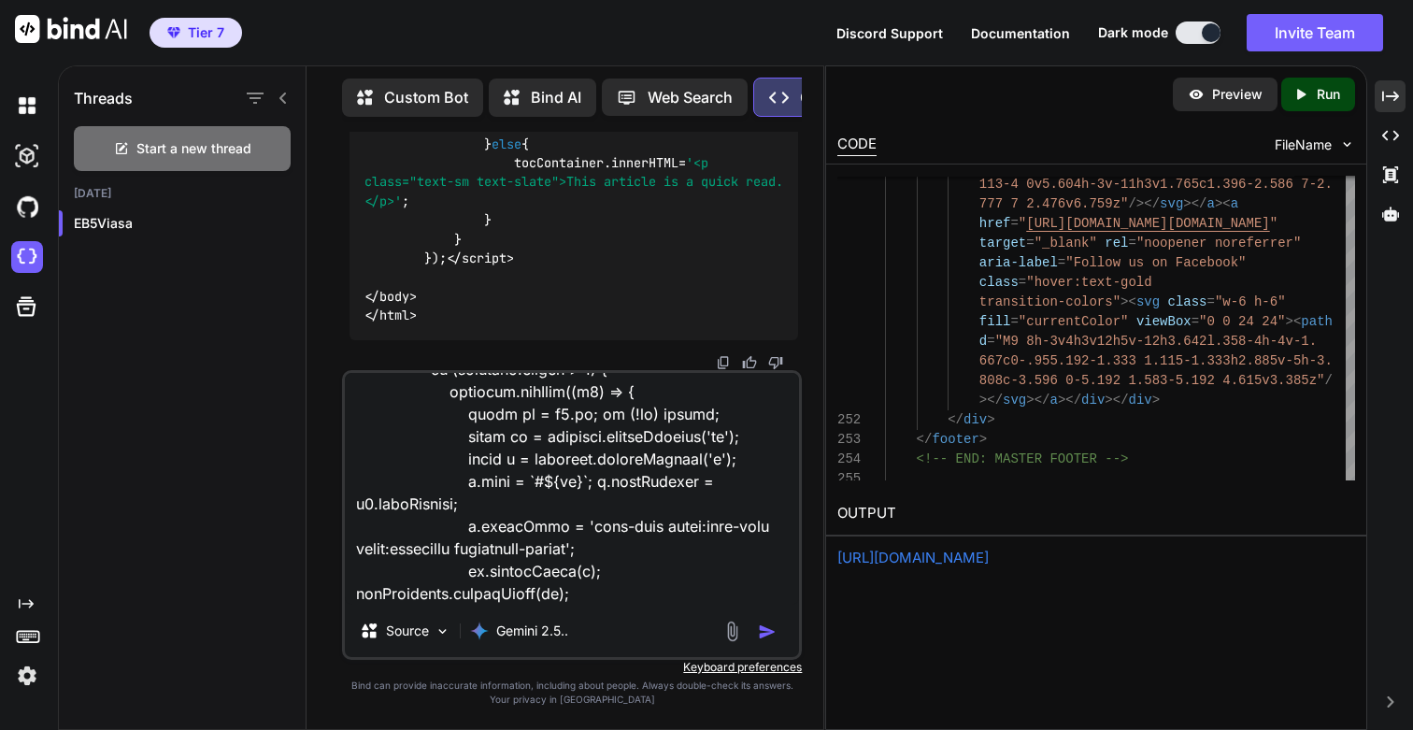
type textarea "Lore ip dolor. Sit amet cons adip el sed doe temp incidi utlabo etd magnaa enim…"
click at [771, 625] on img "button" at bounding box center [767, 631] width 19 height 19
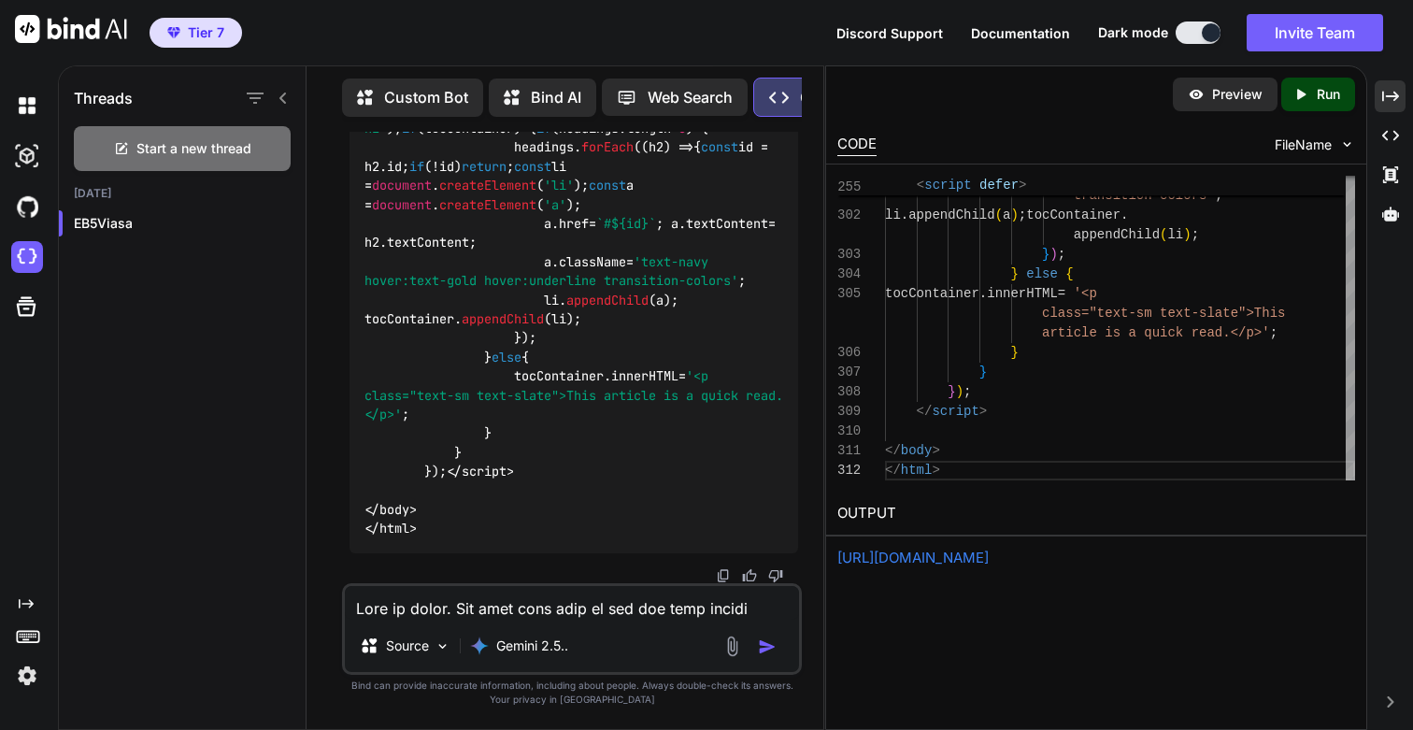
scroll to position [283478, 0]
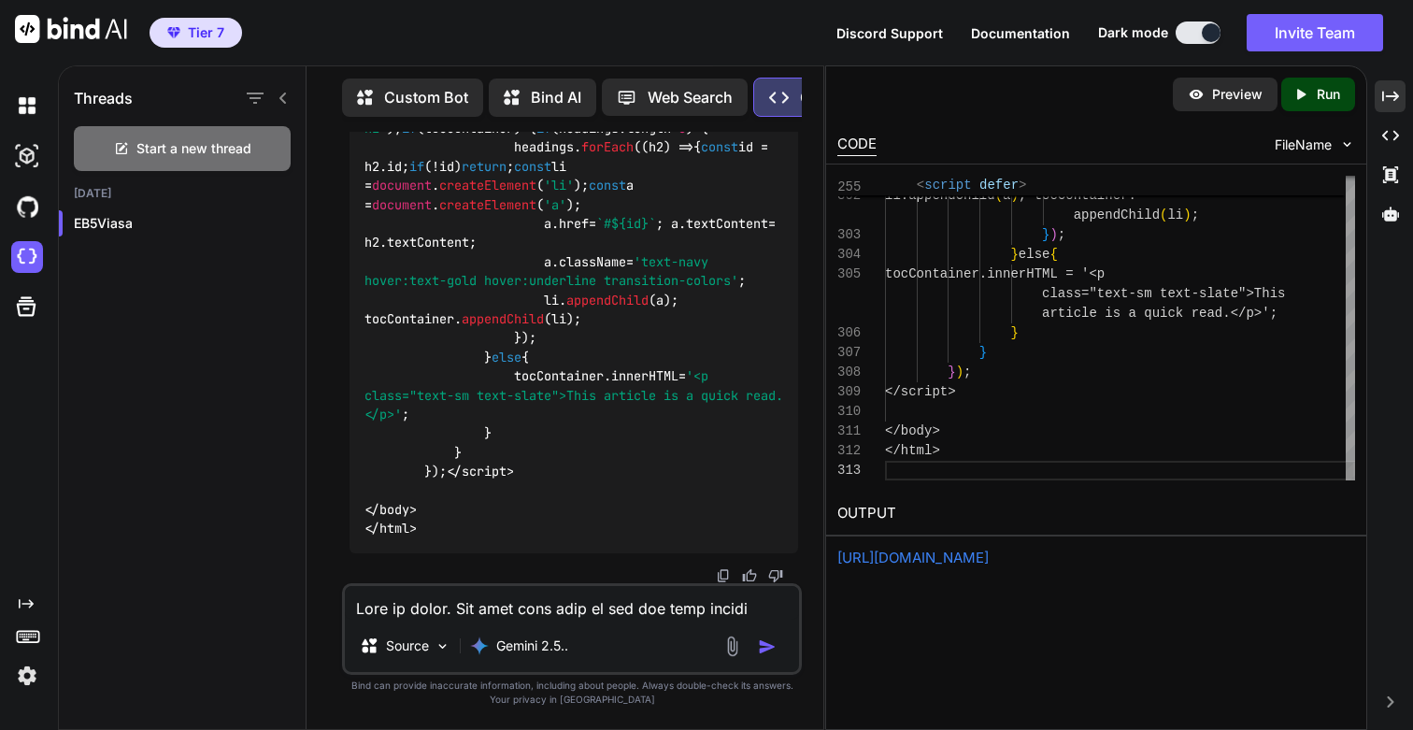
scroll to position [59, 0]
click at [1319, 93] on p "Run" at bounding box center [1328, 94] width 23 height 19
click at [911, 554] on link "[URL][DOMAIN_NAME]" at bounding box center [912, 558] width 151 height 18
click at [521, 605] on textarea at bounding box center [572, 603] width 454 height 34
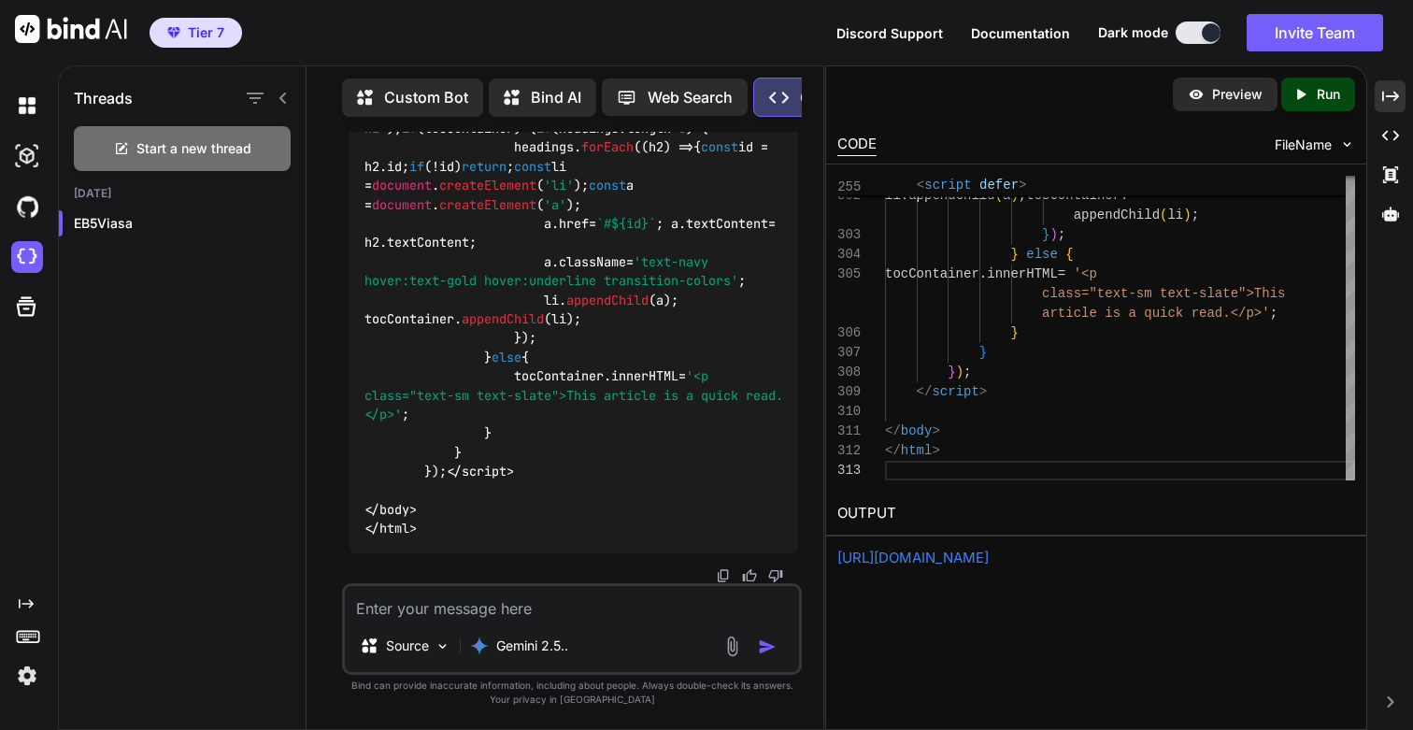
paste textarea "<!DOCTYPE html> <html lang="en" class="scroll-smooth"> <head> <meta charset="UT…"
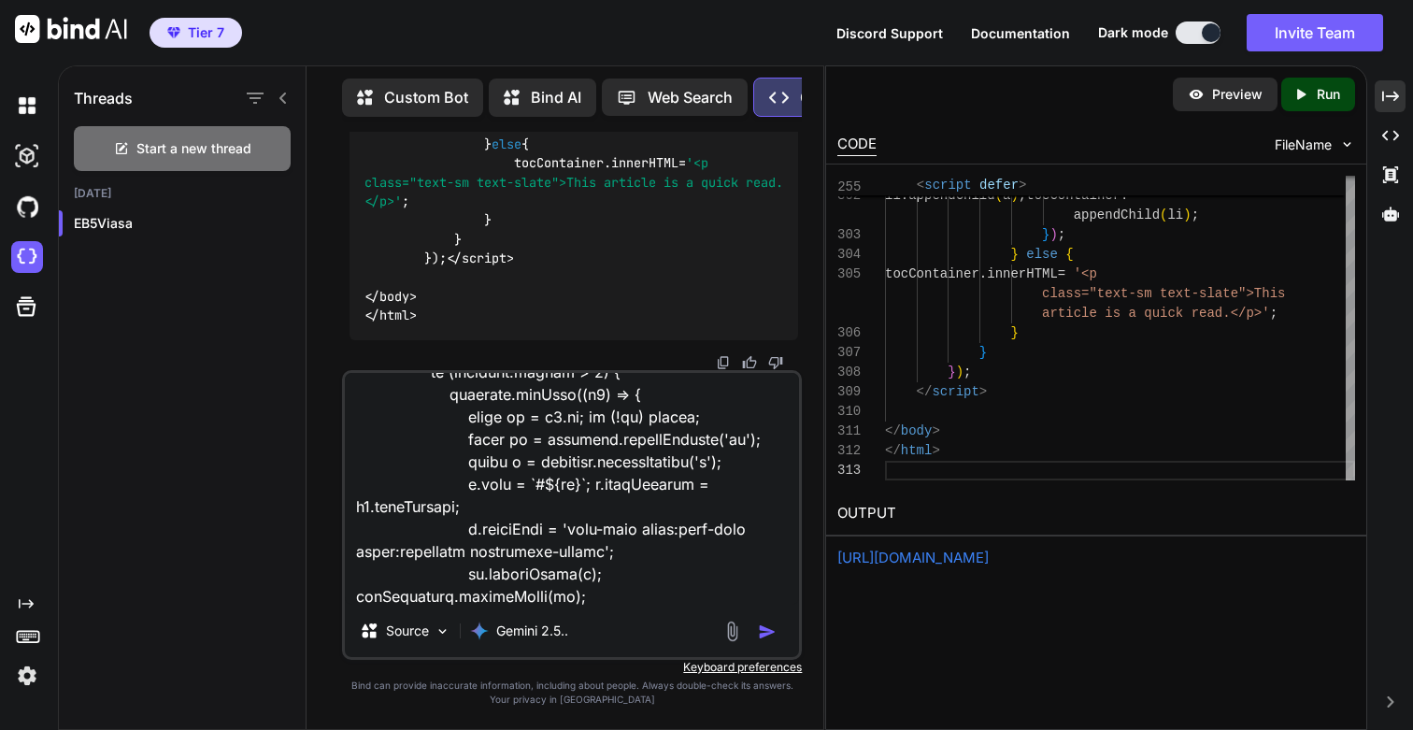
scroll to position [0, 0]
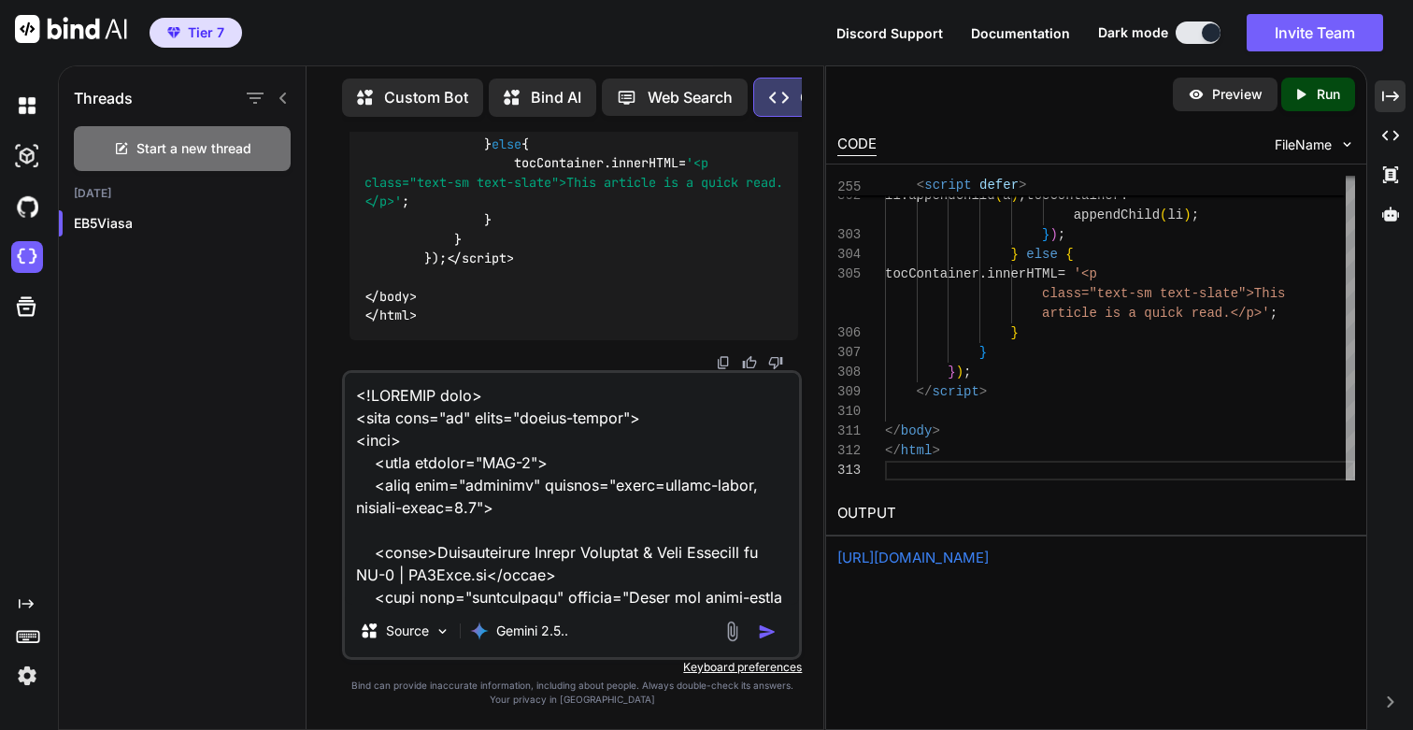
paste textarea "Lore ip dolor. Sit amet cons adip el sed doe temp incidi utlabo etd magnaa enim…"
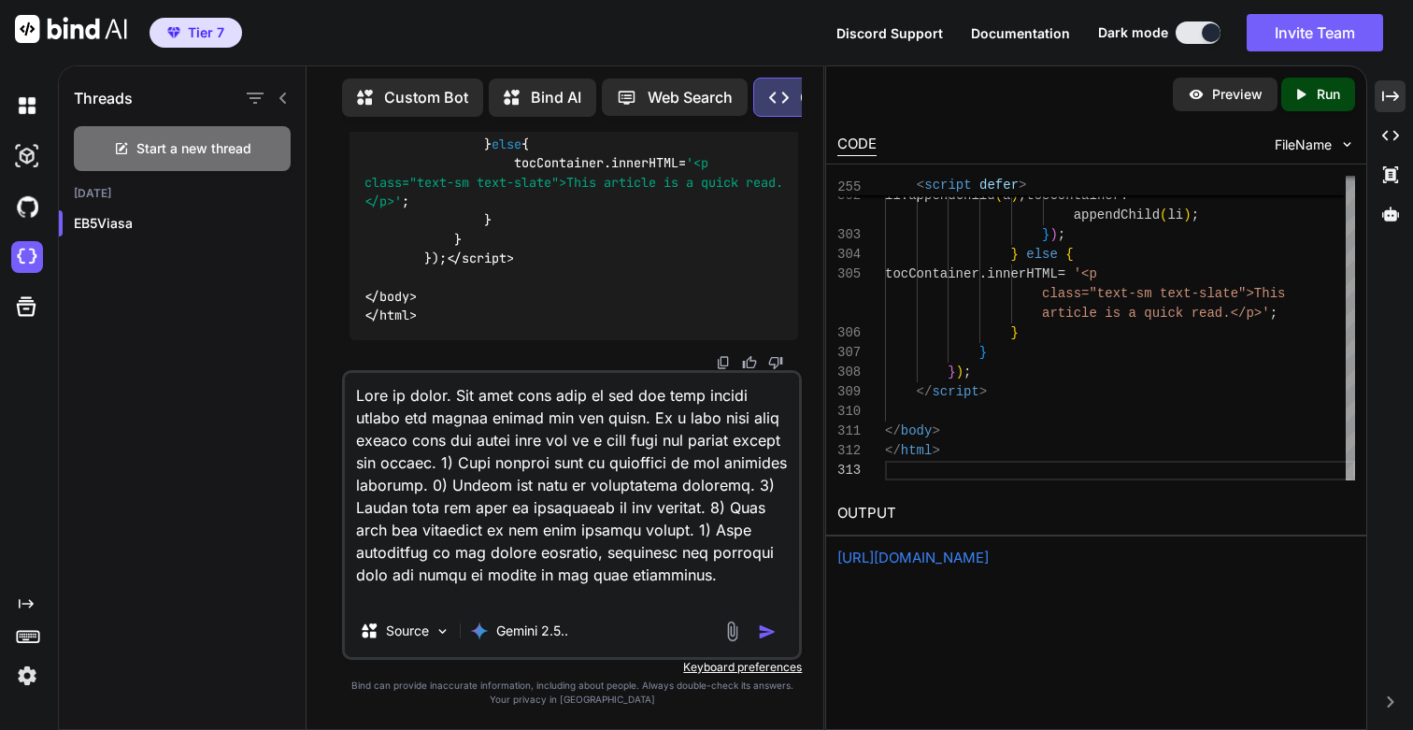
click at [447, 439] on textarea at bounding box center [572, 489] width 454 height 232
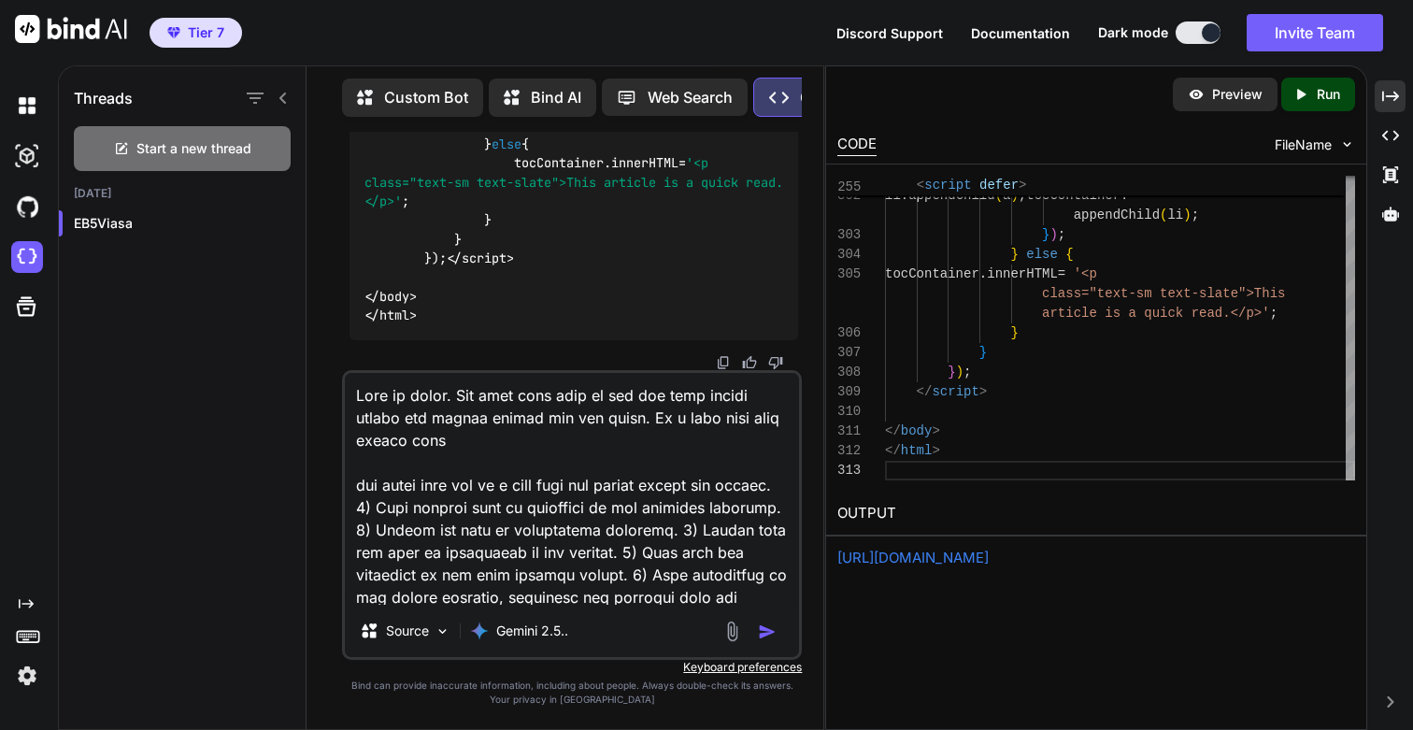
paste textarea "/learning-center/articles/understanding-eb5-escrow"
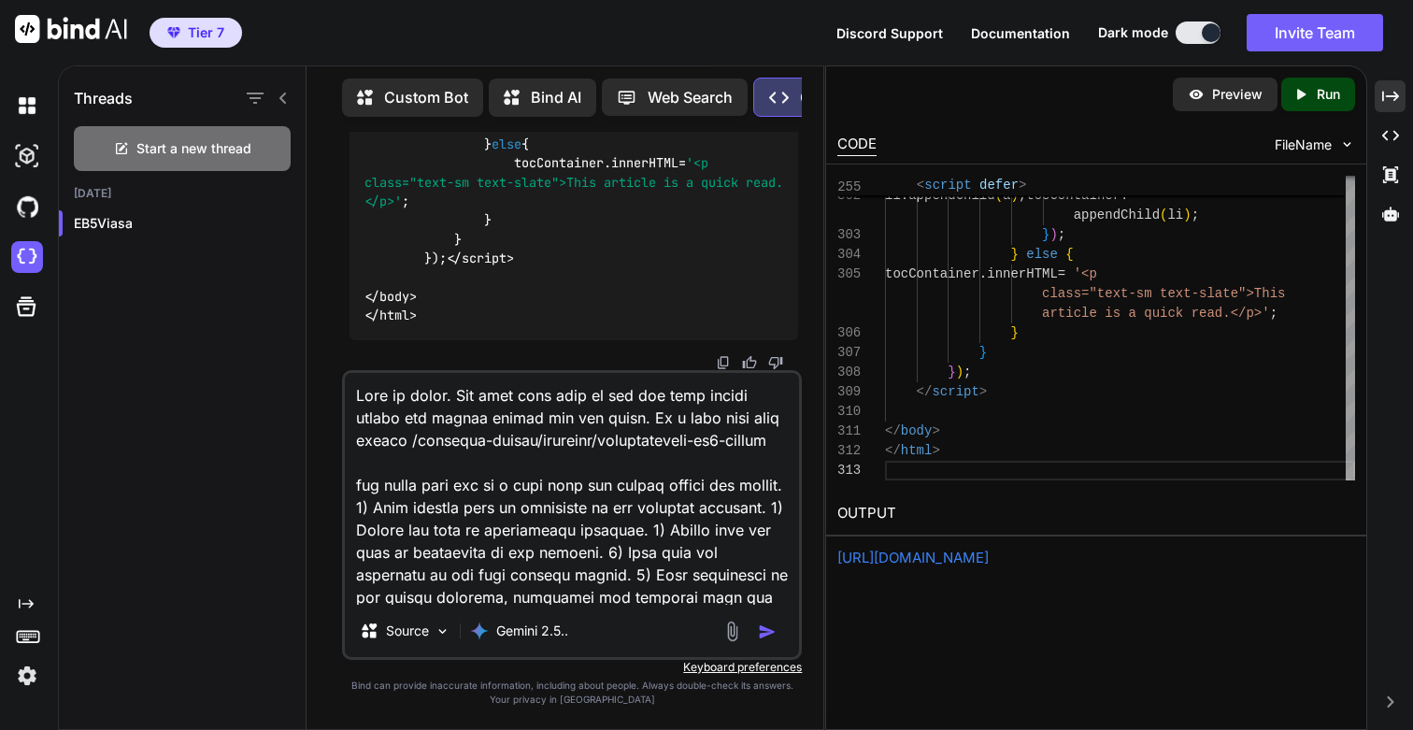
click at [563, 485] on textarea at bounding box center [572, 489] width 454 height 232
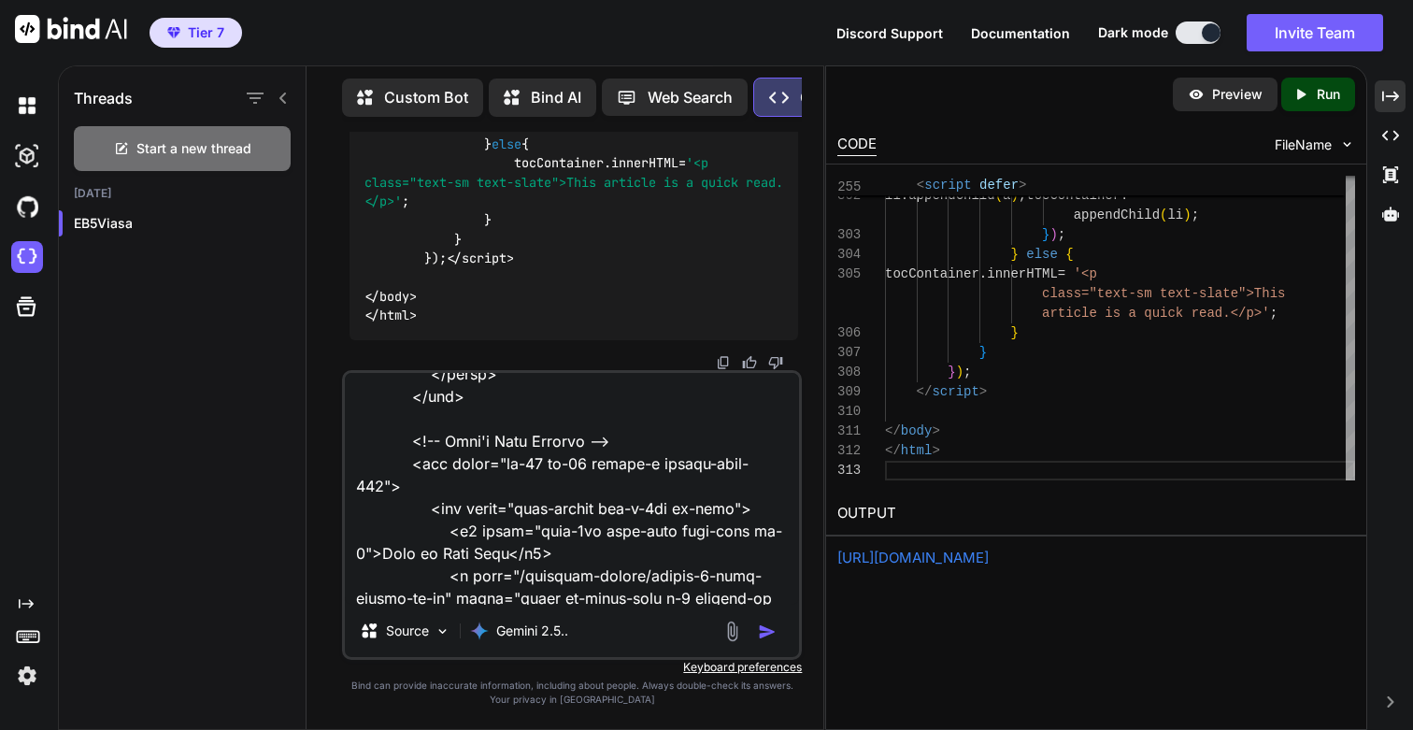
scroll to position [7457, 0]
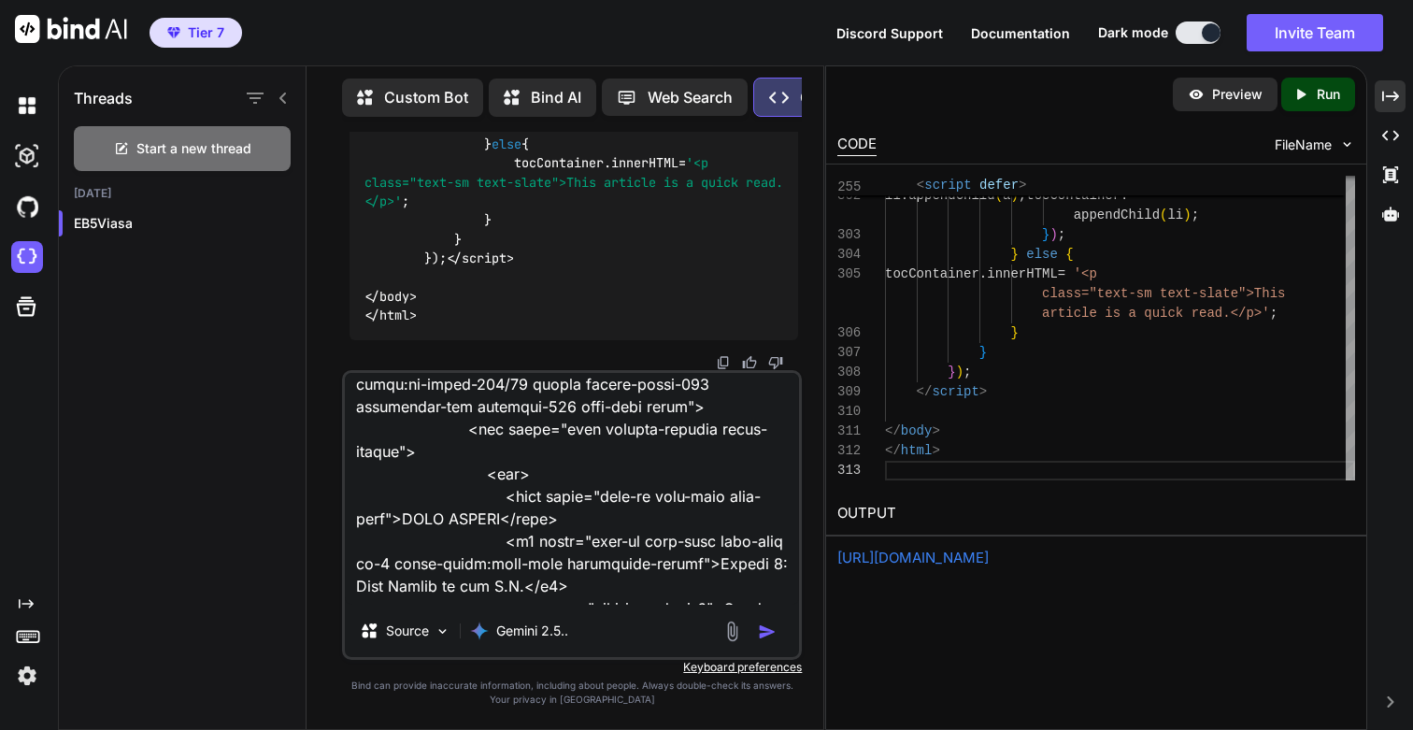
type textarea "Lore ip dolor. Sit amet cons adip el sed doe temp incidi utlabo etd magnaa enim…"
click at [765, 635] on img "button" at bounding box center [767, 631] width 19 height 19
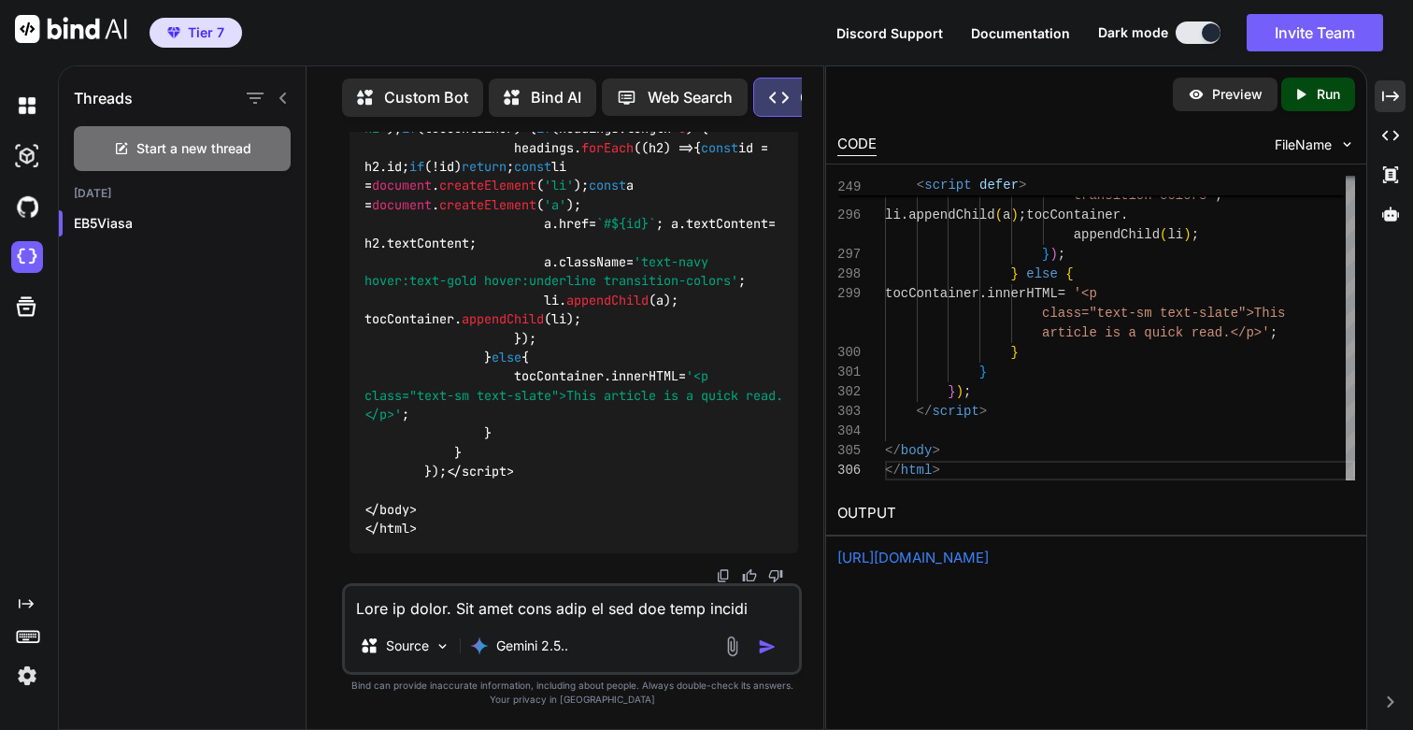
scroll to position [312823, 0]
click at [1329, 87] on p "Run" at bounding box center [1328, 94] width 23 height 19
click at [989, 552] on link "[URL][DOMAIN_NAME]" at bounding box center [912, 558] width 151 height 18
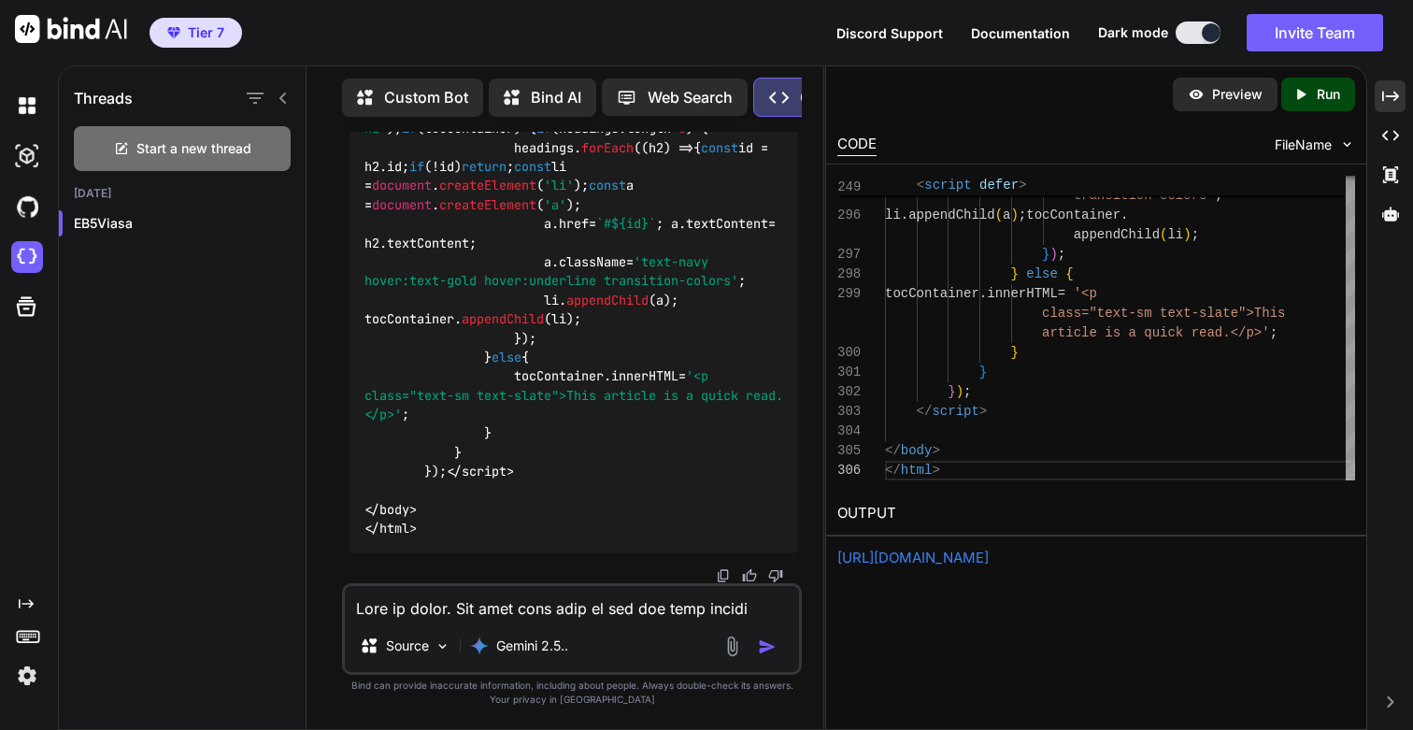
scroll to position [305924, 0]
click at [649, 609] on textarea at bounding box center [572, 603] width 454 height 34
paste textarea "<!DOCTYPE html> <html lang="en" class="scroll-smooth"> <head> <meta charset="UT…"
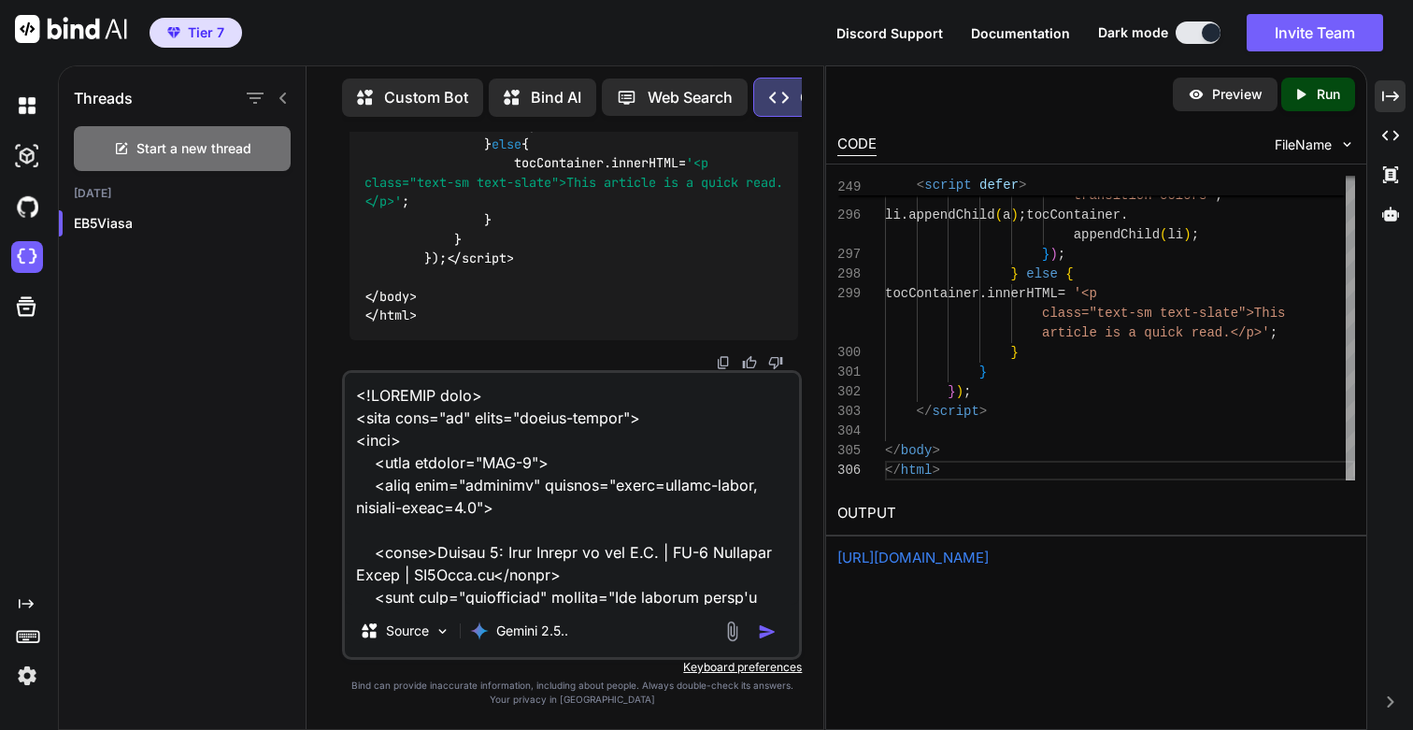
scroll to position [12157, 0]
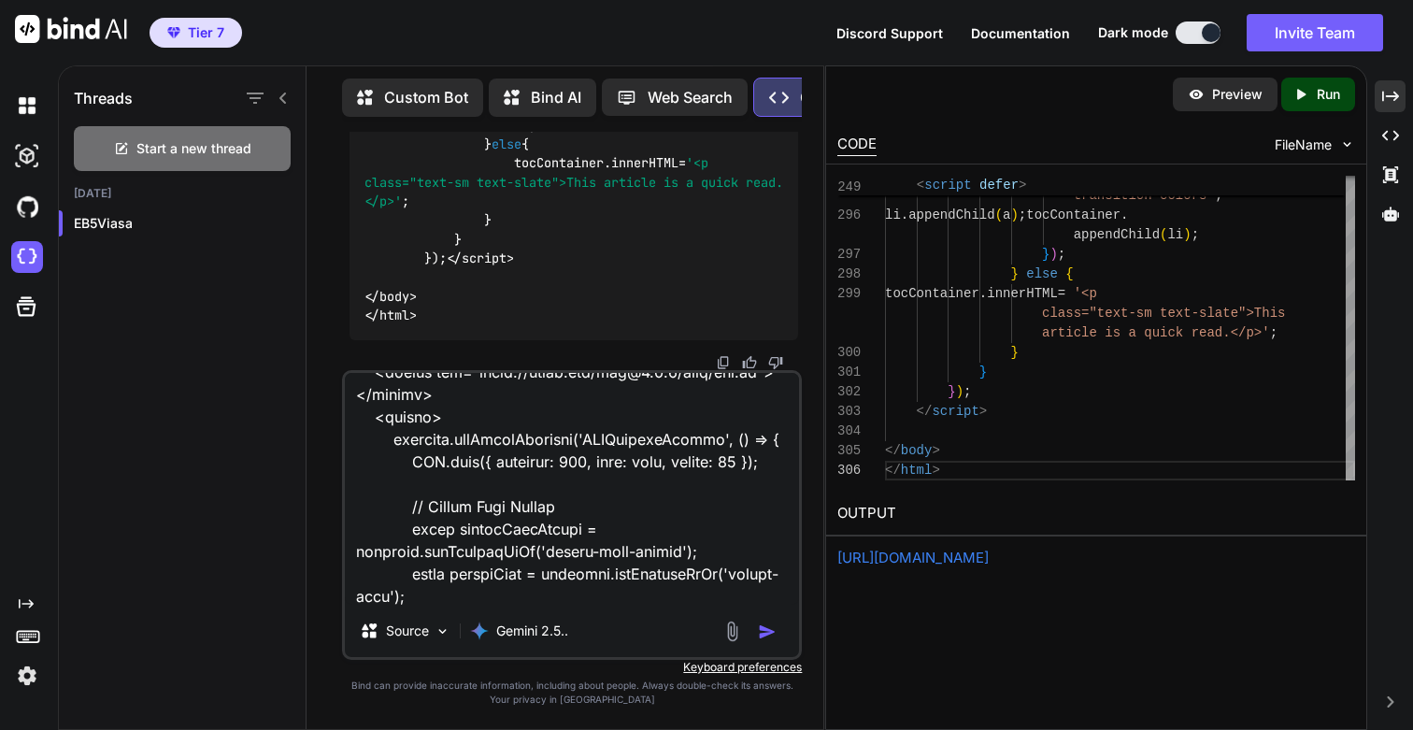
click at [666, 581] on textarea at bounding box center [572, 489] width 454 height 232
click at [583, 534] on textarea at bounding box center [572, 489] width 454 height 232
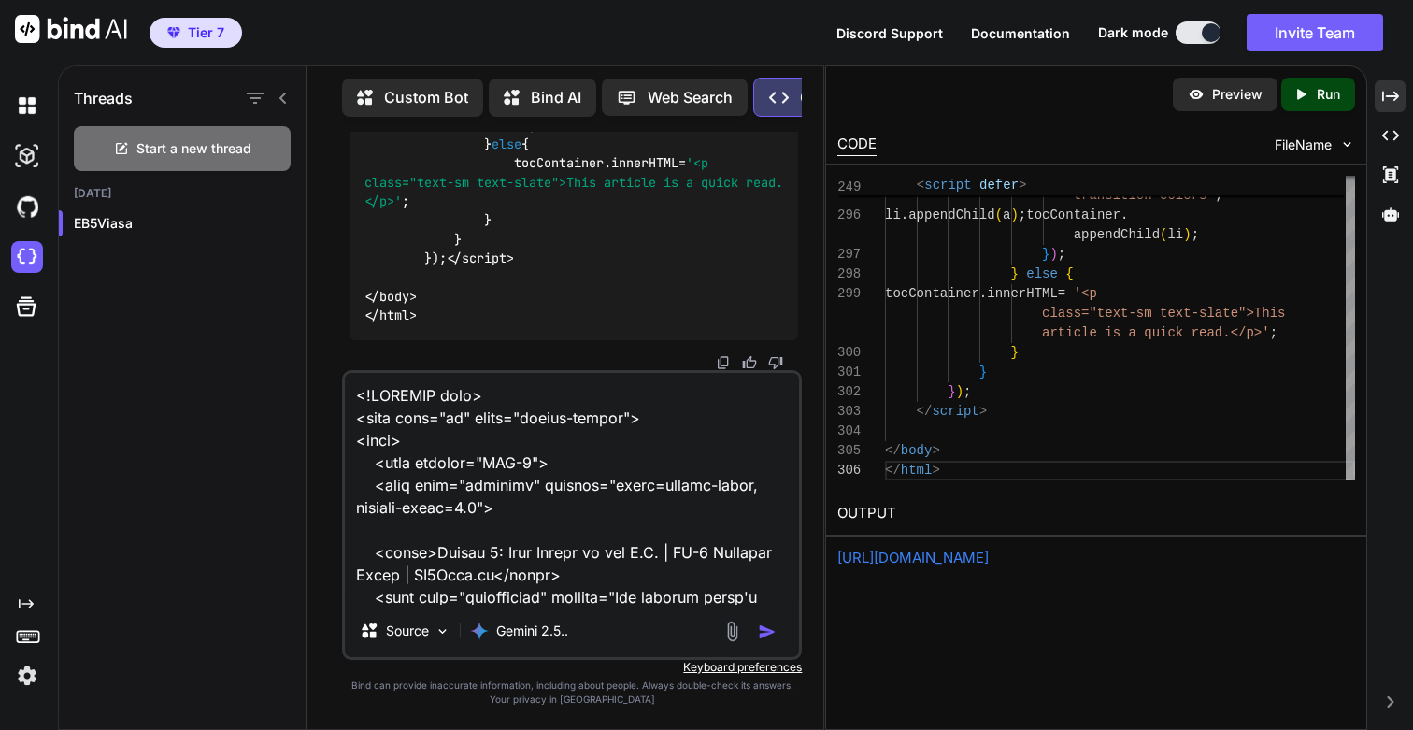
paste textarea "Lore ip dolor. Sit amet cons adip el sed doe temp incidi utlabo etd magnaa enim…"
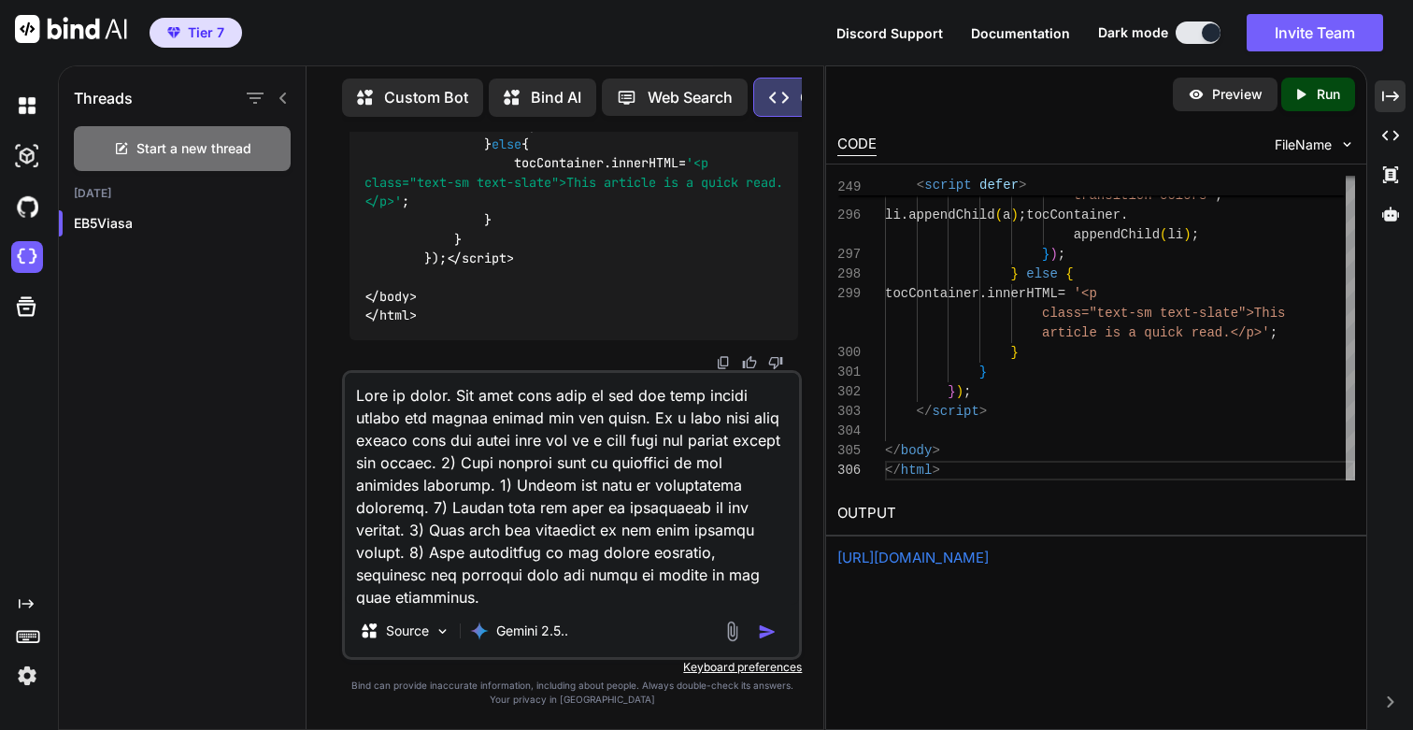
click at [403, 435] on textarea at bounding box center [572, 489] width 454 height 232
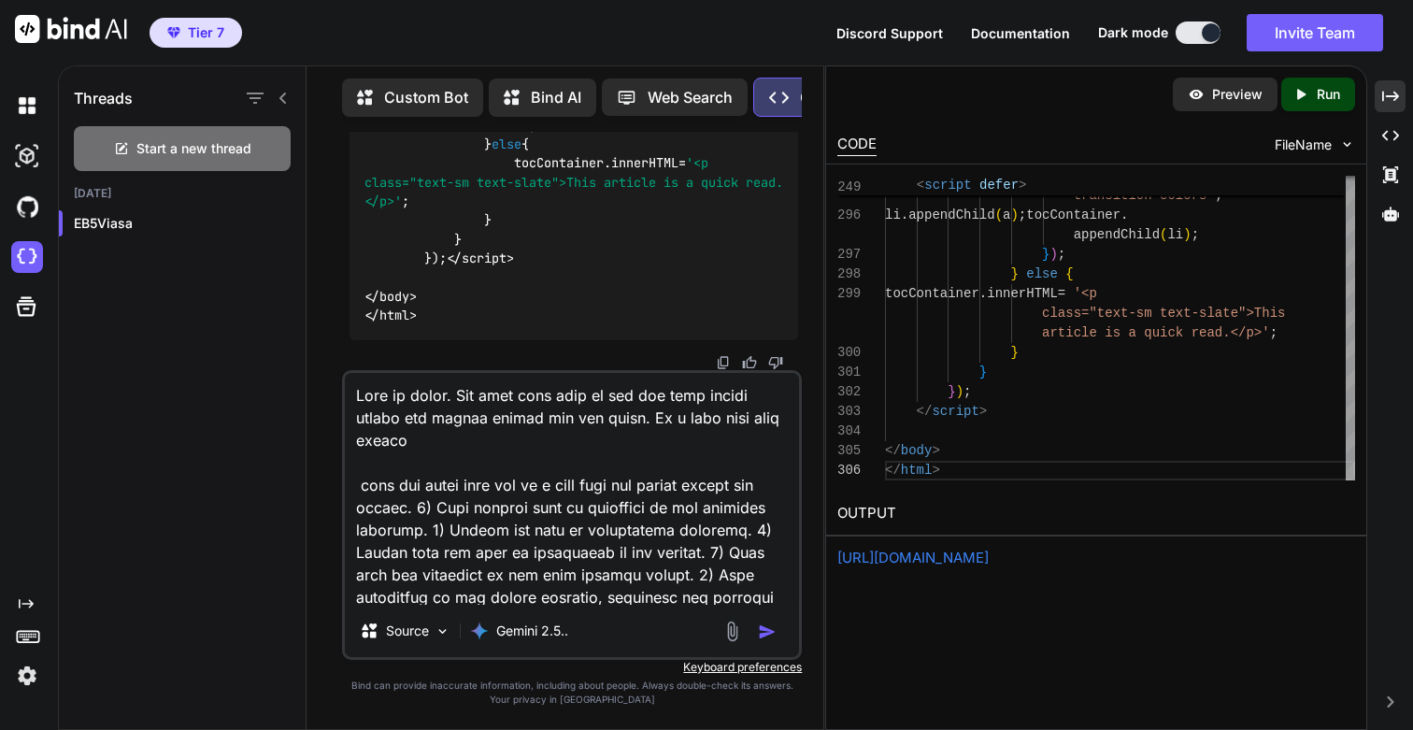
paste textarea "/learning-center/module-6-future"
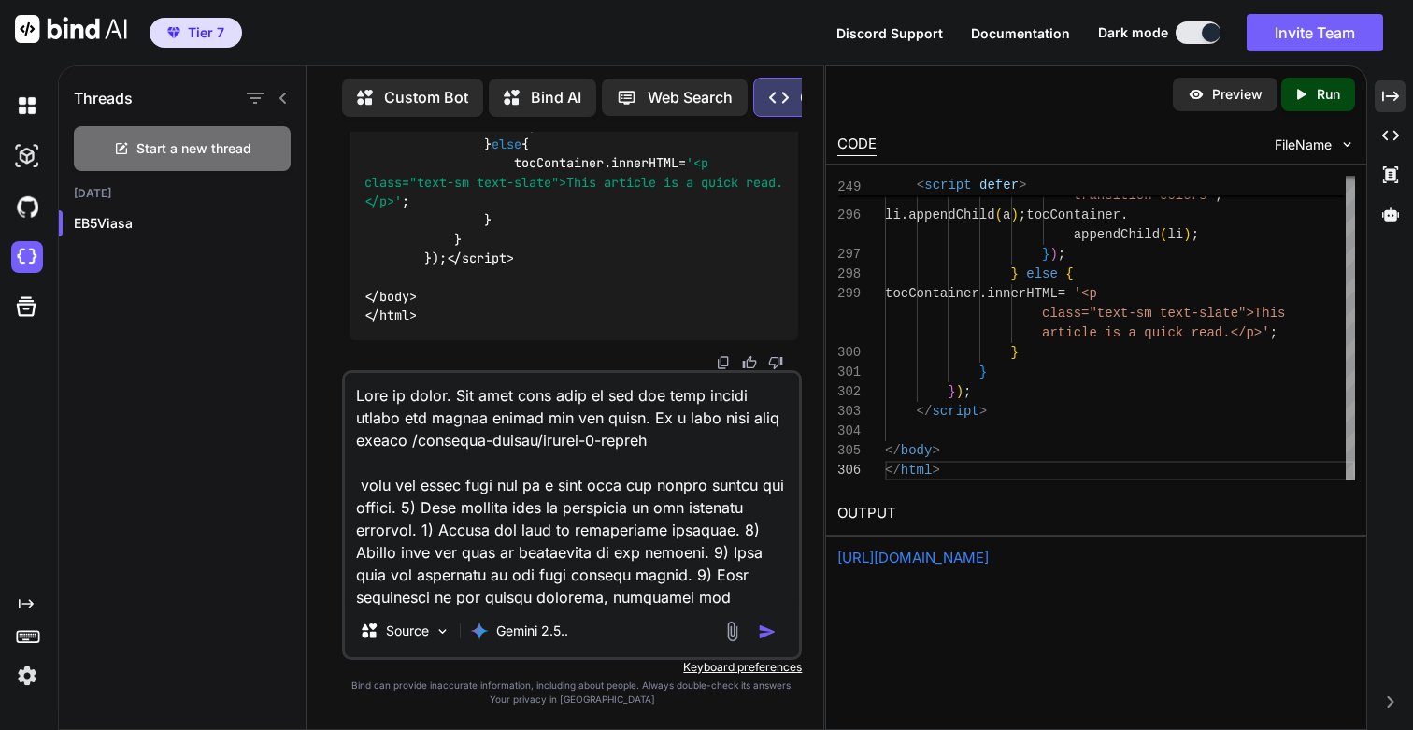
click at [535, 493] on textarea at bounding box center [572, 489] width 454 height 232
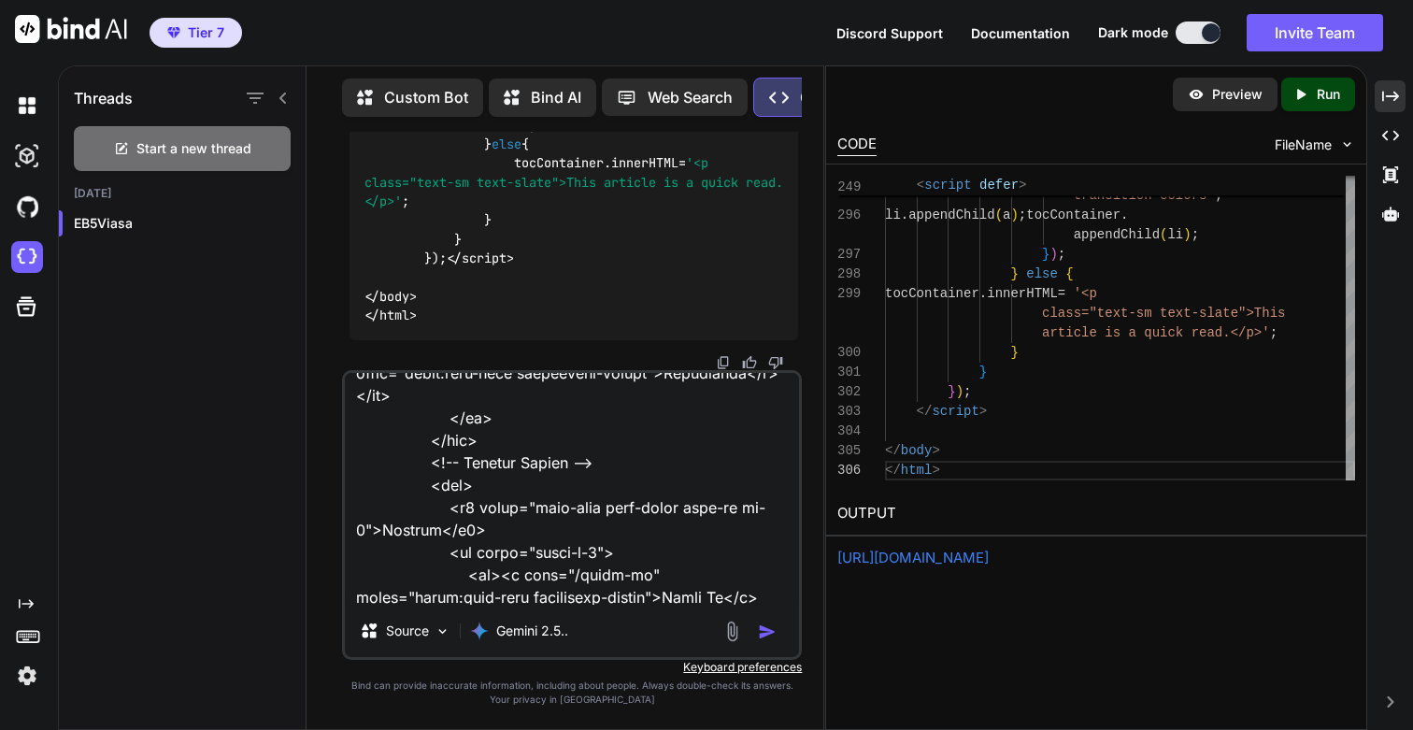
scroll to position [12900, 0]
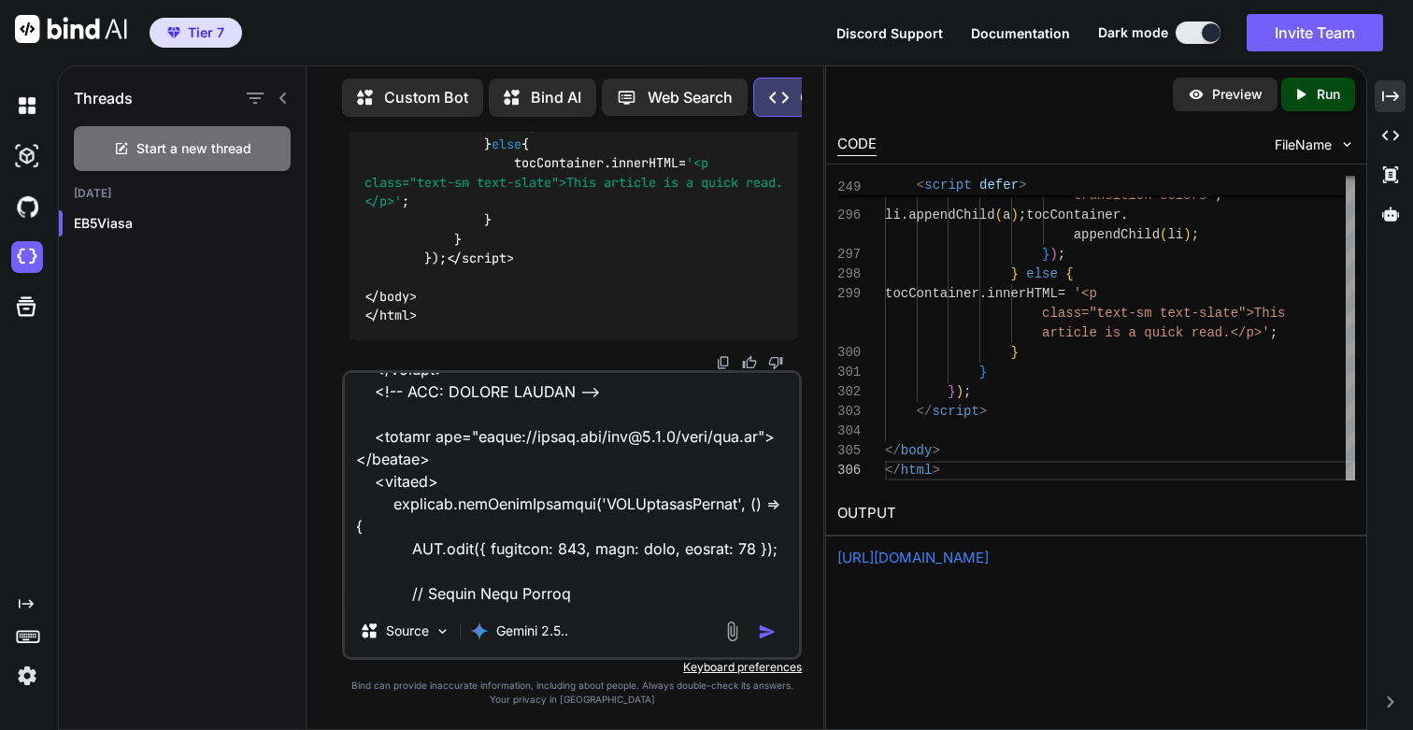
type textarea "Lore ip dolor. Sit amet cons adip el sed doe temp incidi utlabo etd magnaa enim…"
click at [766, 630] on img "button" at bounding box center [767, 631] width 19 height 19
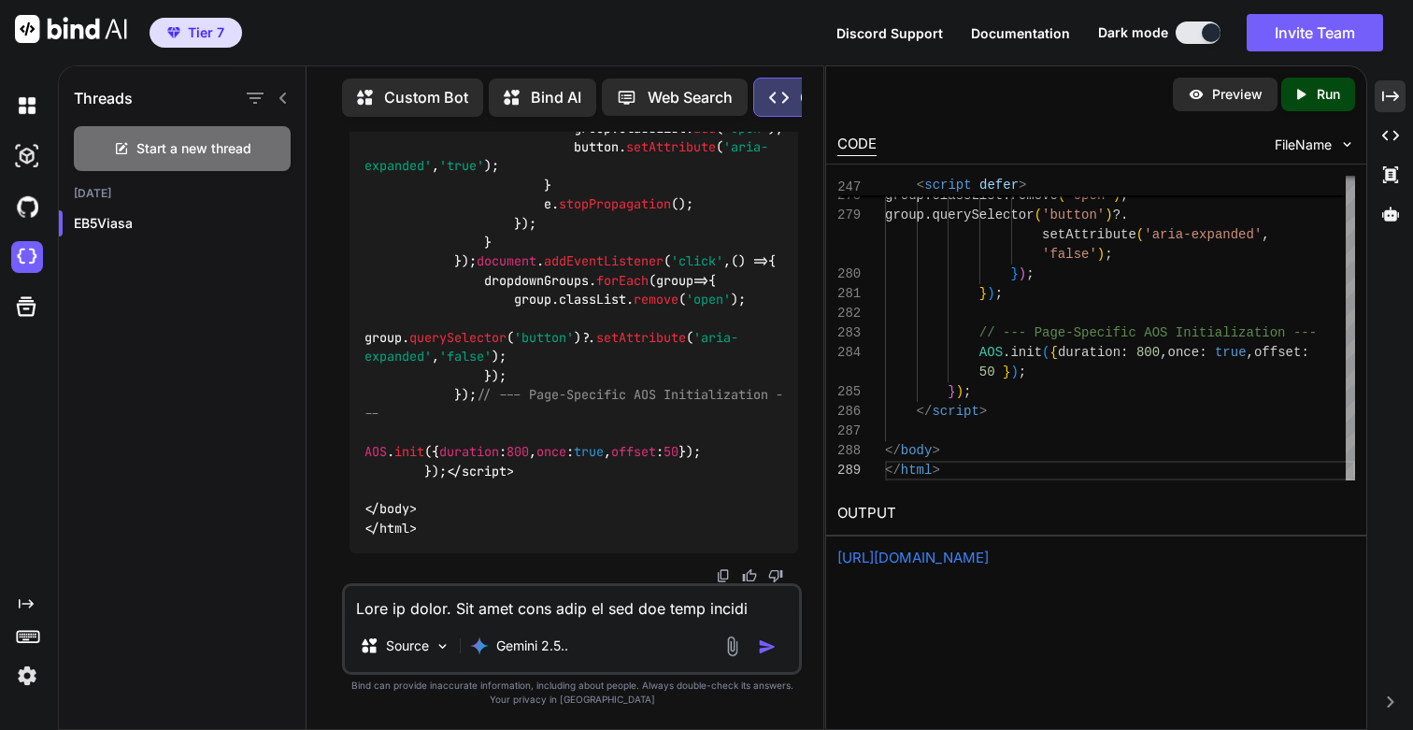
scroll to position [322799, 0]
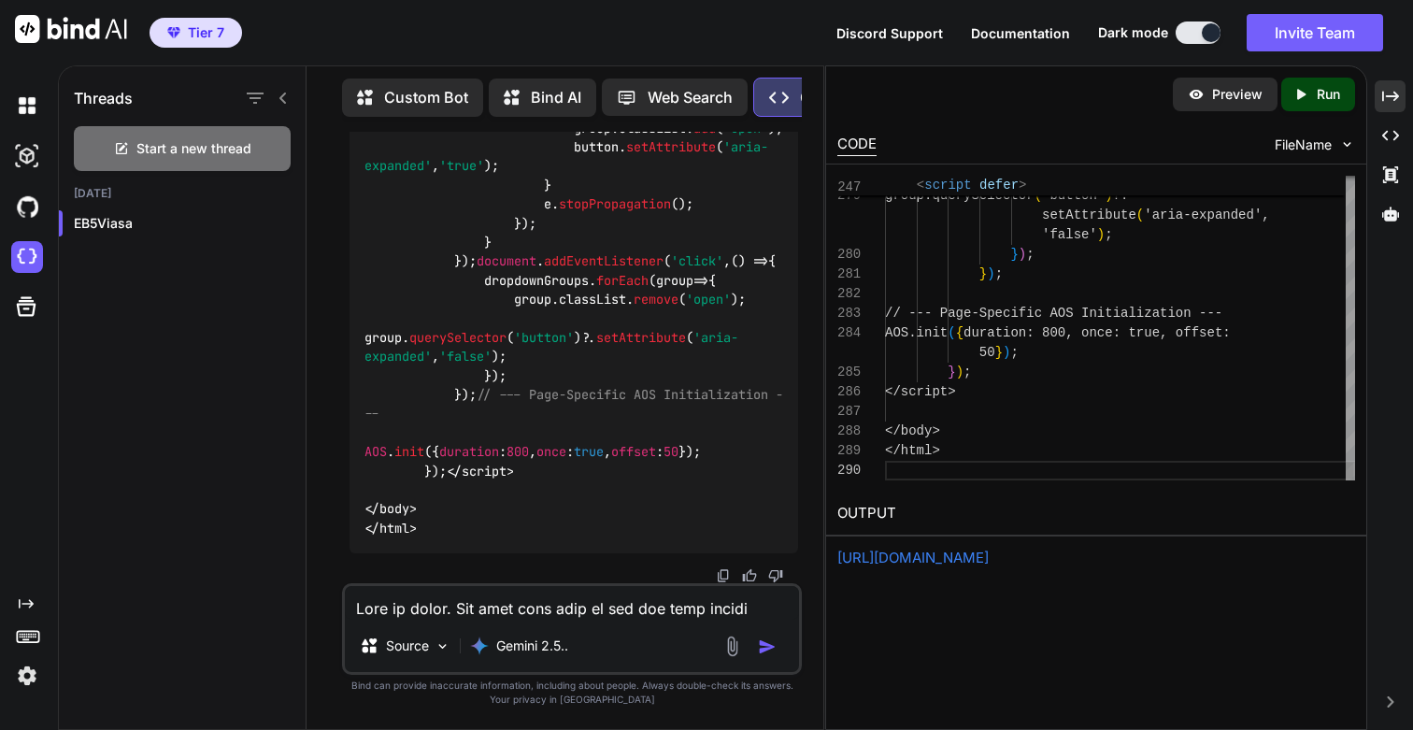
scroll to position [118, 0]
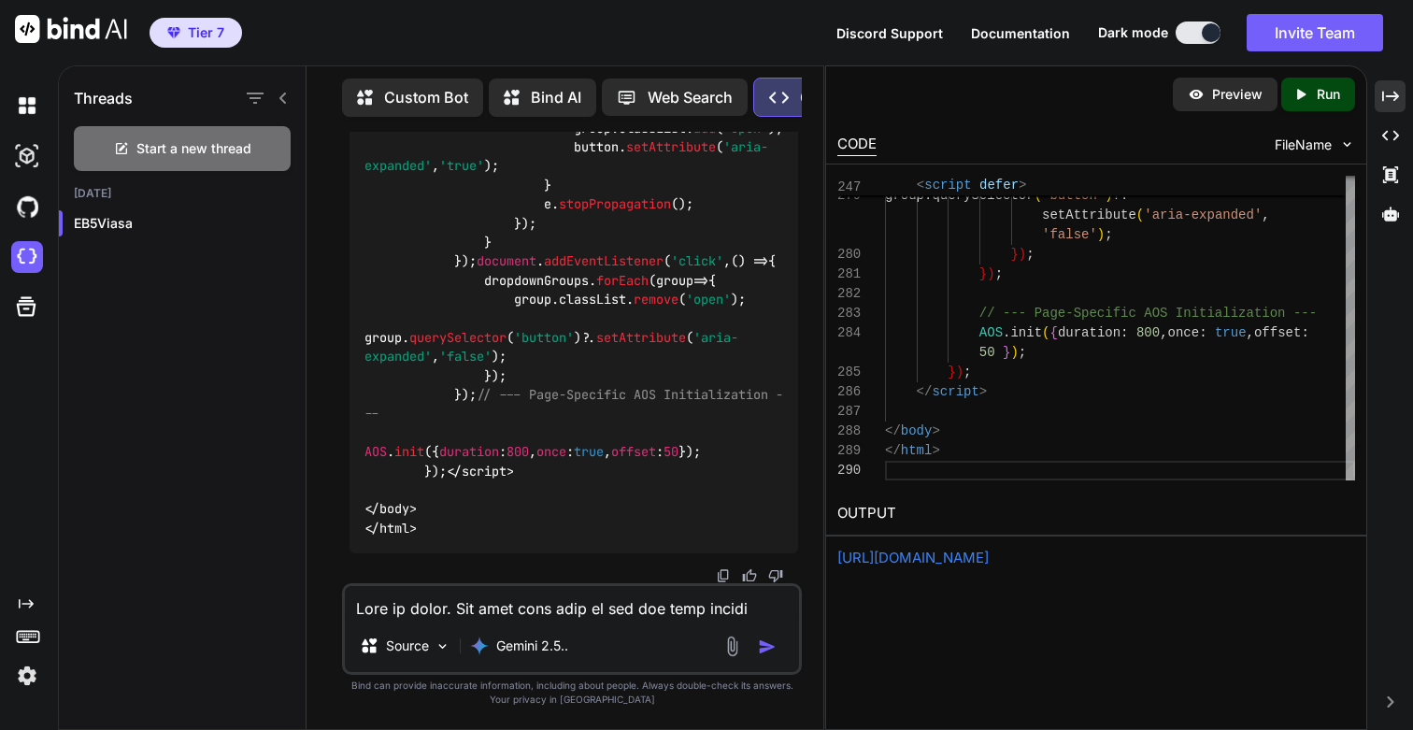
click at [1329, 93] on p "Run" at bounding box center [1328, 94] width 23 height 19
click at [945, 551] on link "[URL][DOMAIN_NAME]" at bounding box center [912, 558] width 151 height 18
click at [418, 598] on textarea at bounding box center [572, 603] width 454 height 34
paste textarea "[Post-Approval Timeline Infographic Placeholder]"
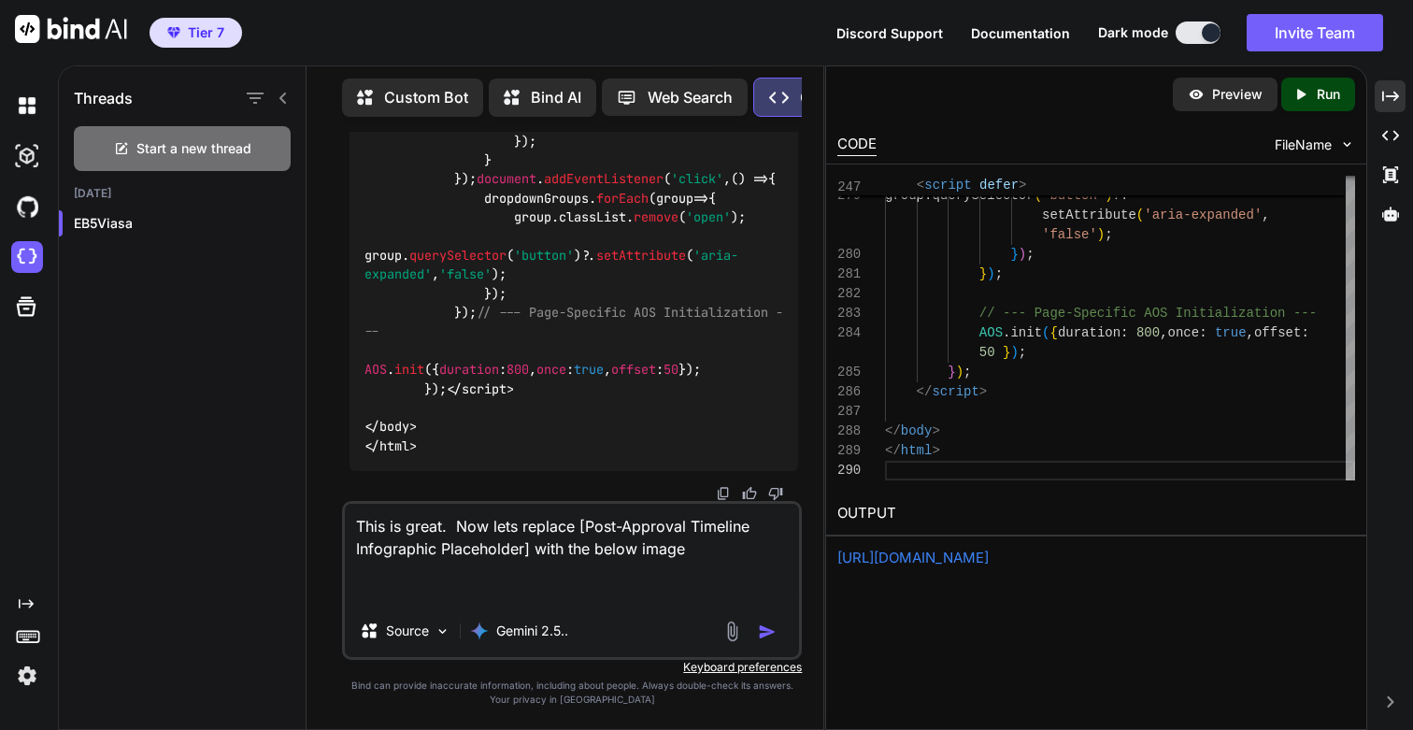
paste textarea "[URL][DOMAIN_NAME] MIlestones.png"
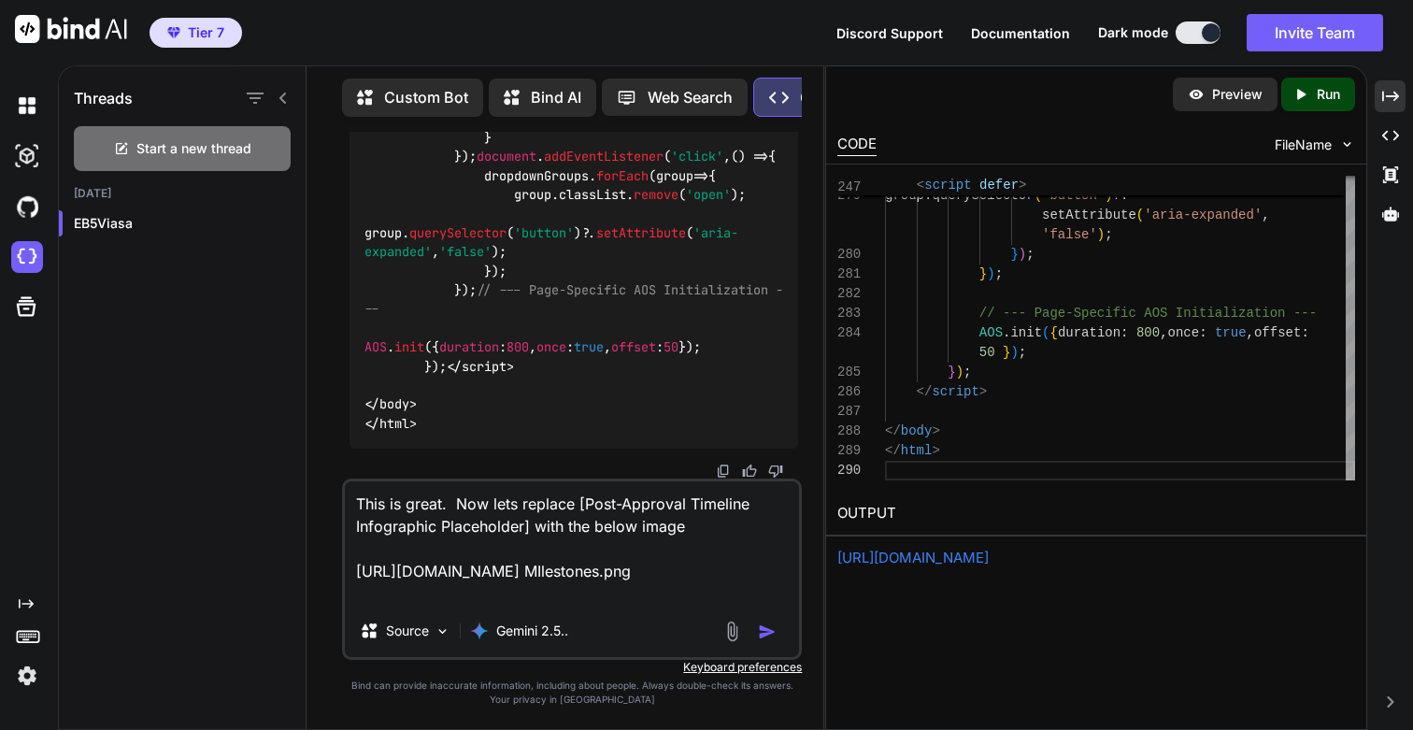
type textarea "This is great. Now lets replace [Post-Approval Timeline Infographic Placeholder…"
click at [765, 631] on img "button" at bounding box center [767, 631] width 19 height 19
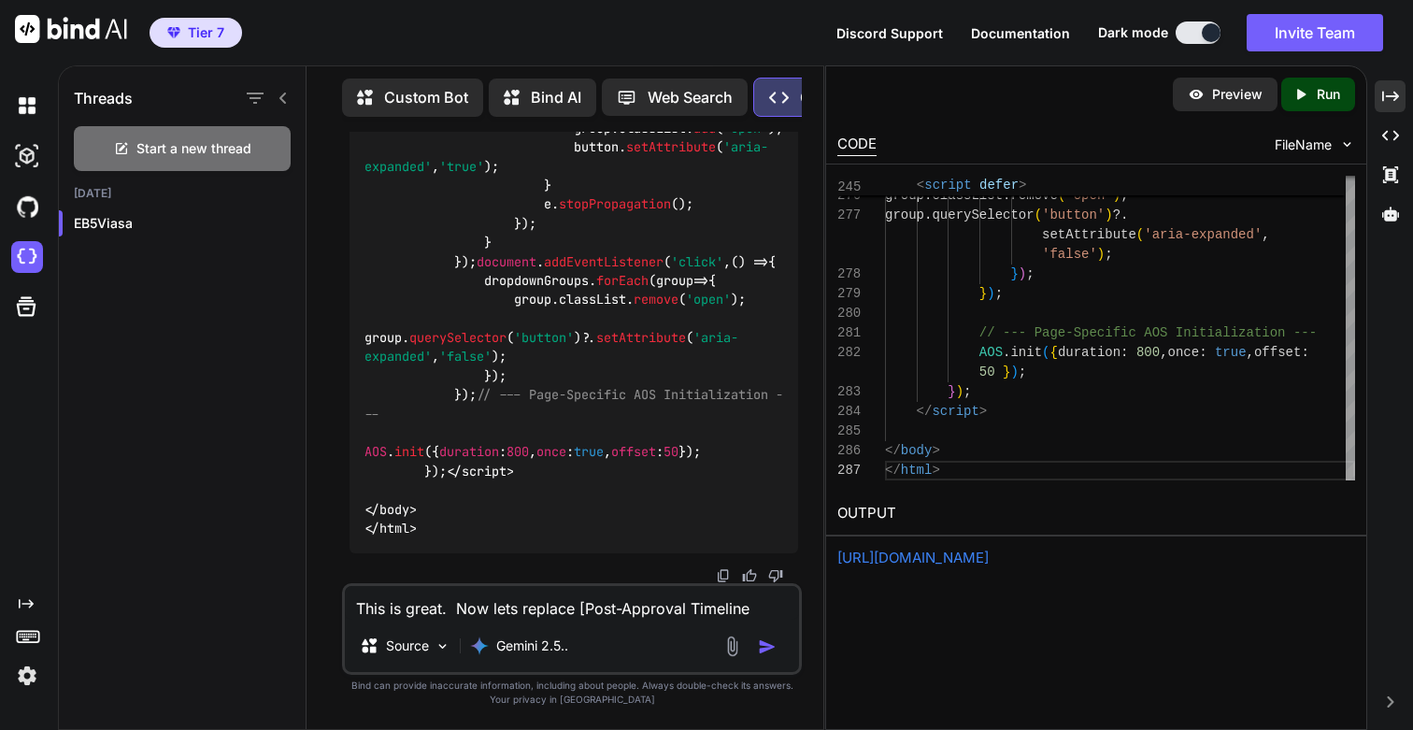
scroll to position [336176, 0]
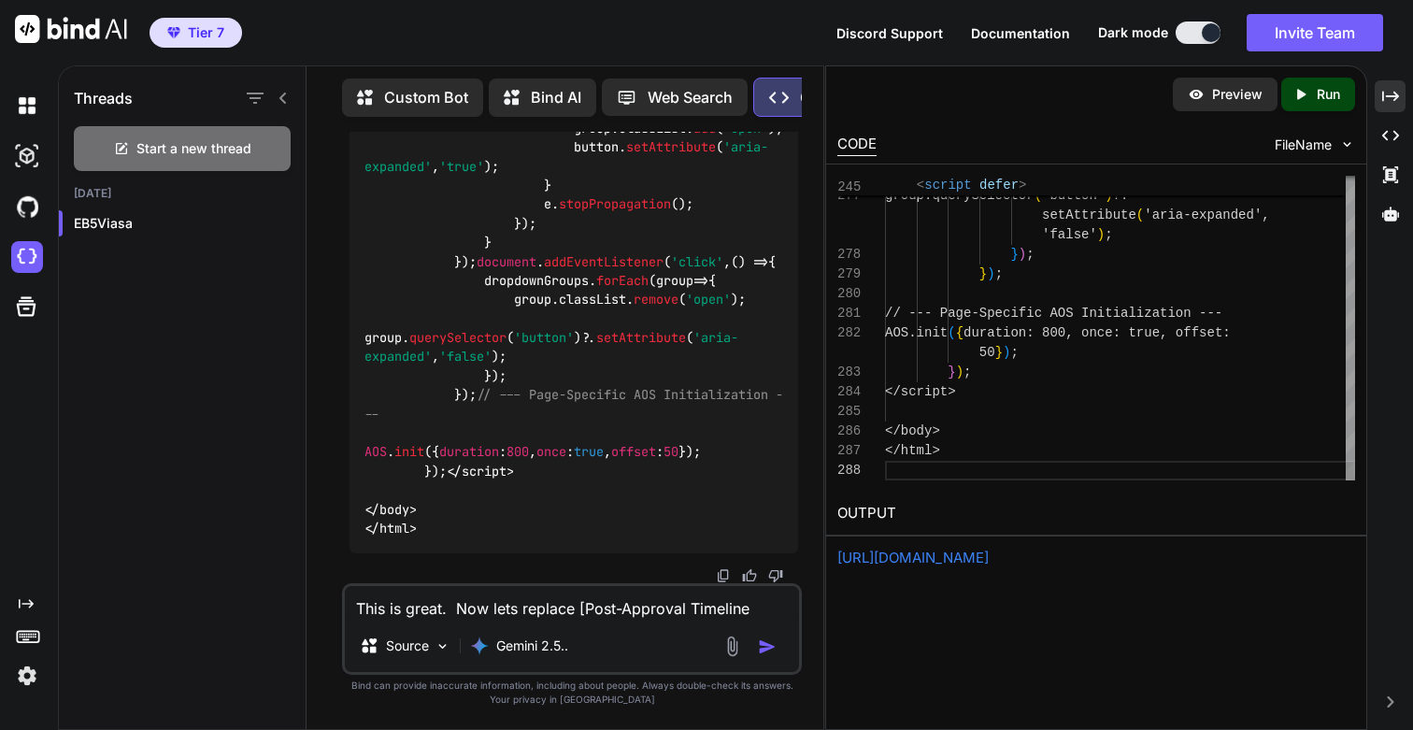
scroll to position [59, 0]
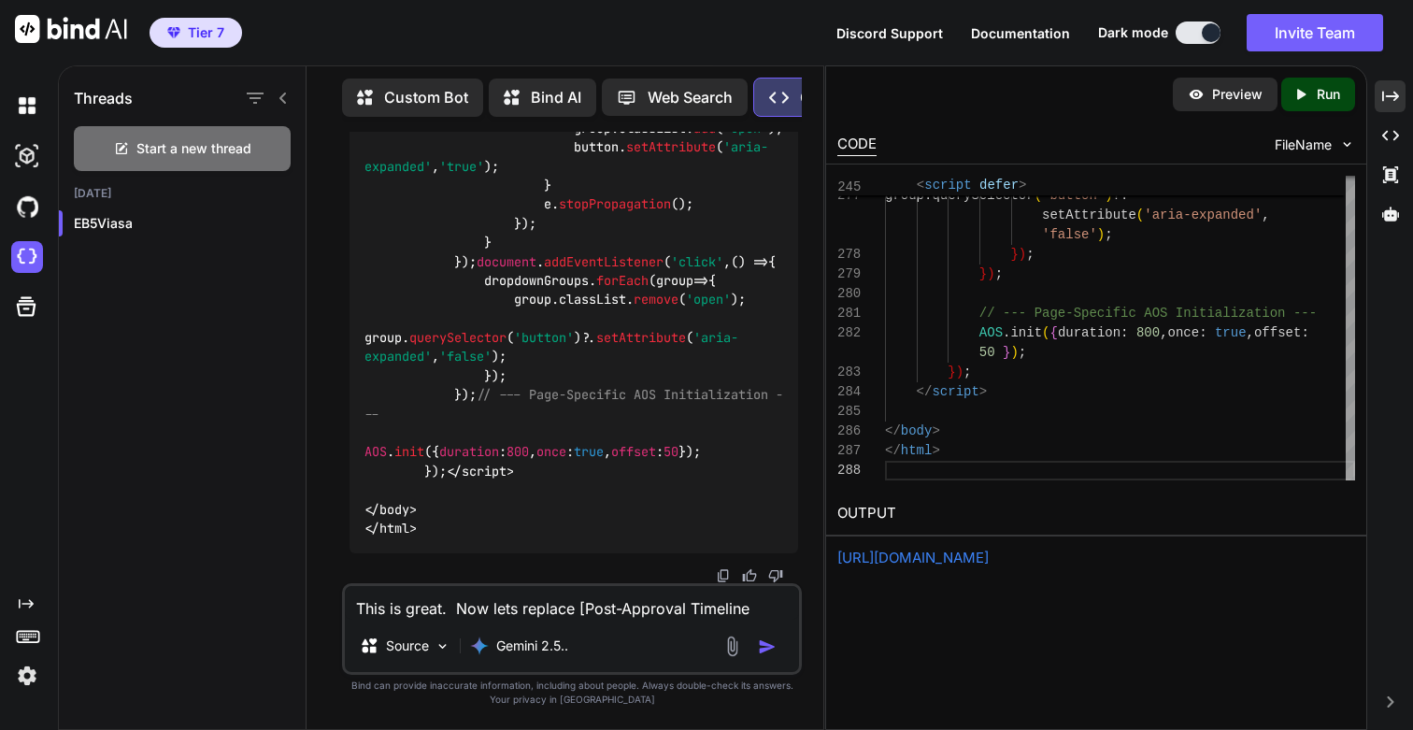
click at [1319, 97] on p "Run" at bounding box center [1328, 94] width 23 height 19
click at [977, 558] on link "[URL][DOMAIN_NAME]" at bounding box center [912, 558] width 151 height 18
